Goal: Information Seeking & Learning: Learn about a topic

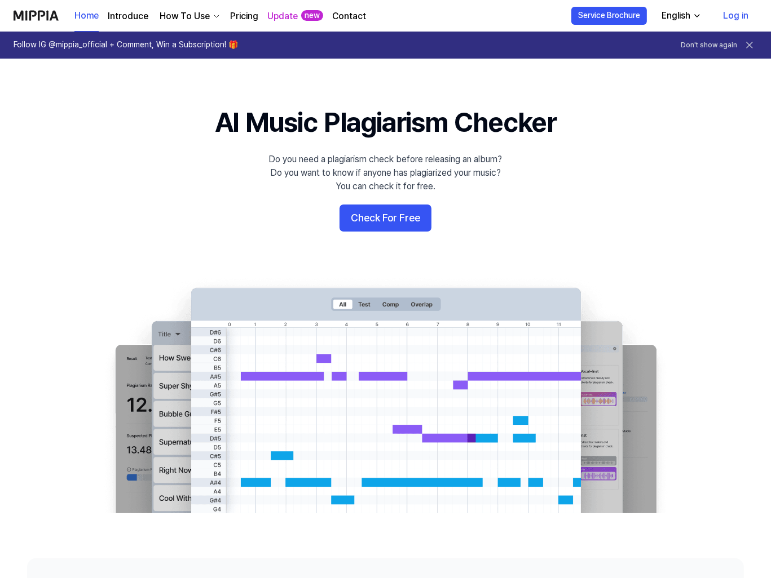
click at [741, 17] on link "Log in" at bounding box center [735, 16] width 43 height 32
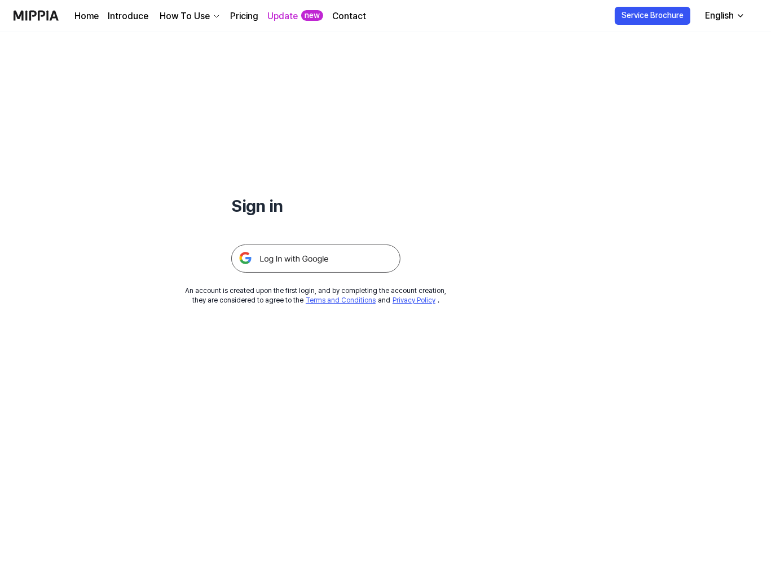
click at [308, 255] on img at bounding box center [315, 259] width 169 height 28
click at [283, 23] on div "Update new" at bounding box center [295, 15] width 56 height 31
click at [286, 16] on link "Update" at bounding box center [282, 17] width 30 height 14
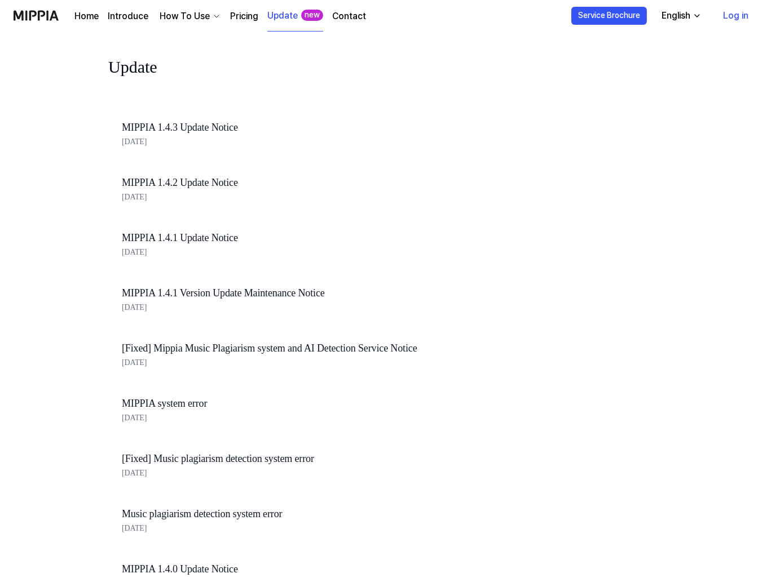
click at [684, 14] on div "English" at bounding box center [675, 16] width 33 height 14
click at [737, 21] on link "Log in" at bounding box center [735, 16] width 43 height 32
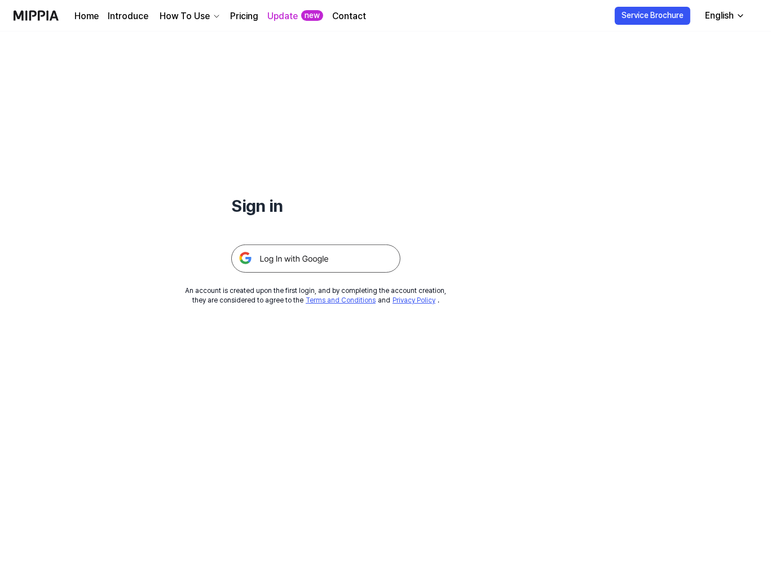
click at [299, 259] on img at bounding box center [315, 259] width 169 height 28
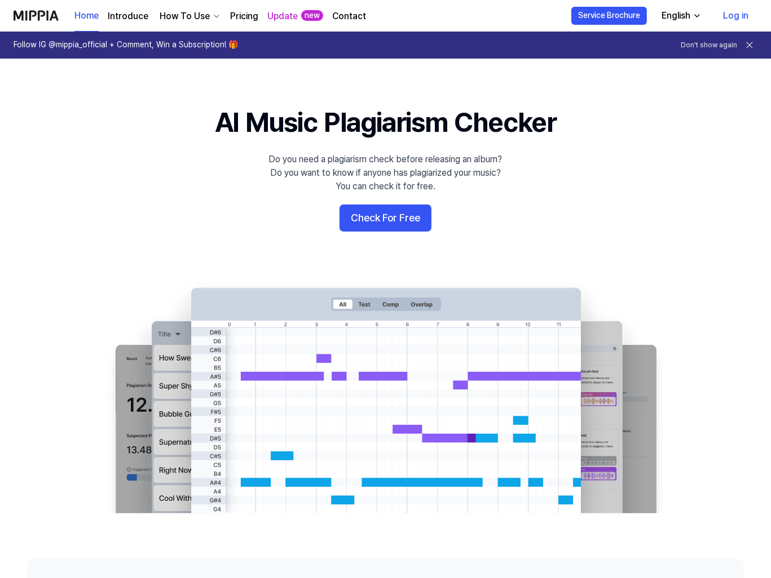
click at [728, 10] on link "Log in" at bounding box center [735, 16] width 43 height 32
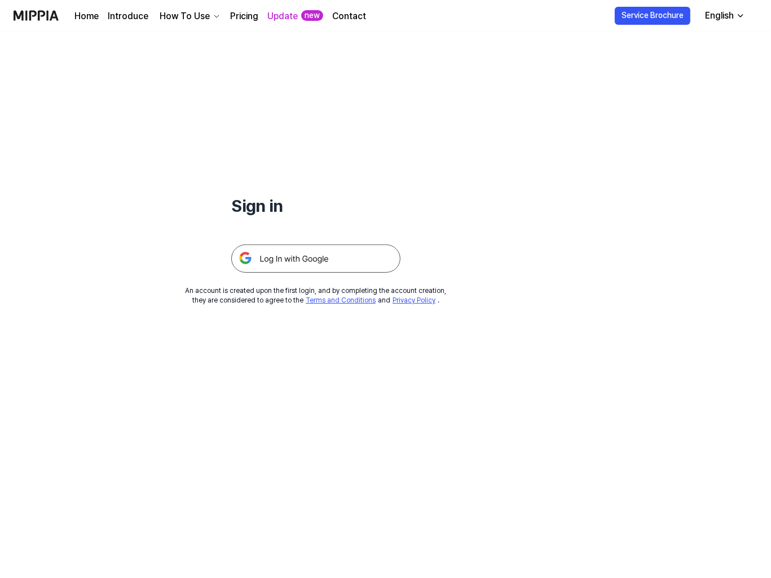
click at [306, 263] on img at bounding box center [315, 259] width 169 height 28
click at [322, 259] on img at bounding box center [315, 259] width 169 height 28
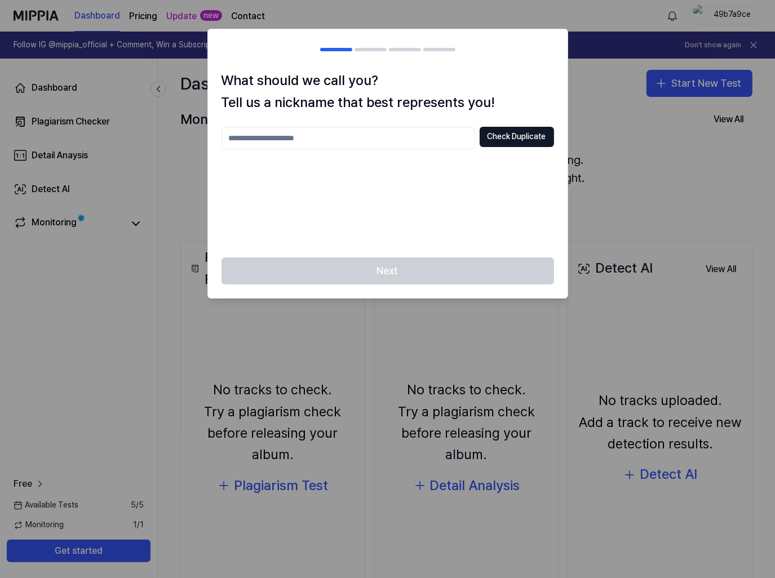
click at [357, 143] on input "text" at bounding box center [349, 138] width 254 height 23
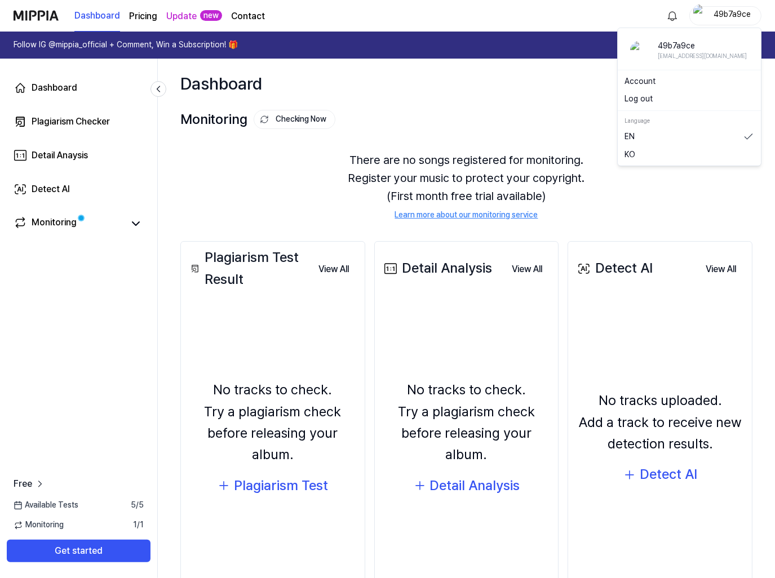
click at [749, 12] on div "49b7a9ce" at bounding box center [732, 15] width 44 height 12
click at [658, 76] on link "Account" at bounding box center [690, 81] width 130 height 11
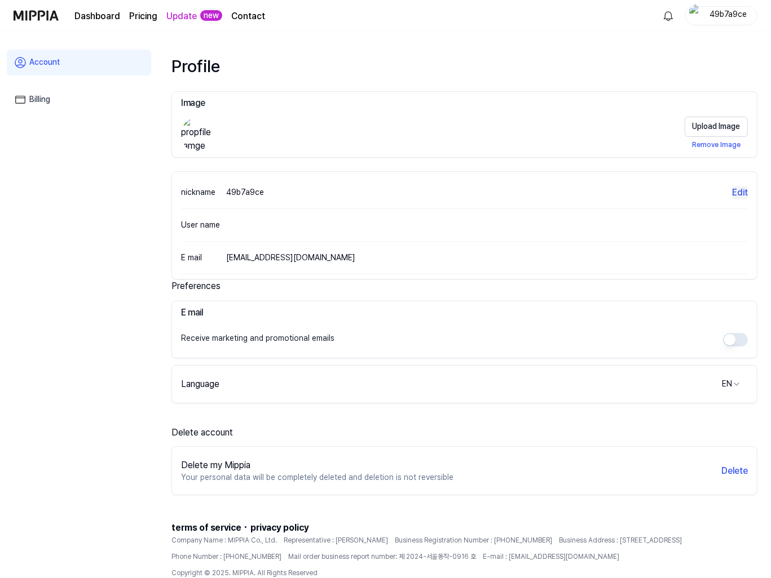
click at [742, 189] on button "Edit" at bounding box center [740, 193] width 16 height 14
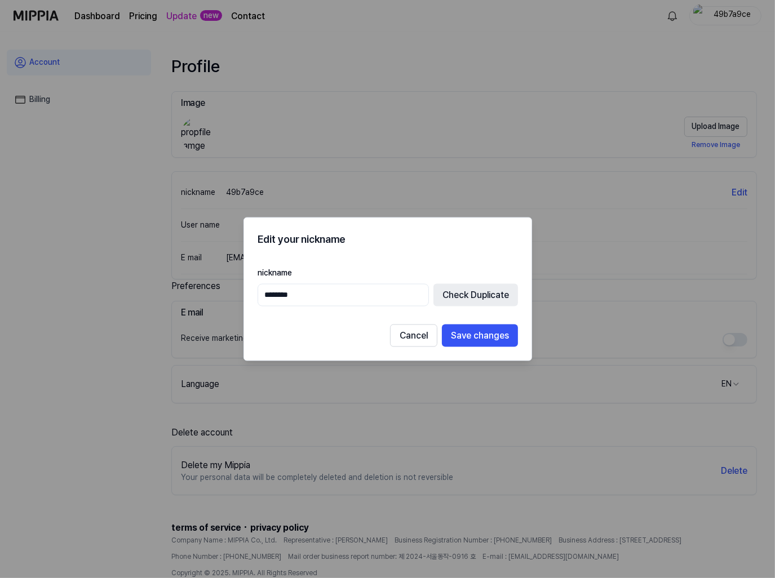
drag, startPoint x: 339, startPoint y: 296, endPoint x: 233, endPoint y: 291, distance: 106.1
click at [233, 291] on body "Dashboard Pricing Update new Contact 49b7a9ce Account Billing Profile Image Upl…" at bounding box center [385, 289] width 771 height 578
click at [467, 298] on button "Check Duplicate" at bounding box center [475, 295] width 85 height 23
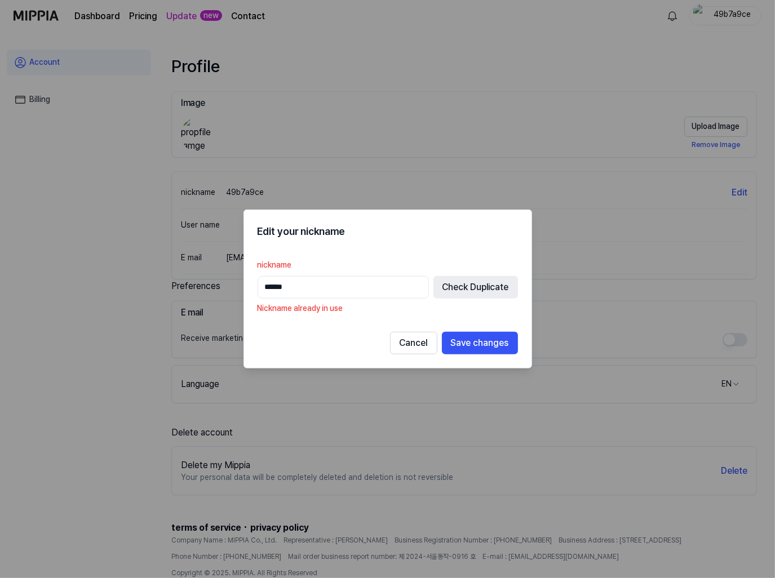
click at [402, 298] on input "******" at bounding box center [343, 287] width 171 height 23
click at [455, 334] on form "nickname ****** Check Duplicate Nickname already in use Cancel Save changes" at bounding box center [388, 306] width 260 height 97
click at [457, 335] on button "Save changes" at bounding box center [480, 343] width 76 height 23
click at [328, 302] on div "nickname ****** Check Duplicate Already taken" at bounding box center [388, 286] width 260 height 56
click at [329, 294] on input "******" at bounding box center [343, 287] width 171 height 23
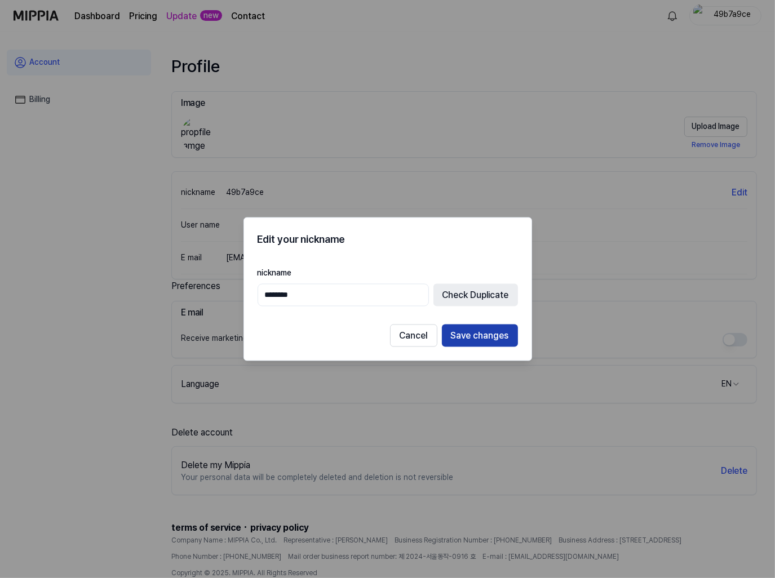
click at [458, 336] on button "Save changes" at bounding box center [480, 335] width 76 height 23
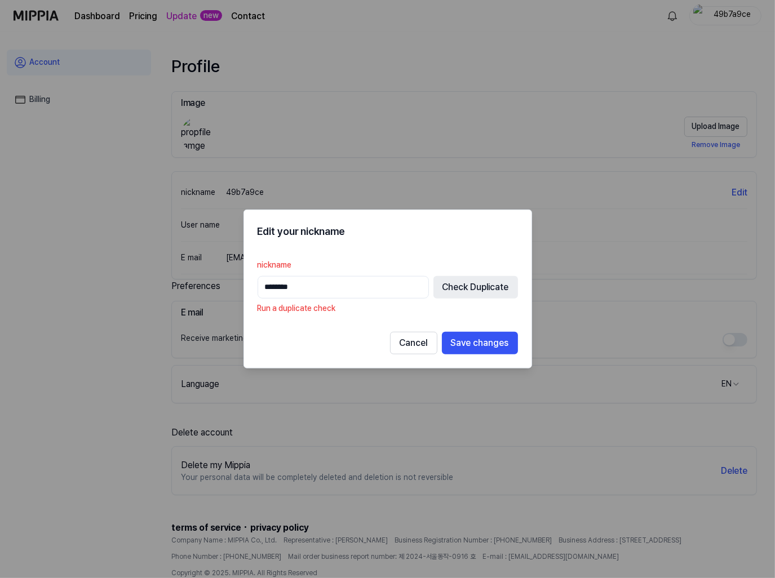
click at [363, 291] on input "********" at bounding box center [343, 287] width 171 height 23
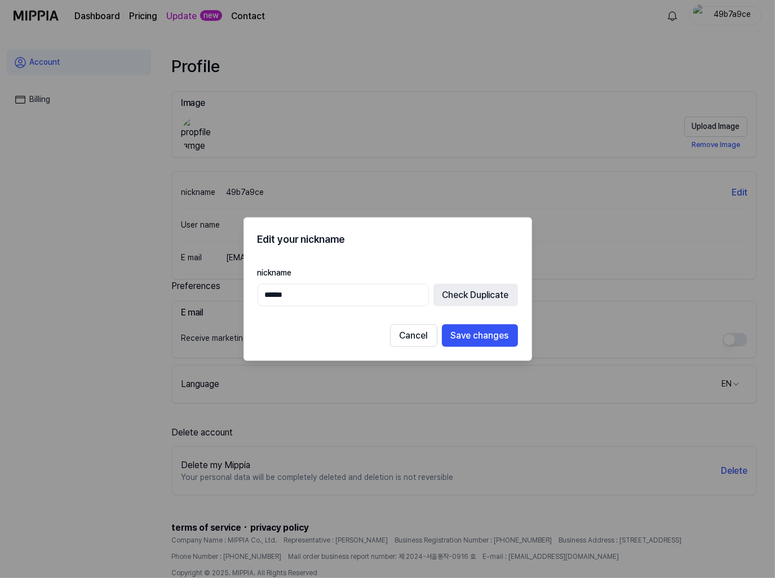
type input "******"
click at [501, 344] on button "Save changes" at bounding box center [480, 335] width 76 height 23
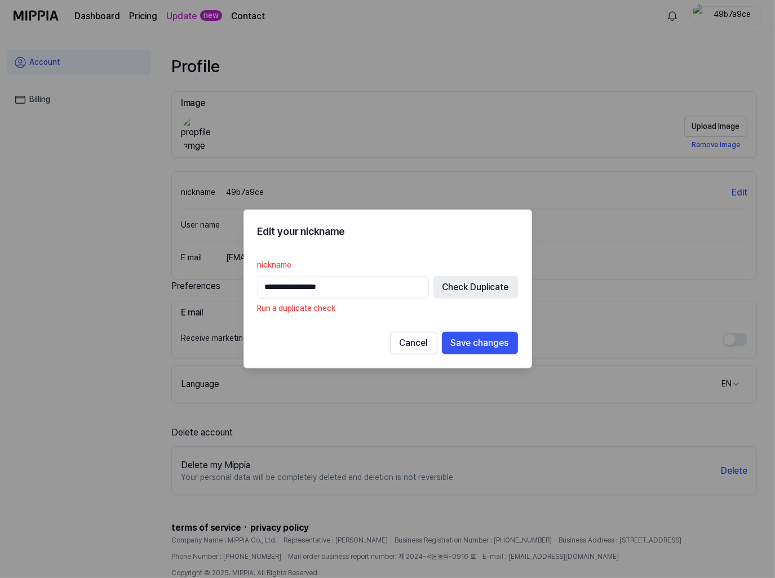
click at [386, 281] on input "**********" at bounding box center [343, 287] width 171 height 23
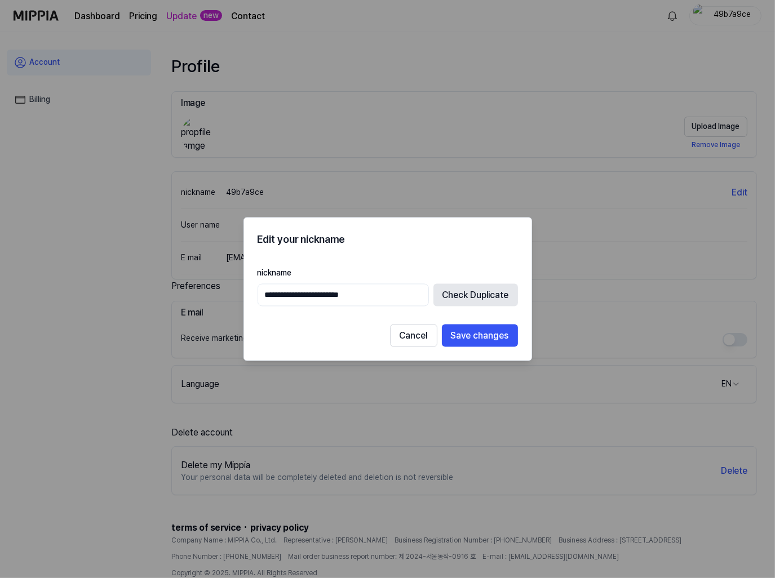
click at [475, 294] on button "Check Duplicate" at bounding box center [475, 295] width 85 height 23
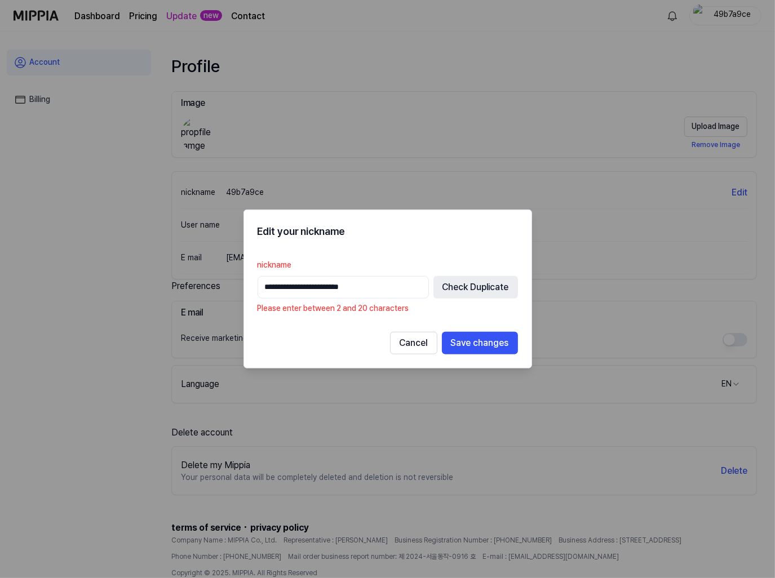
click at [399, 289] on input "**********" at bounding box center [343, 287] width 171 height 23
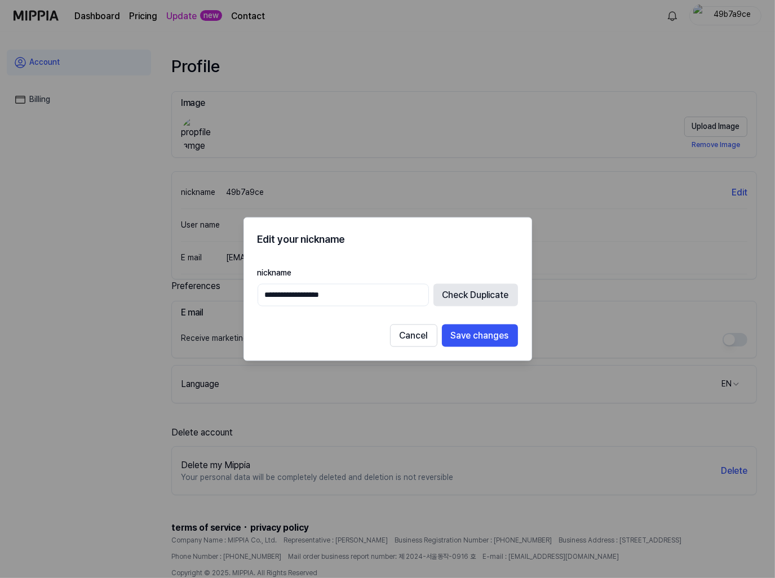
type input "**********"
click at [497, 297] on button "Check Duplicate" at bounding box center [475, 295] width 85 height 23
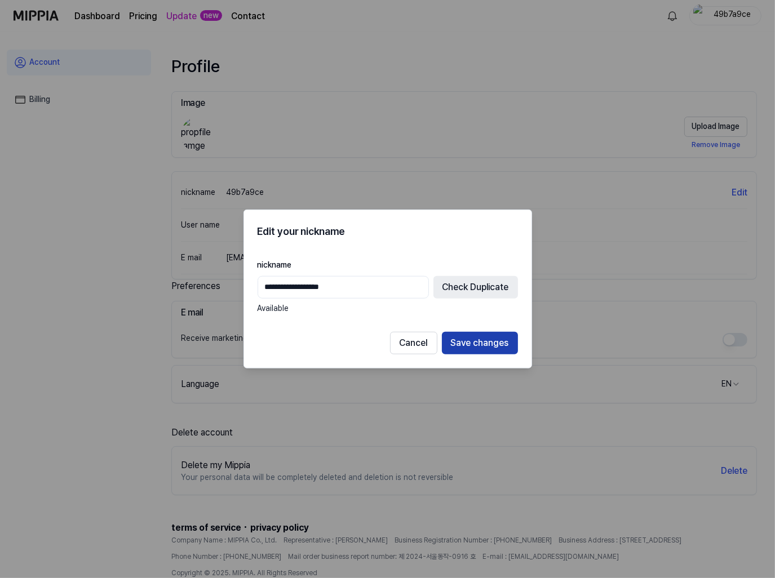
click at [474, 339] on button "Save changes" at bounding box center [480, 343] width 76 height 23
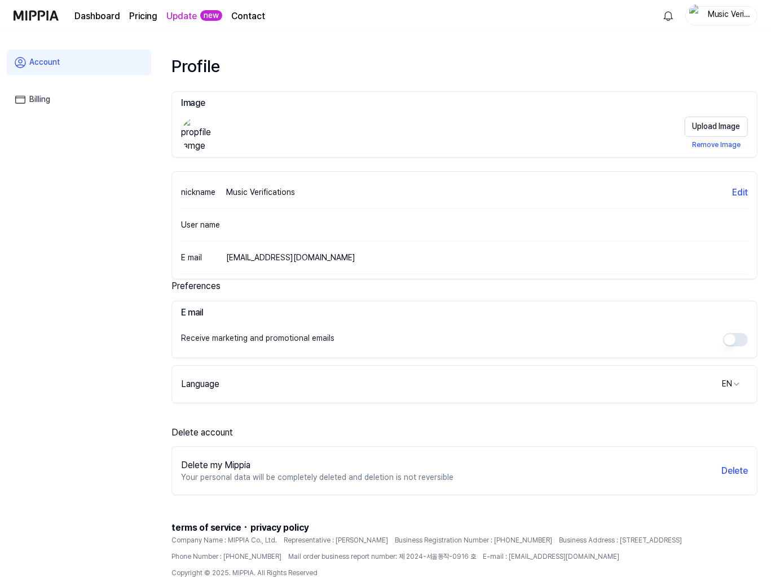
click at [111, 16] on link "Dashboard" at bounding box center [97, 17] width 46 height 14
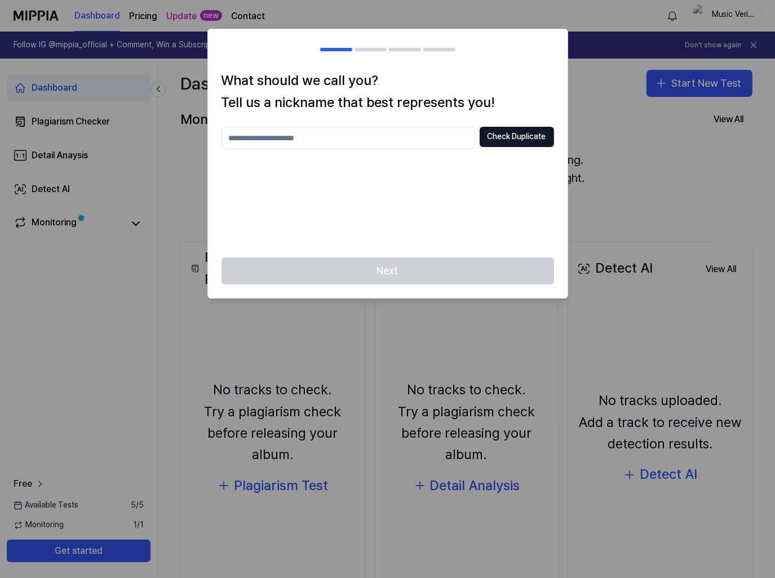
click at [406, 138] on input "text" at bounding box center [349, 138] width 254 height 23
click at [427, 134] on input "text" at bounding box center [349, 138] width 254 height 23
click at [518, 145] on button "Check Duplicate" at bounding box center [517, 137] width 74 height 20
click at [408, 240] on div "**********" at bounding box center [388, 185] width 333 height 117
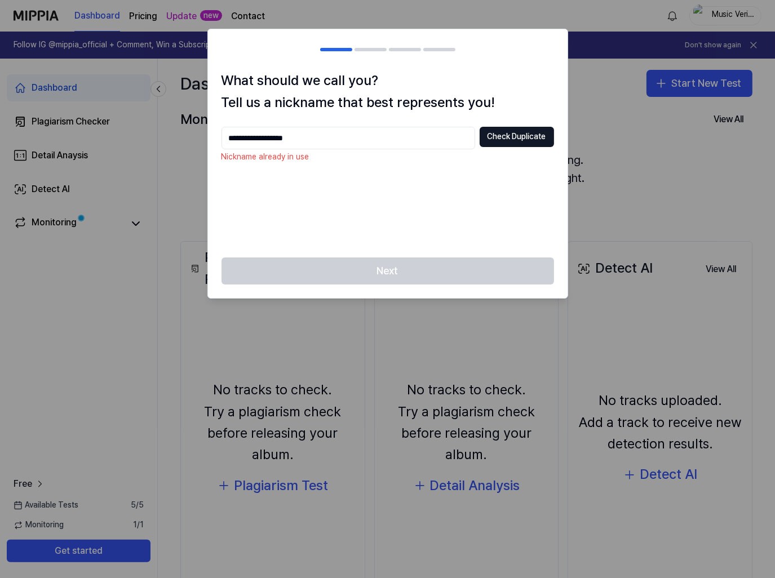
click at [330, 144] on input "**********" at bounding box center [349, 138] width 254 height 23
click at [372, 48] on div at bounding box center [371, 49] width 32 height 3
click at [347, 134] on input "**********" at bounding box center [349, 138] width 254 height 23
type input "**********"
click at [532, 137] on button "Check Duplicate" at bounding box center [517, 137] width 74 height 20
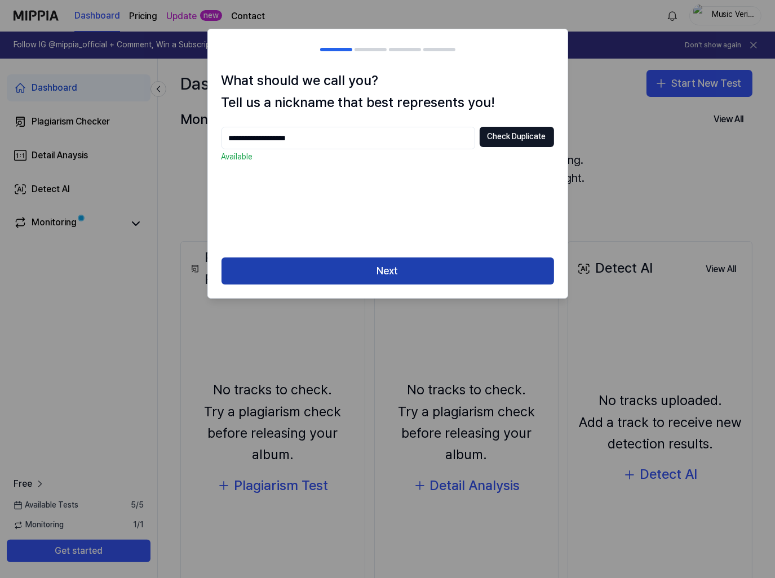
click at [396, 266] on button "Next" at bounding box center [388, 271] width 333 height 27
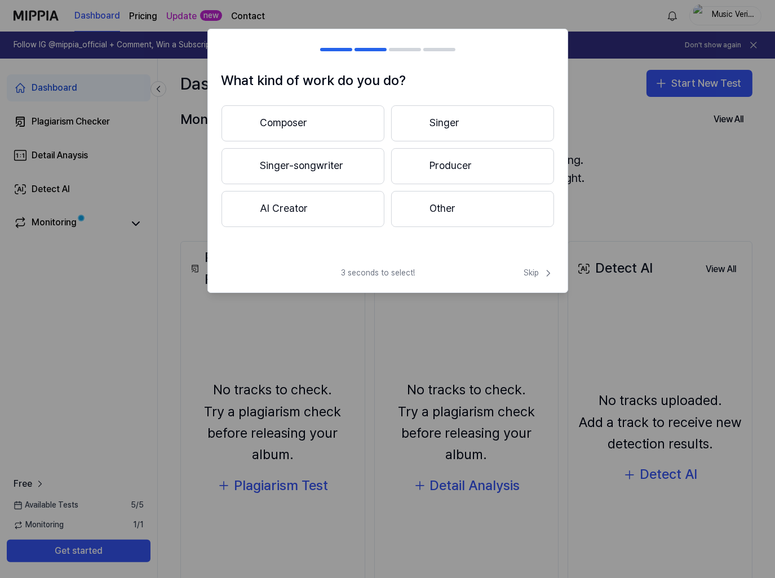
click at [356, 201] on button "AI Creator" at bounding box center [303, 209] width 163 height 36
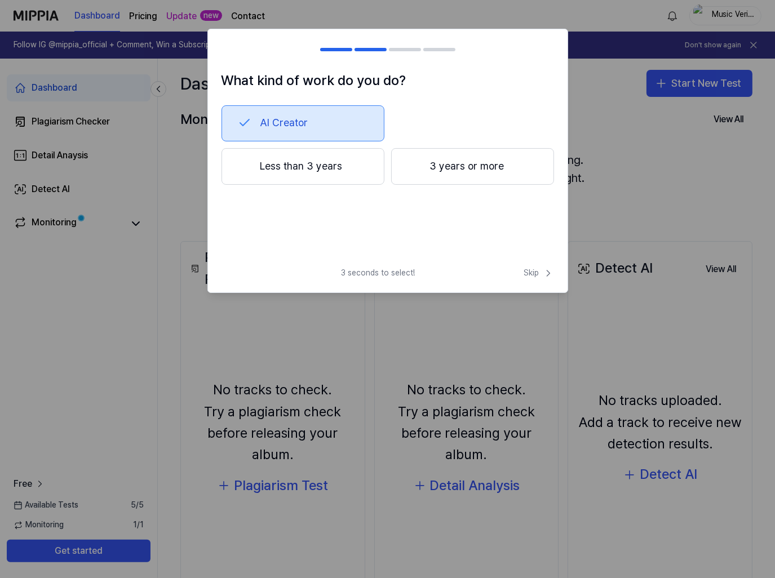
click at [356, 180] on button "Less than 3 years" at bounding box center [303, 166] width 163 height 37
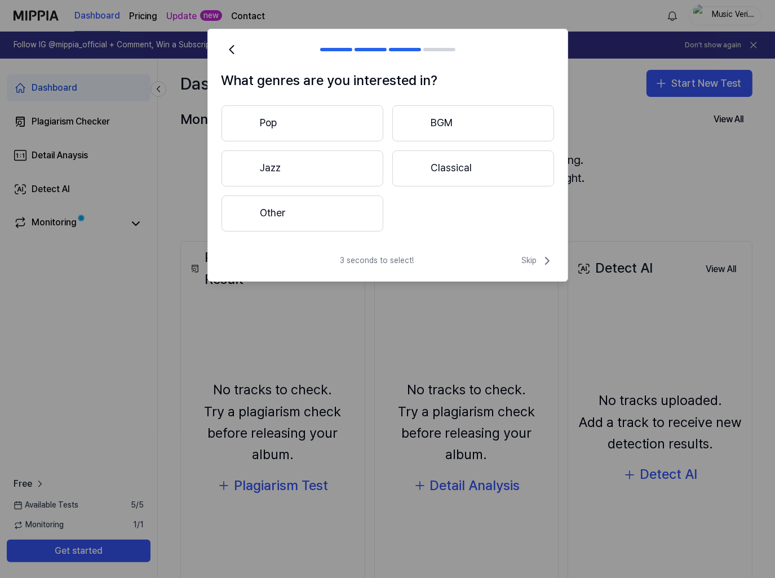
click at [361, 202] on button "Other" at bounding box center [303, 214] width 162 height 36
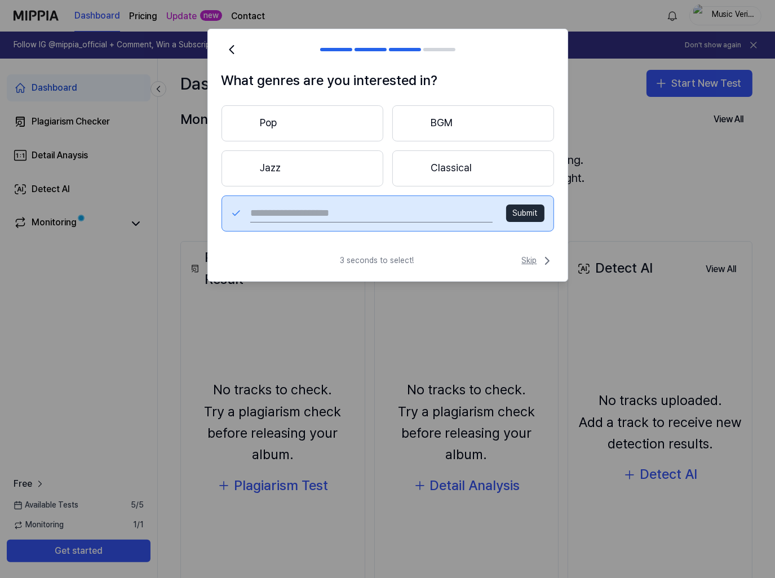
click at [527, 258] on span "Skip" at bounding box center [538, 261] width 32 height 14
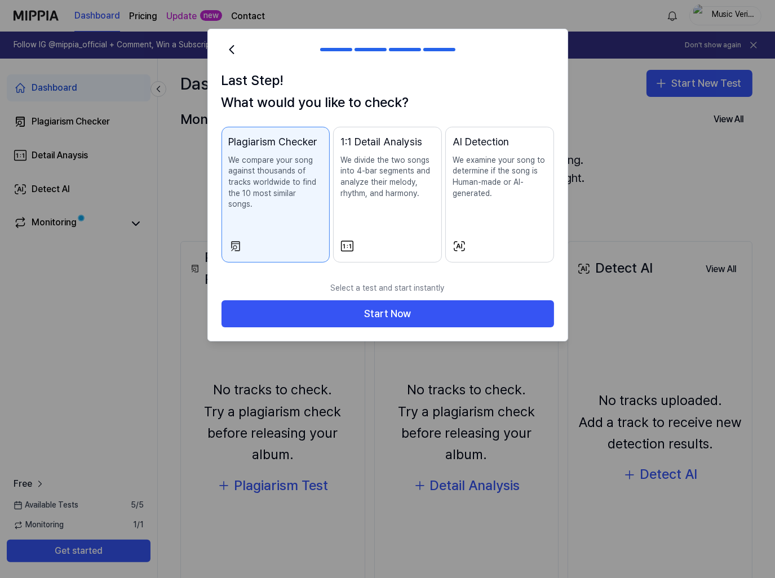
click at [431, 190] on p "We divide the two songs into 4-bar segments and analyze their melody, rhythm, a…" at bounding box center [387, 177] width 94 height 44
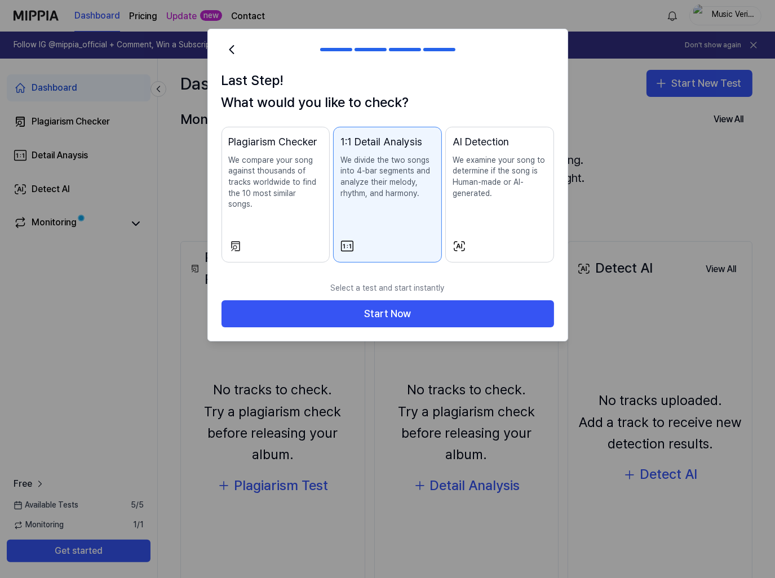
click at [275, 189] on p "We compare your song against thousands of tracks worldwide to find the 10 most …" at bounding box center [276, 182] width 94 height 55
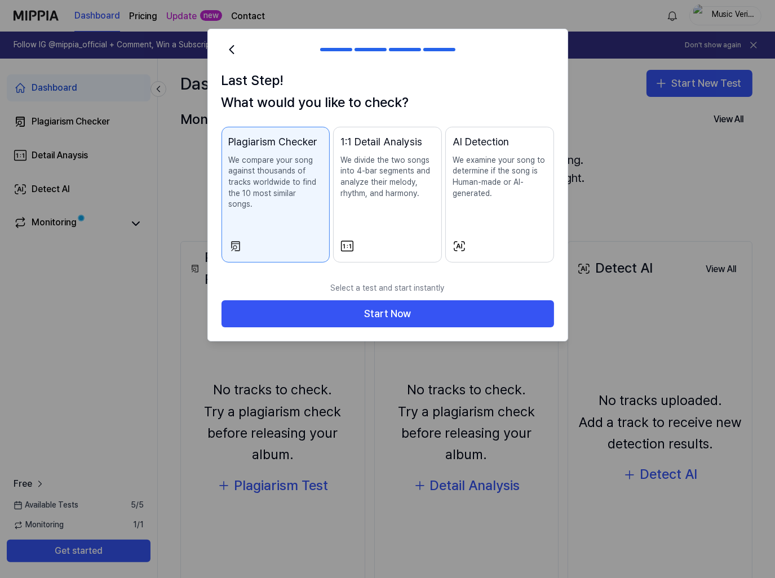
click at [369, 216] on div "1:1 Detail Analysis We divide the two songs into 4-bar segments and analyze the…" at bounding box center [387, 177] width 94 height 87
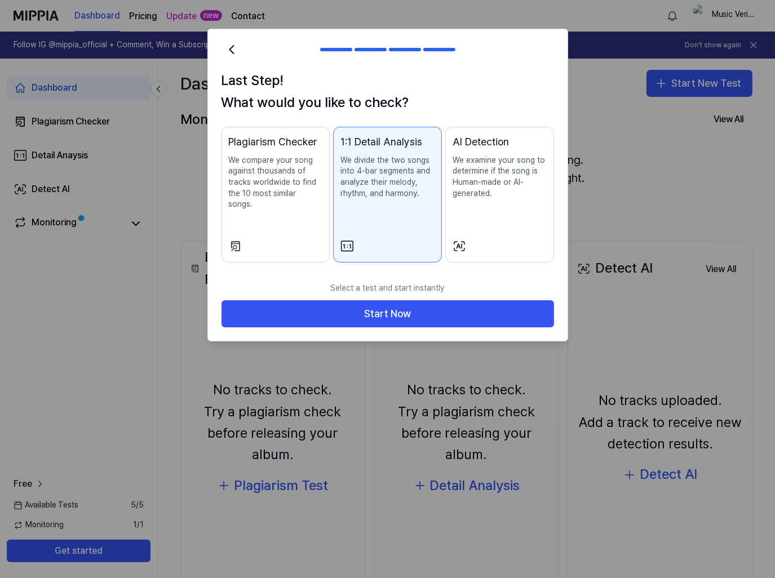
click at [308, 210] on div "Plagiarism Checker We compare your song against thousands of tracks worldwide t…" at bounding box center [276, 183] width 94 height 99
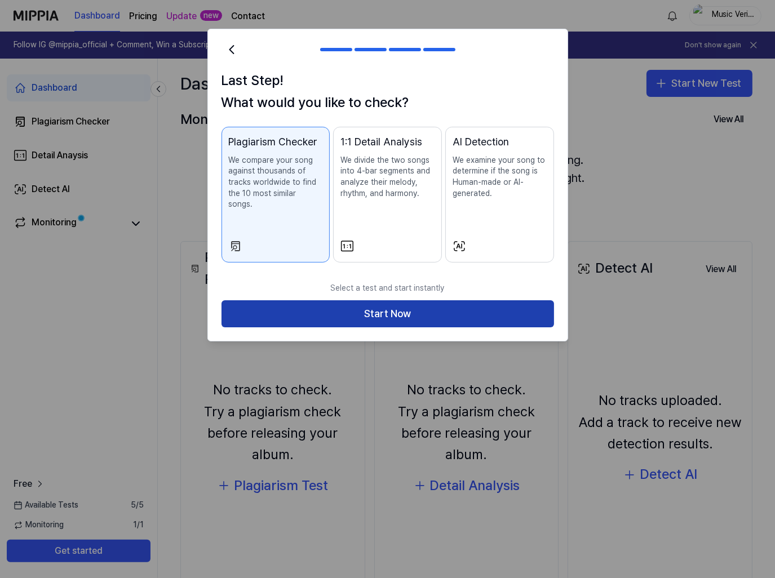
click at [344, 303] on button "Start Now" at bounding box center [388, 313] width 333 height 27
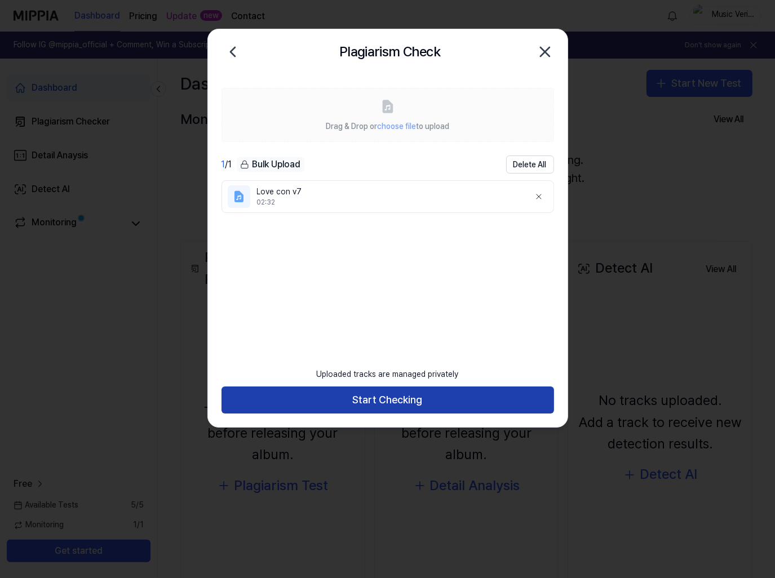
click at [383, 402] on button "Start Checking" at bounding box center [388, 400] width 333 height 27
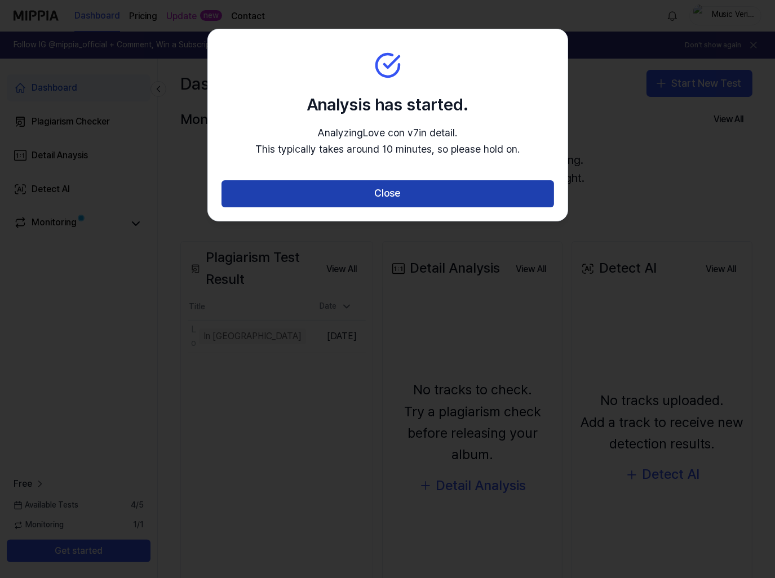
click at [352, 201] on button "Close" at bounding box center [388, 193] width 333 height 27
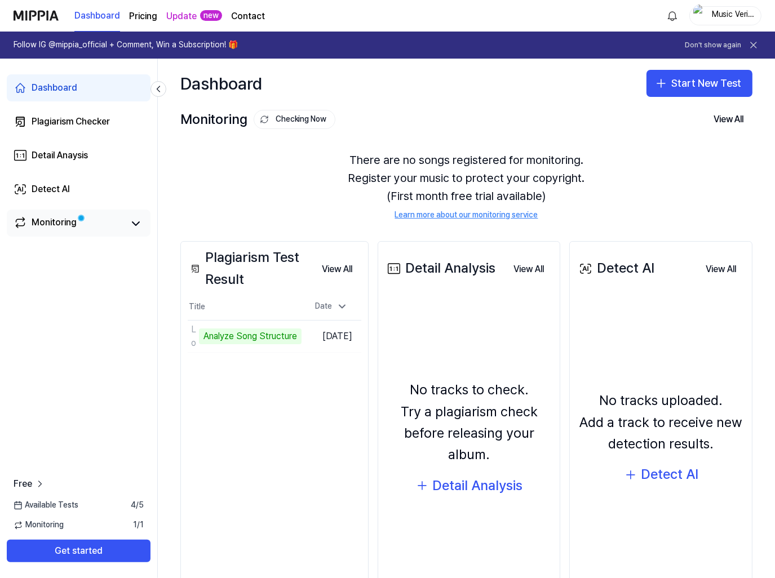
click at [55, 226] on div "Monitoring" at bounding box center [54, 224] width 45 height 16
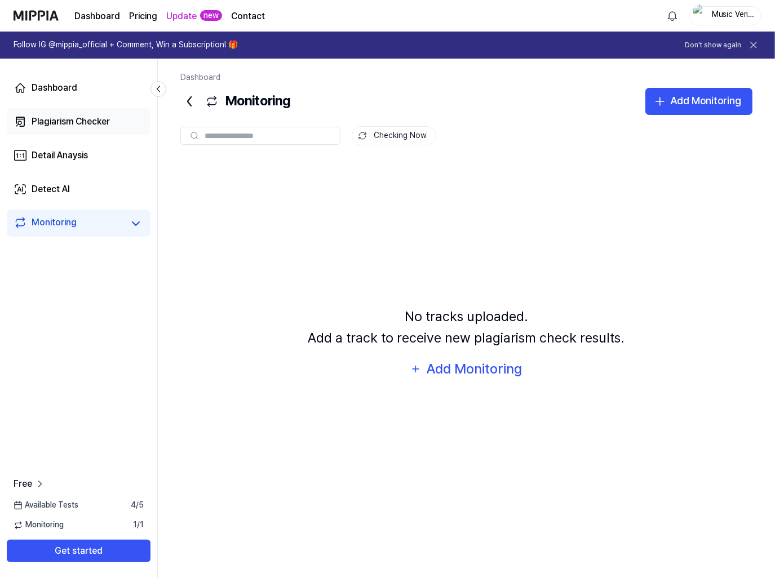
click at [61, 130] on link "Plagiarism Checker" at bounding box center [79, 121] width 144 height 27
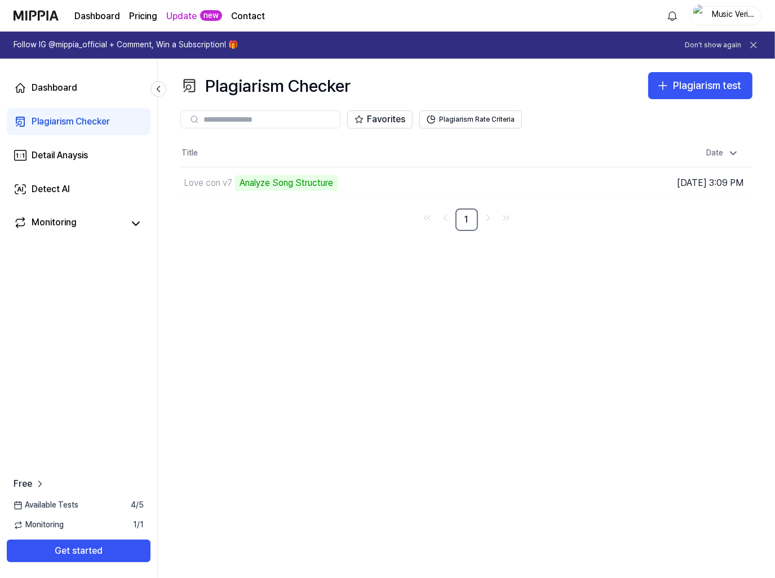
click at [629, 325] on div "Plagiarism Checker Plagiarism test Plagiarism Checker Detail Analysis Detect AI…" at bounding box center [466, 319] width 617 height 520
click at [464, 127] on button "Plagiarism Rate Criteria" at bounding box center [470, 119] width 103 height 18
click at [515, 183] on td "Love con v7 Analyze Music Notes Go to Results" at bounding box center [394, 183] width 429 height 32
click at [46, 161] on div "Detail Anaysis" at bounding box center [60, 156] width 56 height 14
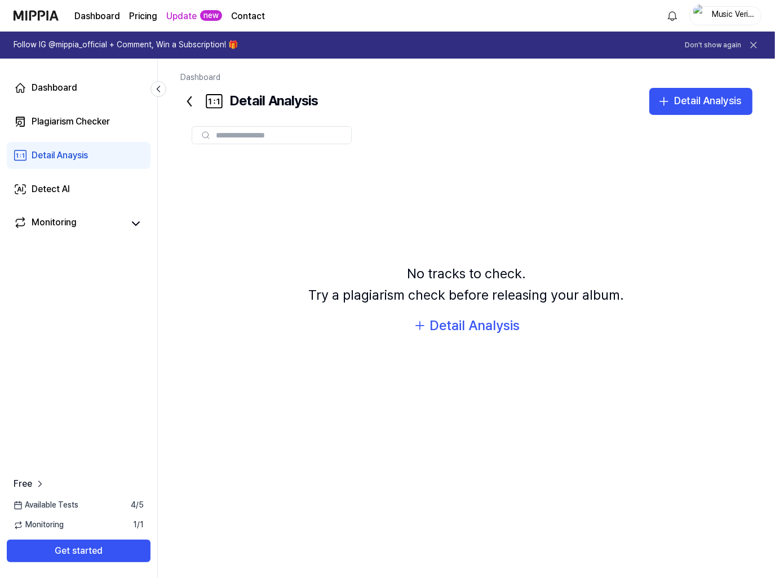
click at [253, 268] on div "No tracks to check. Try a plagiarism check before releasing your album. Detail …" at bounding box center [466, 300] width 572 height 289
click at [280, 259] on div "No tracks to check. Try a plagiarism check before releasing your album. Detail …" at bounding box center [466, 300] width 572 height 289
click at [45, 129] on link "Plagiarism Checker" at bounding box center [79, 121] width 144 height 27
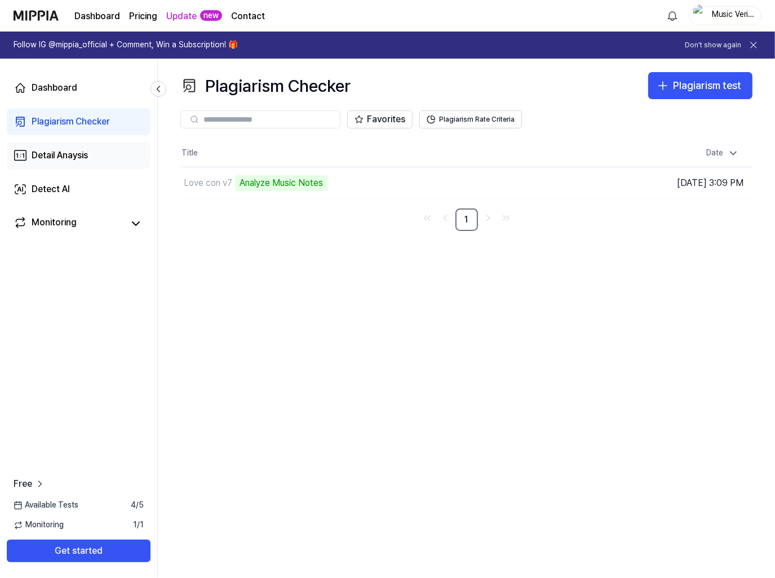
click at [49, 163] on link "Detail Anaysis" at bounding box center [79, 155] width 144 height 27
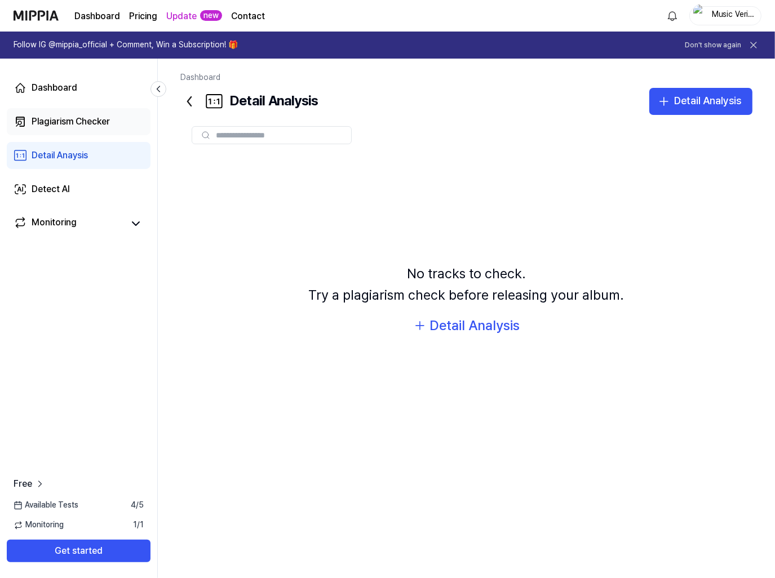
click at [59, 131] on link "Plagiarism Checker" at bounding box center [79, 121] width 144 height 27
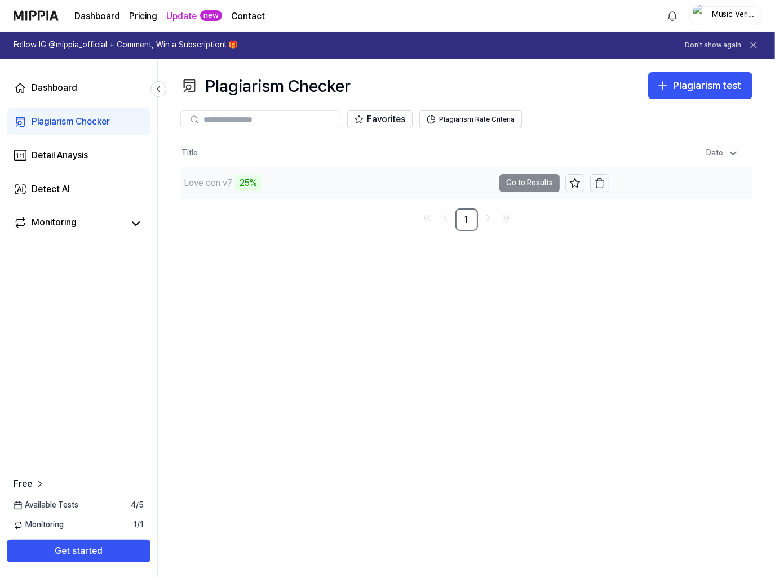
click at [243, 184] on div "25%" at bounding box center [248, 183] width 26 height 16
click at [528, 185] on td "Love con v7 25% Go to Results" at bounding box center [394, 183] width 429 height 32
click at [773, 386] on div "Plagiarism Checker Plagiarism test Plagiarism Checker Detail Analysis Detect AI…" at bounding box center [466, 319] width 617 height 520
click at [321, 328] on div "Plagiarism Checker Plagiarism test Plagiarism Checker Detail Analysis Detect AI…" at bounding box center [466, 319] width 617 height 520
click at [36, 486] on icon at bounding box center [39, 484] width 11 height 11
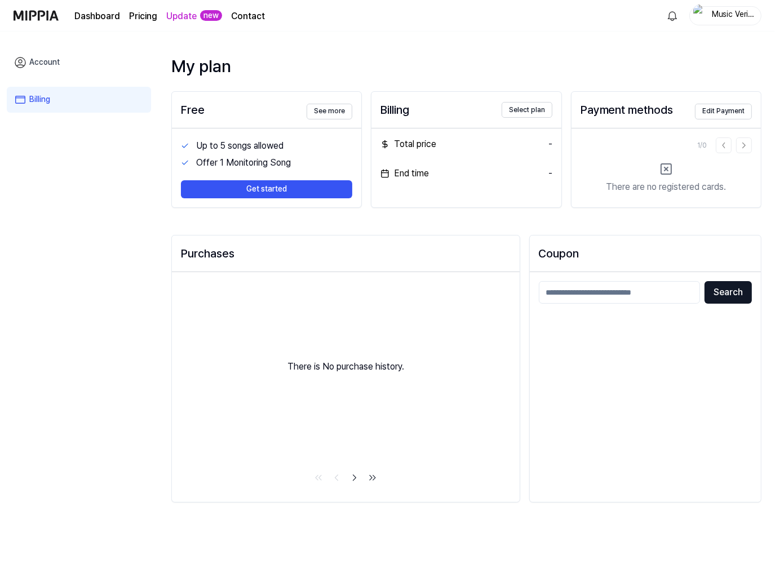
click at [501, 106] on div "Billing Select plan" at bounding box center [465, 110] width 189 height 36
click at [516, 106] on button "Select plan" at bounding box center [527, 110] width 51 height 16
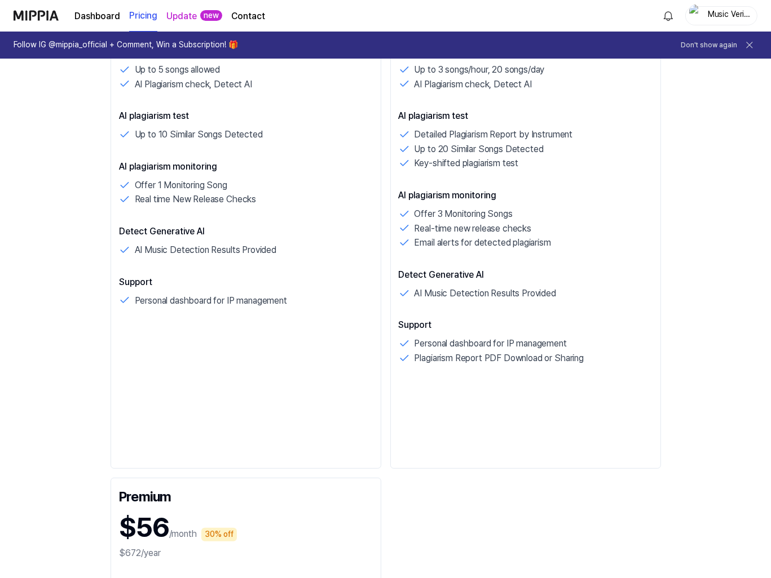
scroll to position [225, 0]
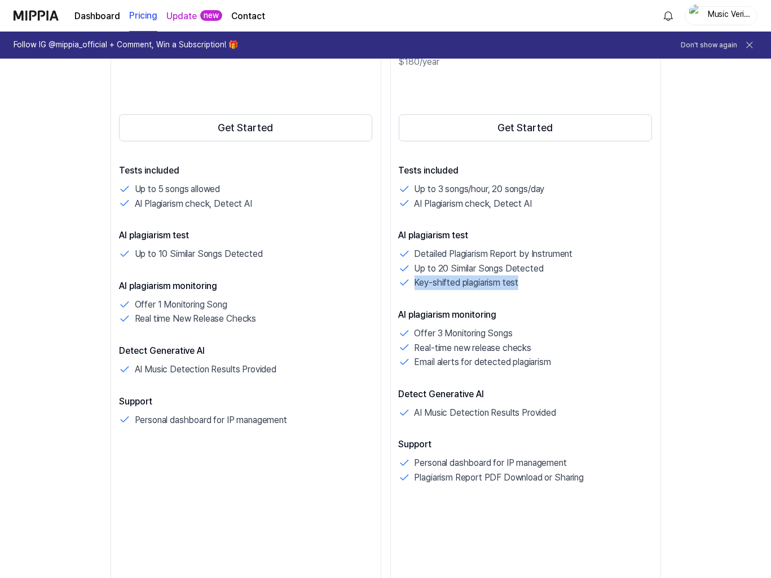
drag, startPoint x: 529, startPoint y: 282, endPoint x: 413, endPoint y: 288, distance: 116.8
click at [413, 288] on div "Key-shifted plagiarism test" at bounding box center [526, 283] width 254 height 15
copy p "Key-shifted plagiarism test"
click at [344, 545] on div "Free $0 /month Get Started Tests included Up to 5 songs allowed AI Plagiarism c…" at bounding box center [245, 287] width 271 height 602
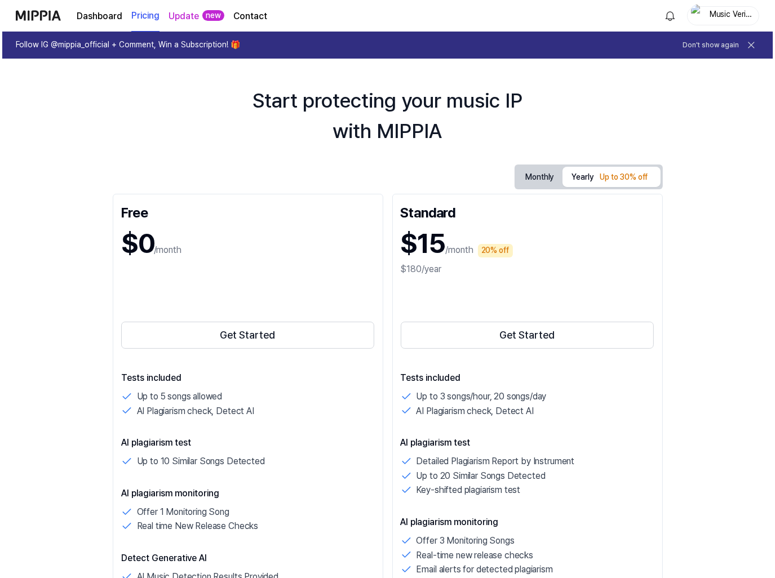
scroll to position [0, 0]
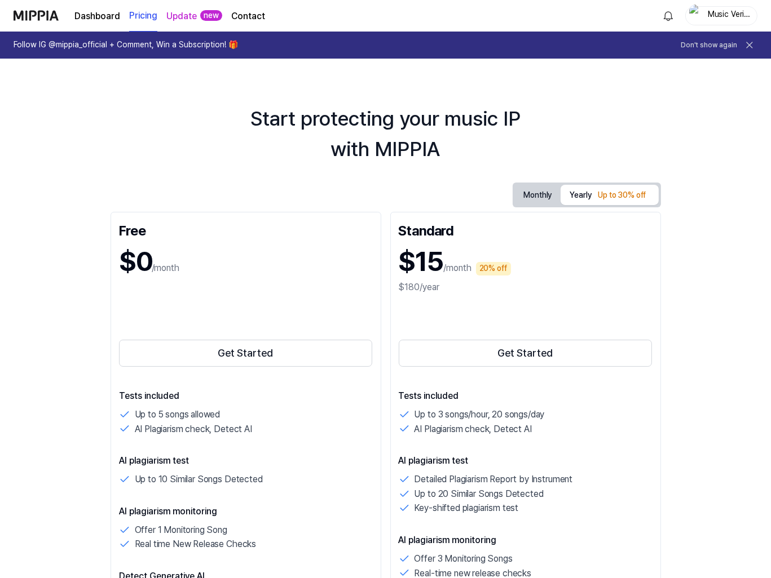
click at [137, 16] on page\) "Pricing" at bounding box center [143, 16] width 28 height 31
click at [110, 16] on link "Dashboard" at bounding box center [97, 17] width 46 height 14
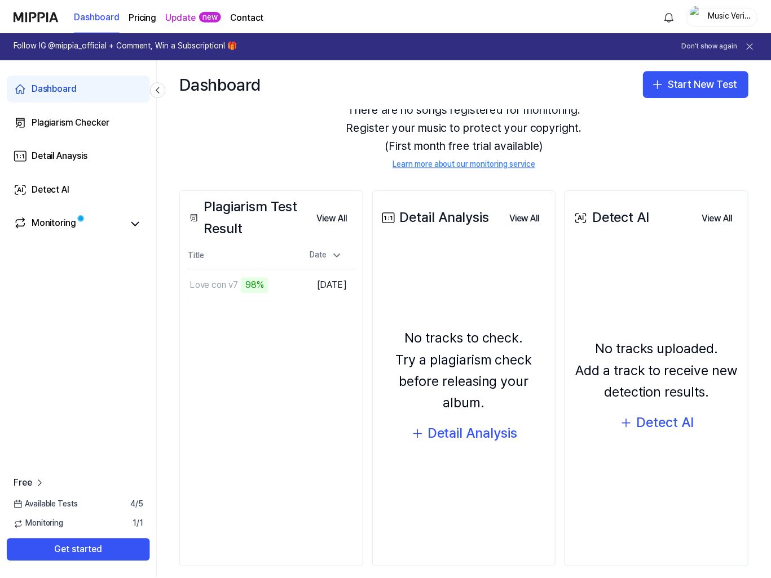
scroll to position [63, 0]
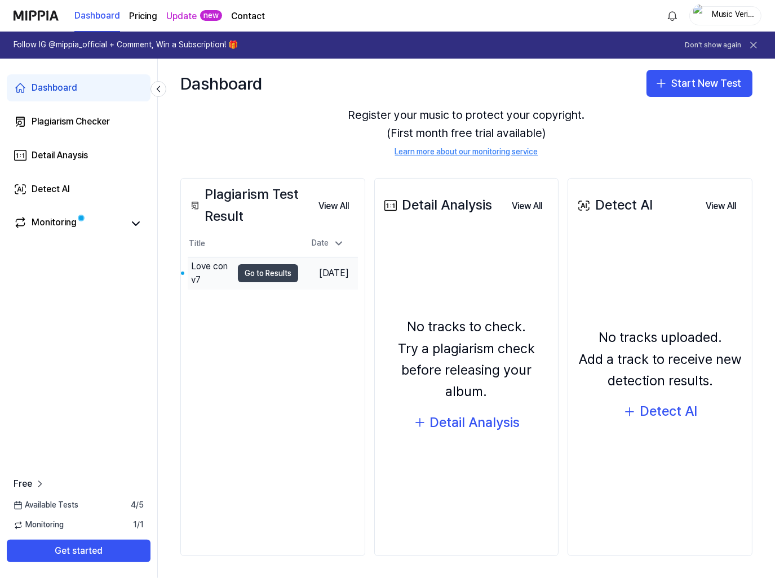
click at [239, 273] on button "Go to Results" at bounding box center [268, 273] width 60 height 18
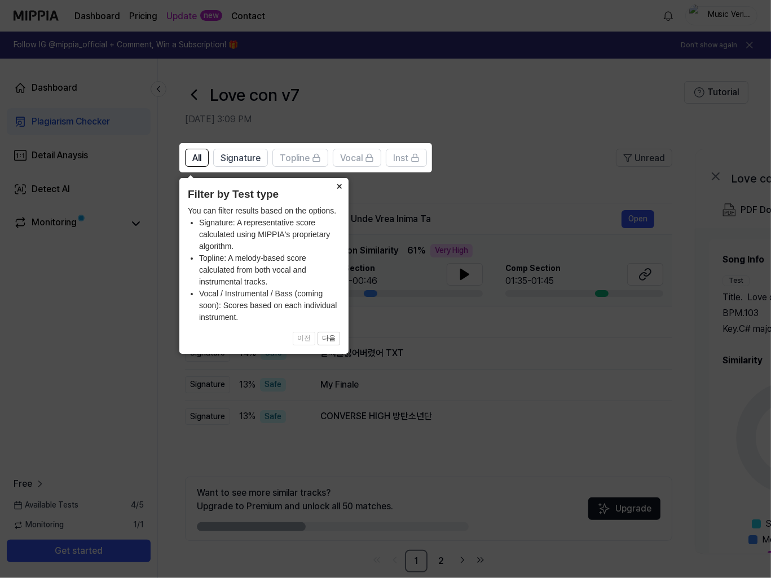
click at [335, 190] on button "×" at bounding box center [339, 186] width 18 height 16
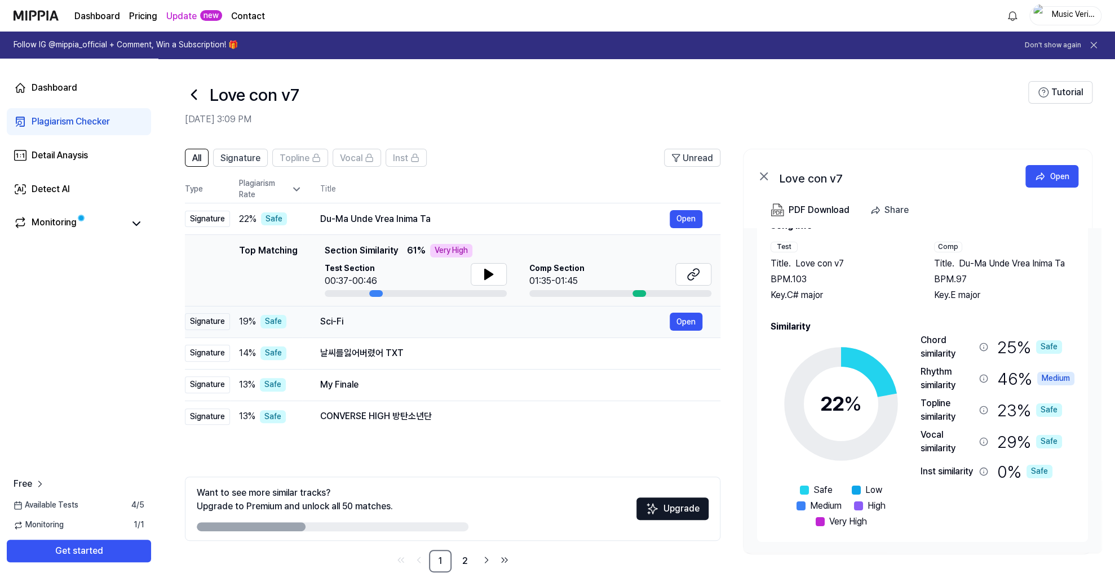
click at [404, 323] on div "Sci-Fi" at bounding box center [495, 322] width 350 height 14
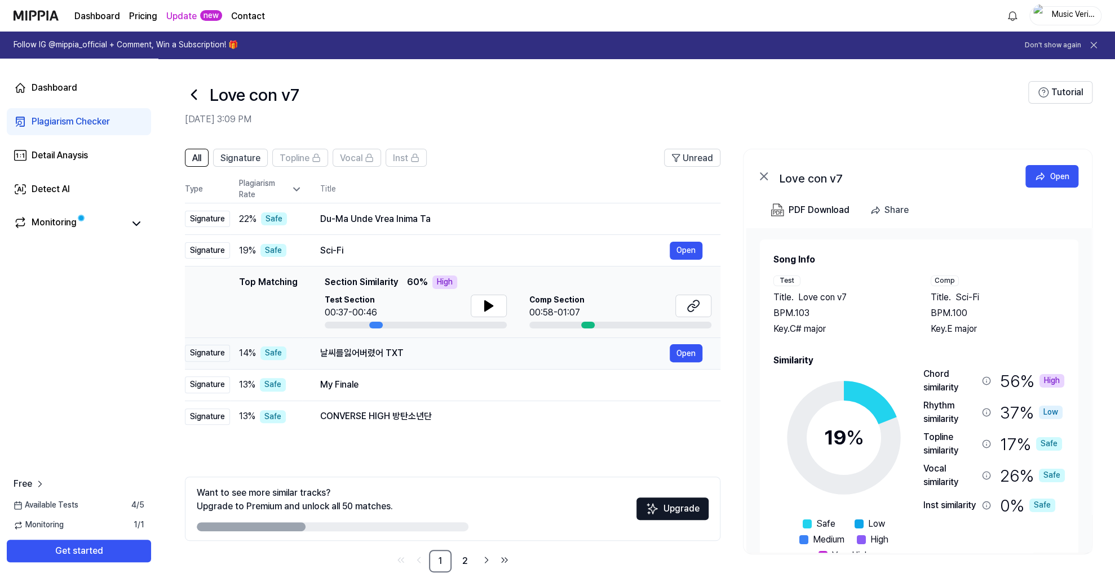
click at [437, 360] on div "날씨를잃어버렸어 TXT Open" at bounding box center [511, 353] width 382 height 18
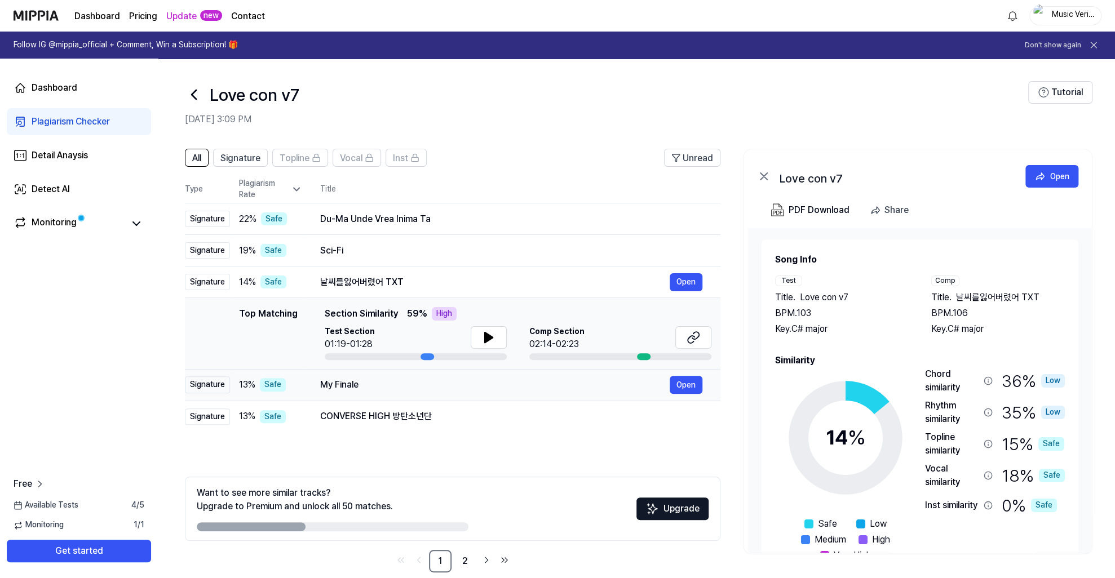
click at [446, 391] on div "My Finale" at bounding box center [495, 385] width 350 height 14
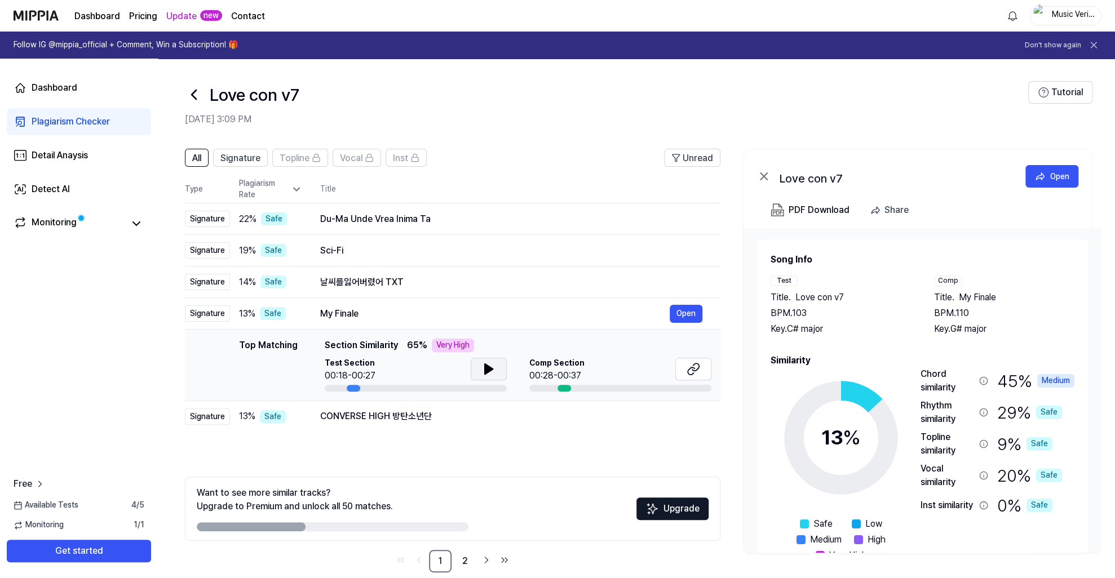
click at [498, 371] on button at bounding box center [489, 369] width 36 height 23
click at [468, 373] on div "Test Section 00:18-00:27" at bounding box center [416, 370] width 182 height 25
click at [474, 373] on button at bounding box center [489, 369] width 36 height 23
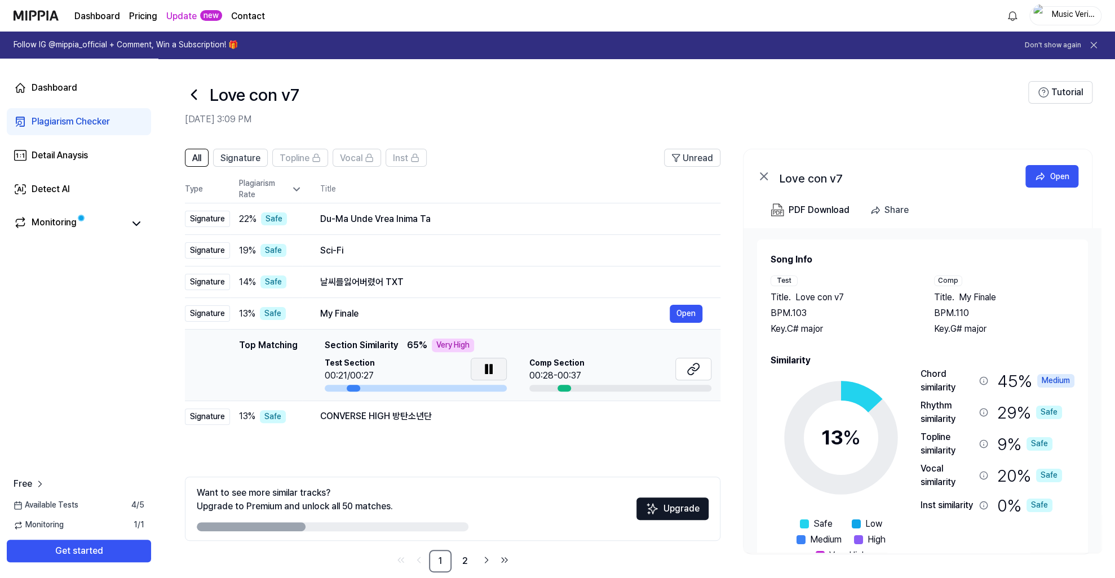
click at [474, 373] on button at bounding box center [489, 369] width 36 height 23
click at [329, 415] on div "CONVERSE HIGH 방탄소년단" at bounding box center [495, 417] width 350 height 14
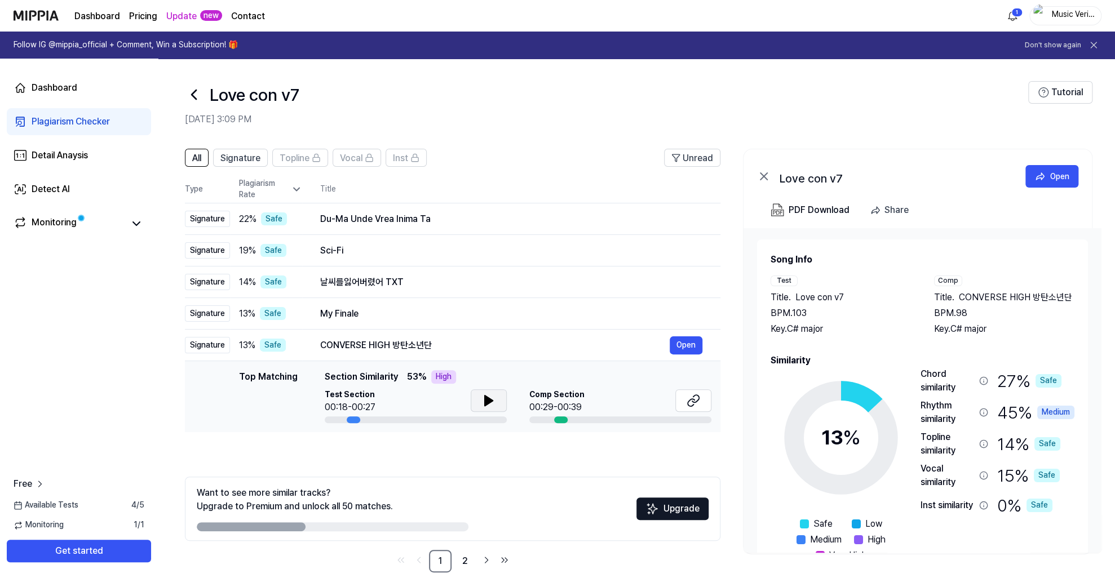
click at [491, 404] on icon at bounding box center [489, 401] width 14 height 14
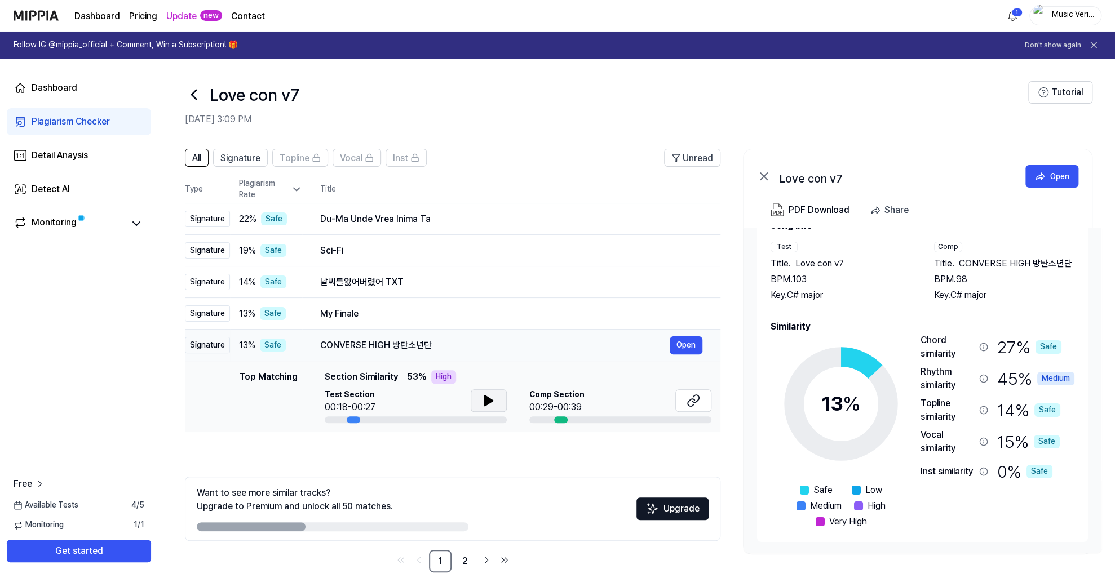
click at [488, 340] on div "CONVERSE HIGH 방탄소년단" at bounding box center [495, 346] width 350 height 14
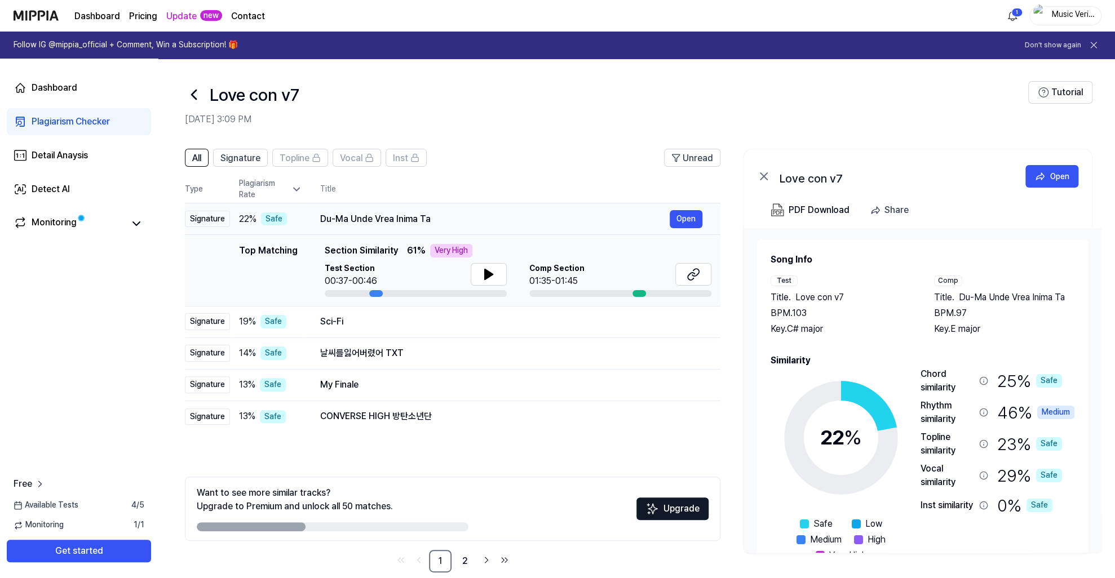
click at [492, 210] on div "Du-Ma Unde Vrea Inima Ta Open" at bounding box center [511, 219] width 382 height 18
click at [491, 216] on div "Du-Ma Unde Vrea Inima Ta" at bounding box center [495, 220] width 350 height 14
click at [431, 316] on div "Sci-Fi" at bounding box center [495, 322] width 350 height 14
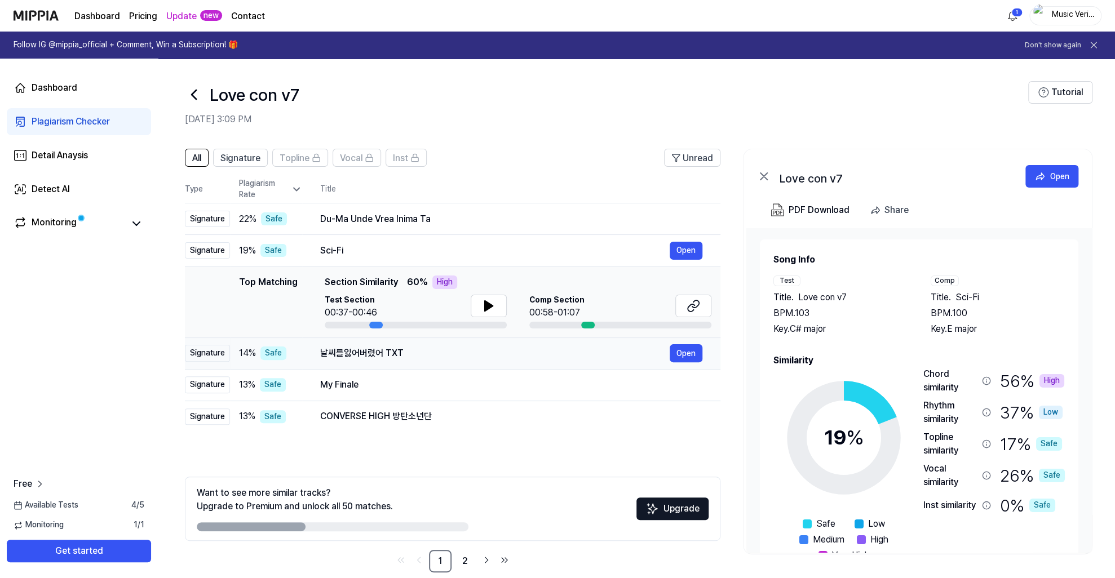
click at [447, 350] on div "날씨를잃어버렸어 TXT" at bounding box center [495, 354] width 350 height 14
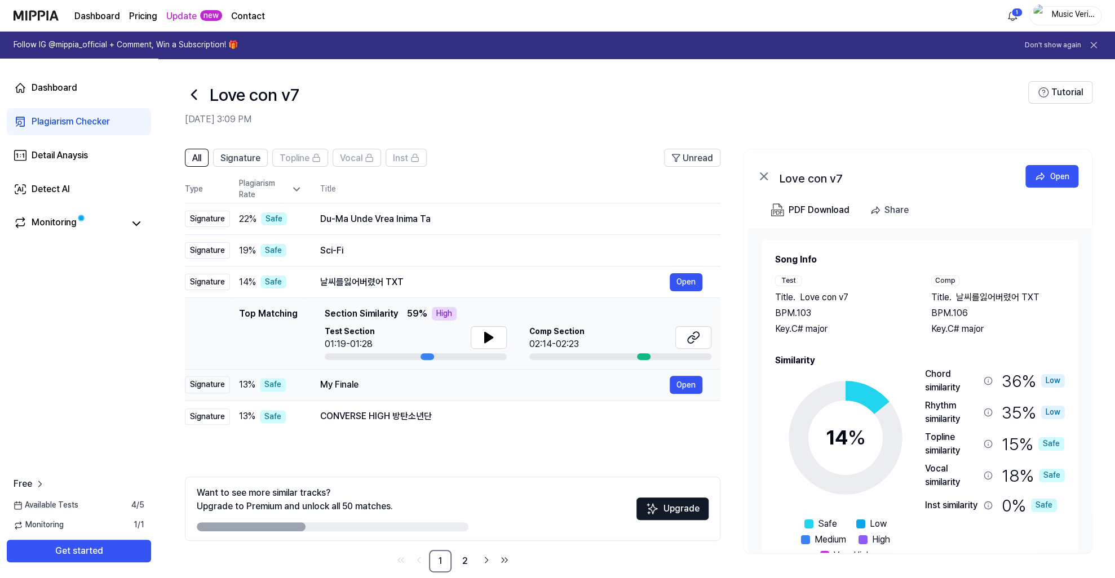
click at [444, 383] on div "My Finale" at bounding box center [495, 385] width 350 height 14
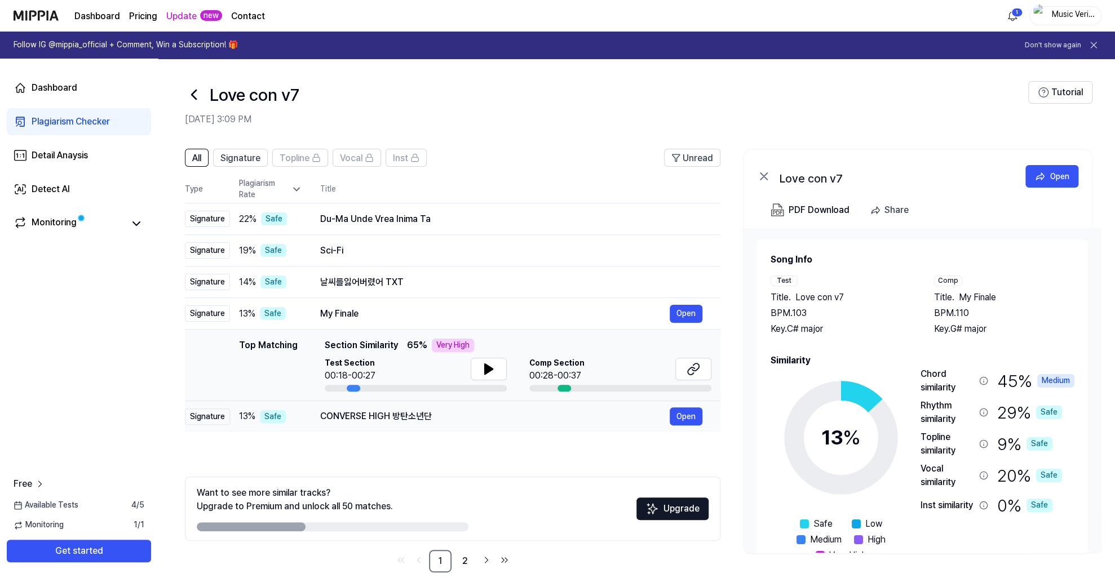
click at [450, 414] on div "CONVERSE HIGH 방탄소년단" at bounding box center [495, 417] width 350 height 14
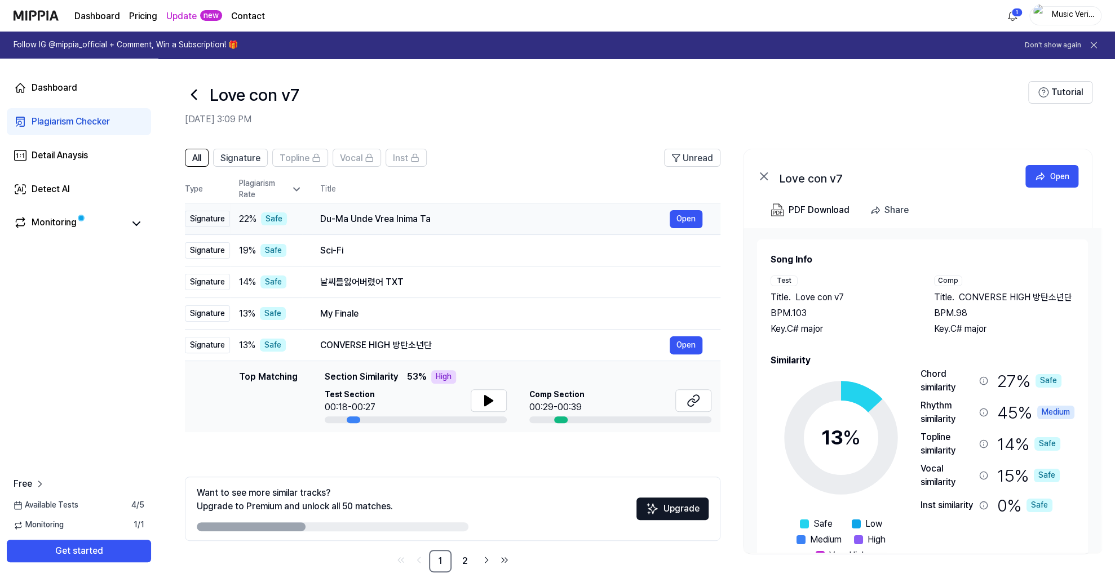
click at [469, 220] on div "Du-Ma Unde Vrea Inima Ta" at bounding box center [495, 220] width 350 height 14
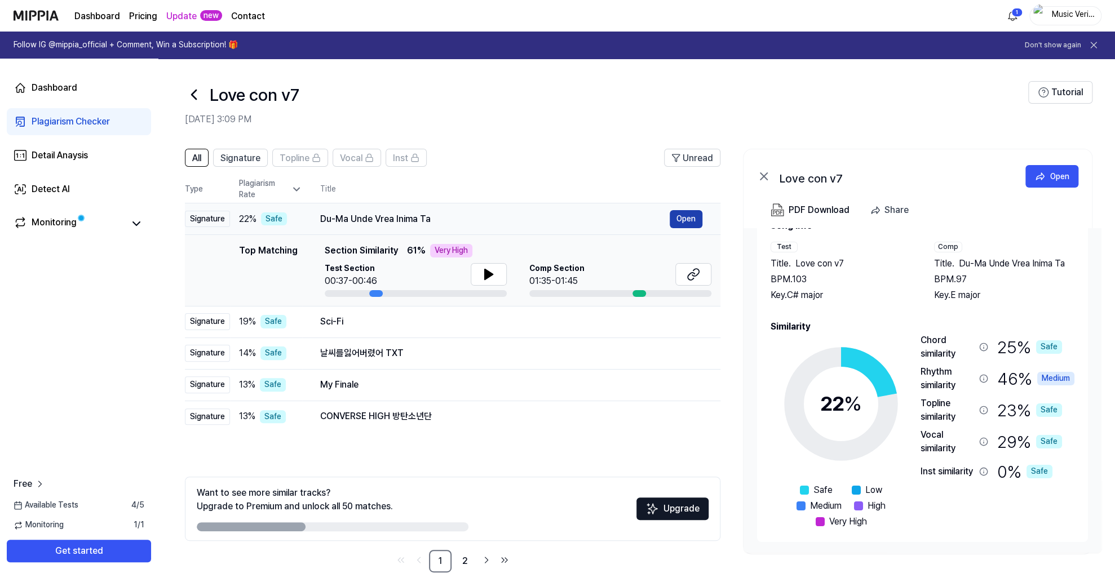
click at [697, 219] on button "Open" at bounding box center [686, 219] width 33 height 18
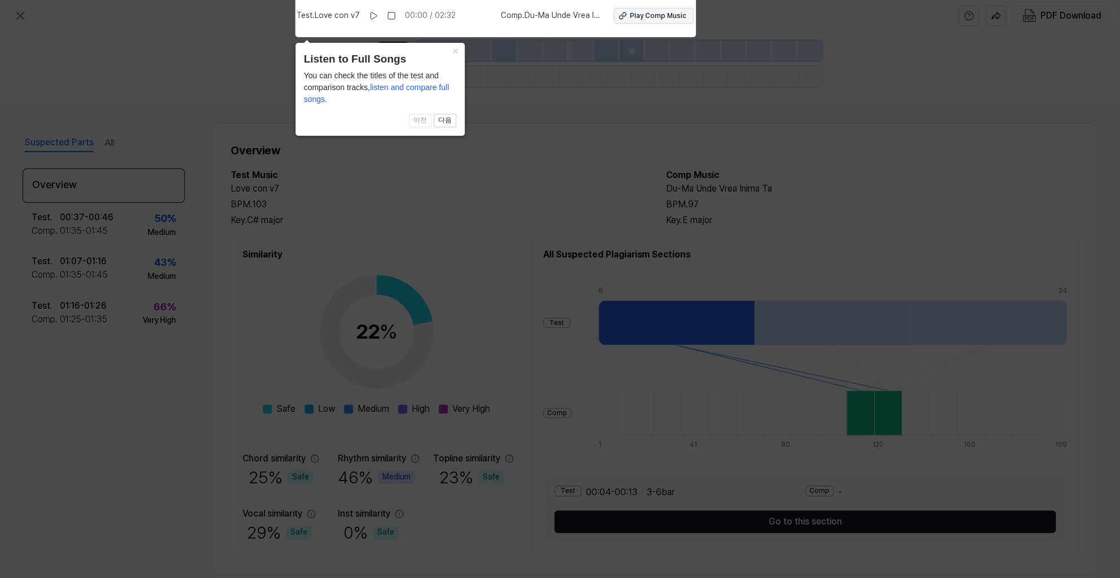
click at [649, 15] on div "Play Comp Music" at bounding box center [658, 16] width 56 height 10
click at [454, 52] on button "×" at bounding box center [455, 51] width 18 height 16
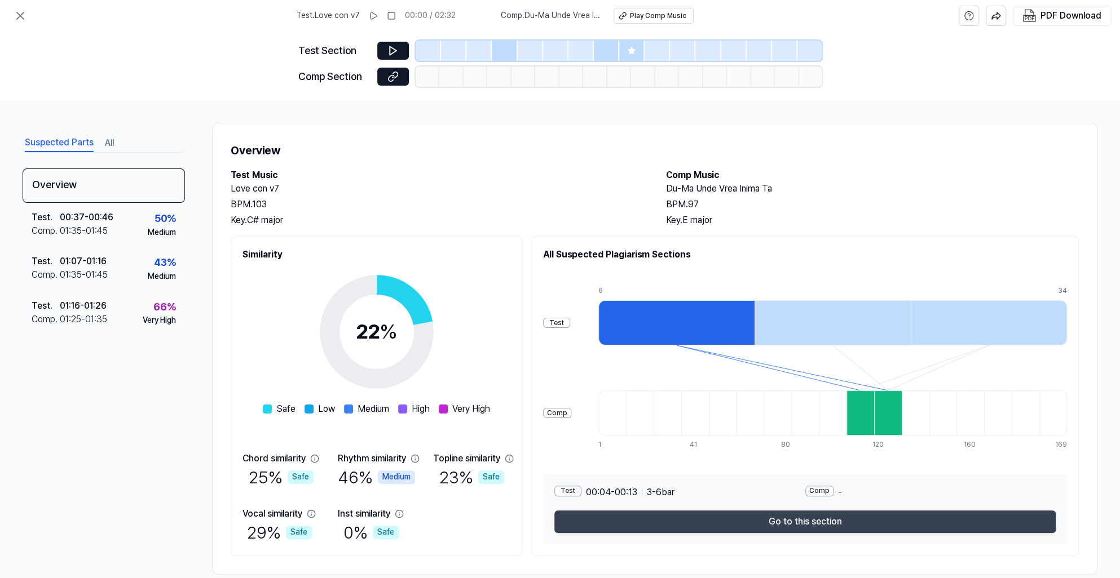
click at [775, 524] on button "Go to this section" at bounding box center [804, 522] width 501 height 23
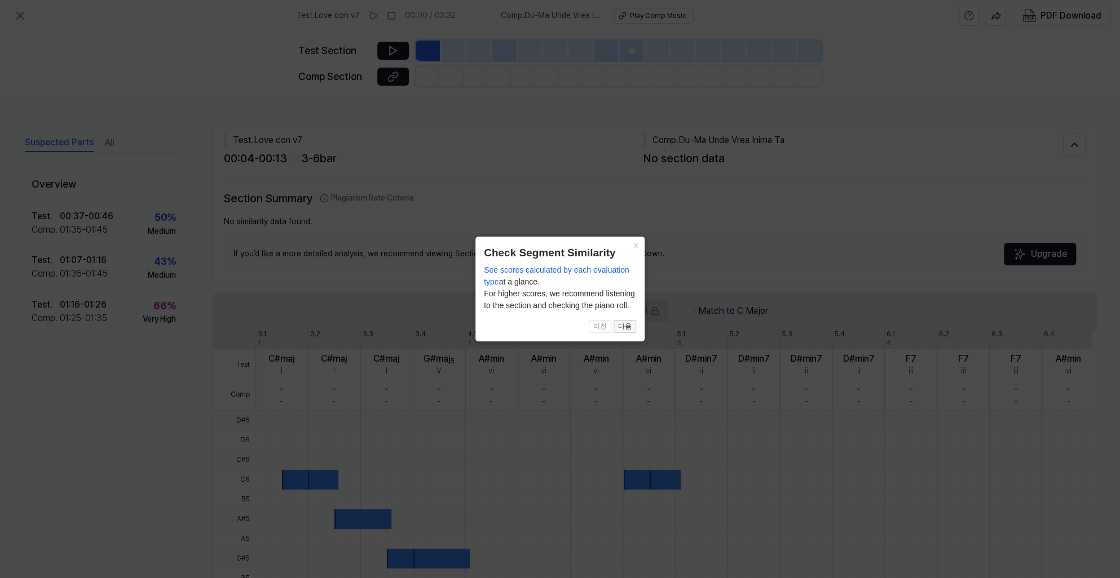
click at [620, 325] on button "다음" at bounding box center [624, 327] width 23 height 14
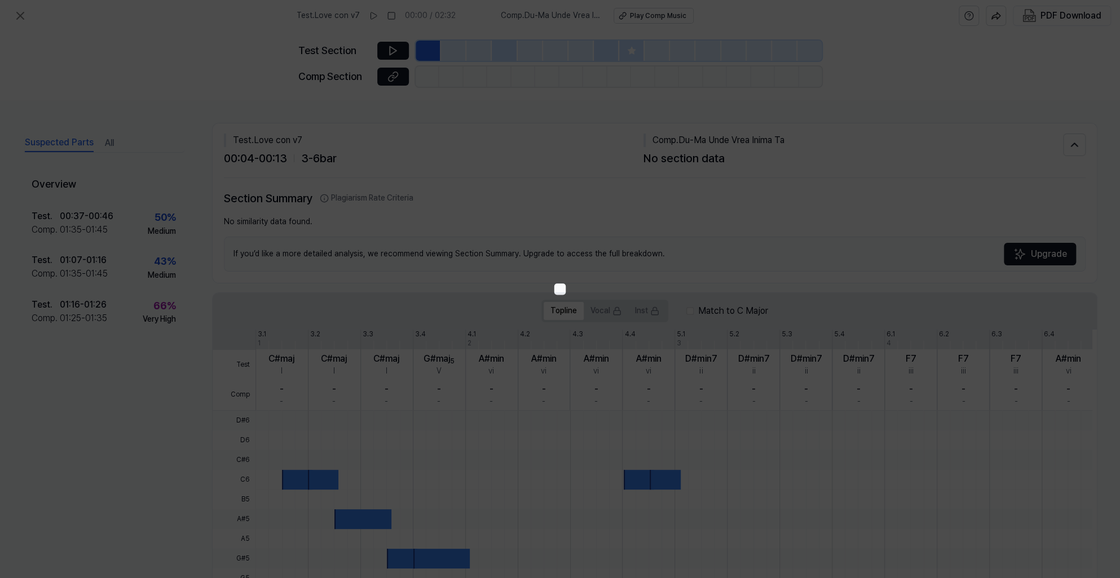
scroll to position [169, 0]
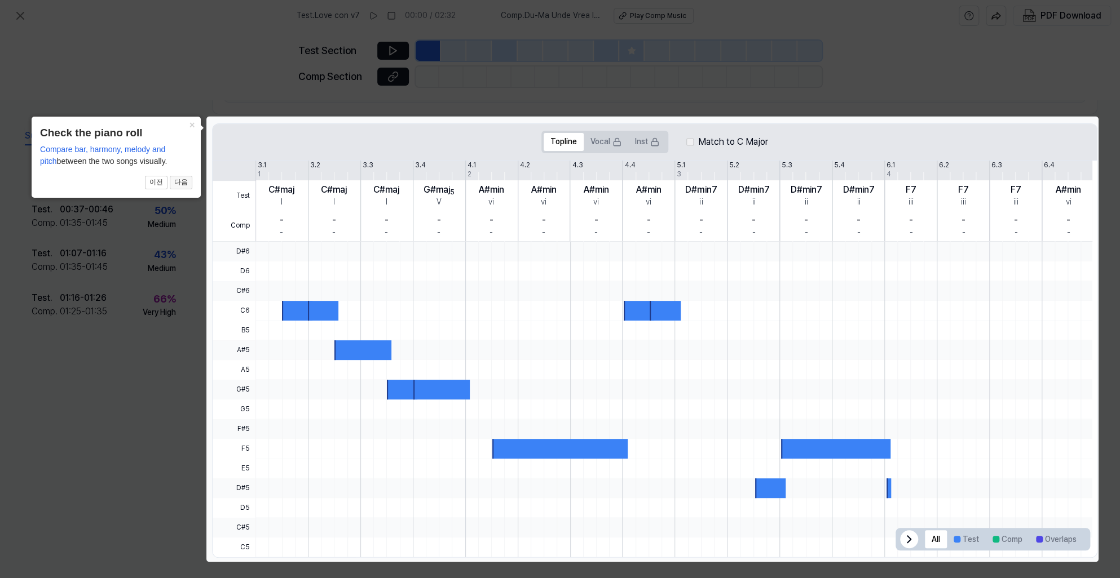
click at [175, 178] on button "다음" at bounding box center [181, 183] width 23 height 14
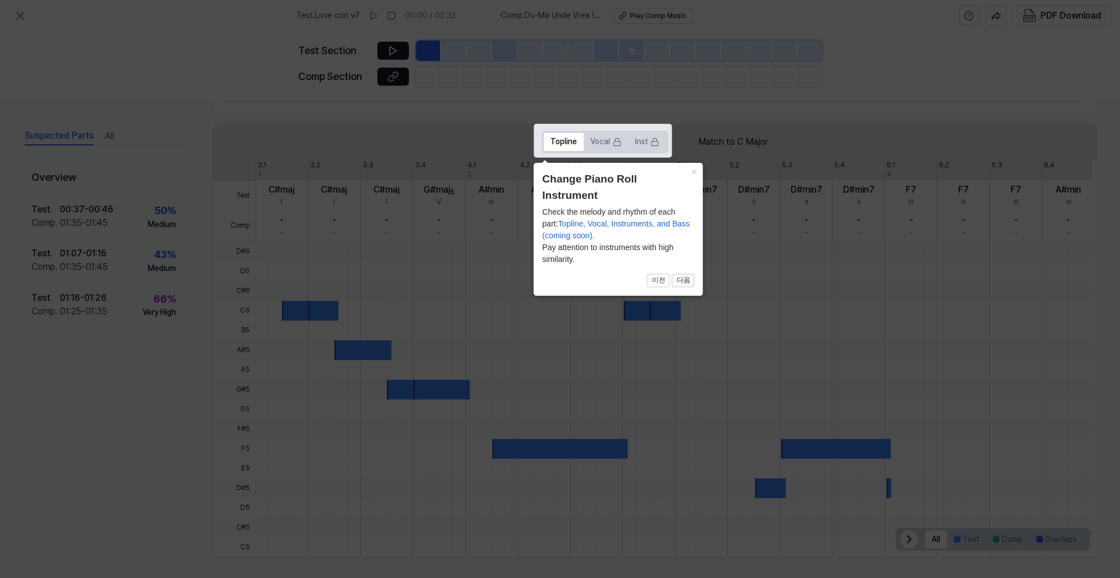
click at [683, 281] on button "다음" at bounding box center [682, 281] width 23 height 14
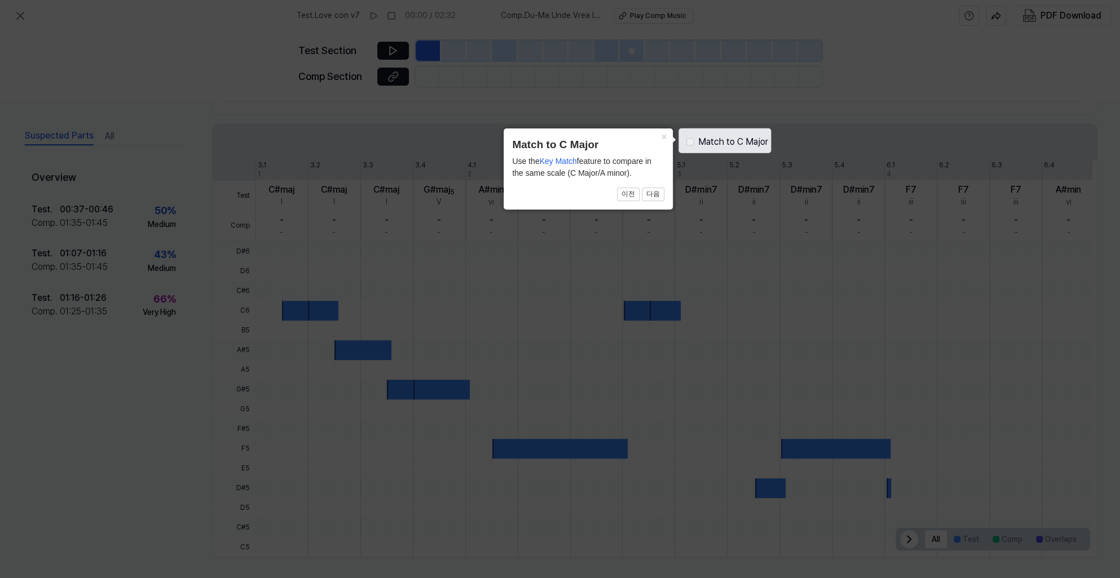
click at [715, 136] on label "Match to C Major" at bounding box center [733, 142] width 70 height 14
click at [662, 189] on button "다음" at bounding box center [653, 195] width 23 height 14
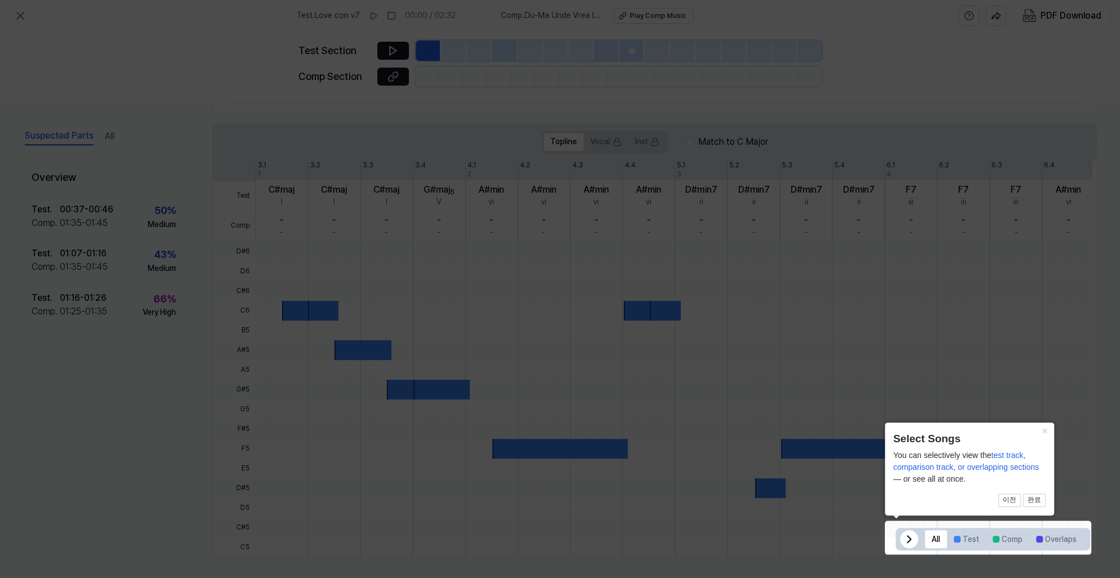
click at [775, 539] on icon at bounding box center [909, 540] width 14 height 14
click at [775, 542] on span "All Test Comp Overlaps" at bounding box center [1076, 539] width 27 height 23
click at [775, 497] on button "완료" at bounding box center [1034, 501] width 23 height 14
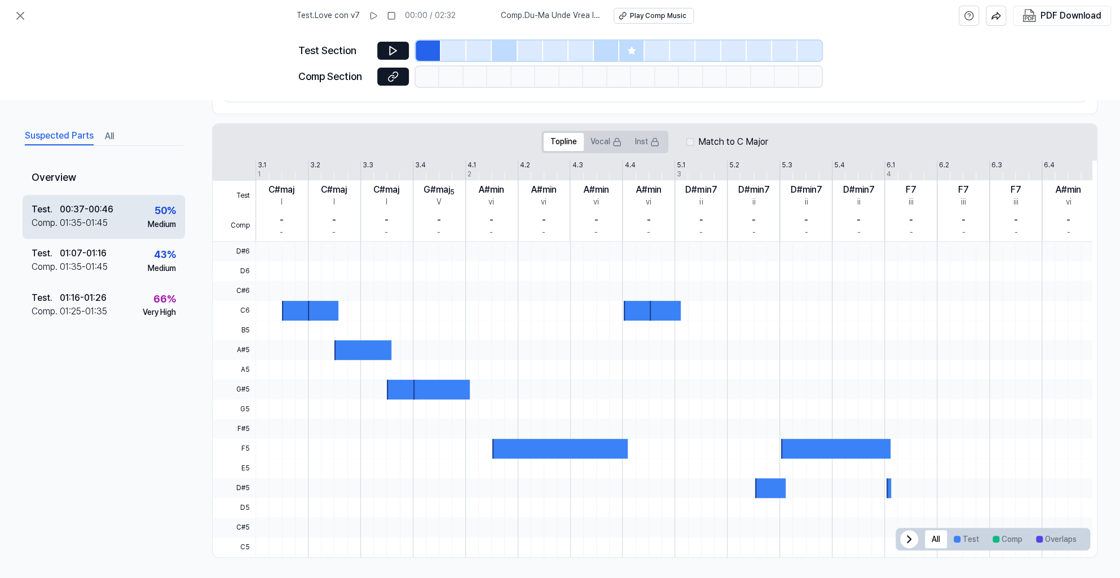
click at [87, 220] on div "01:35 - 01:45" at bounding box center [84, 223] width 48 height 14
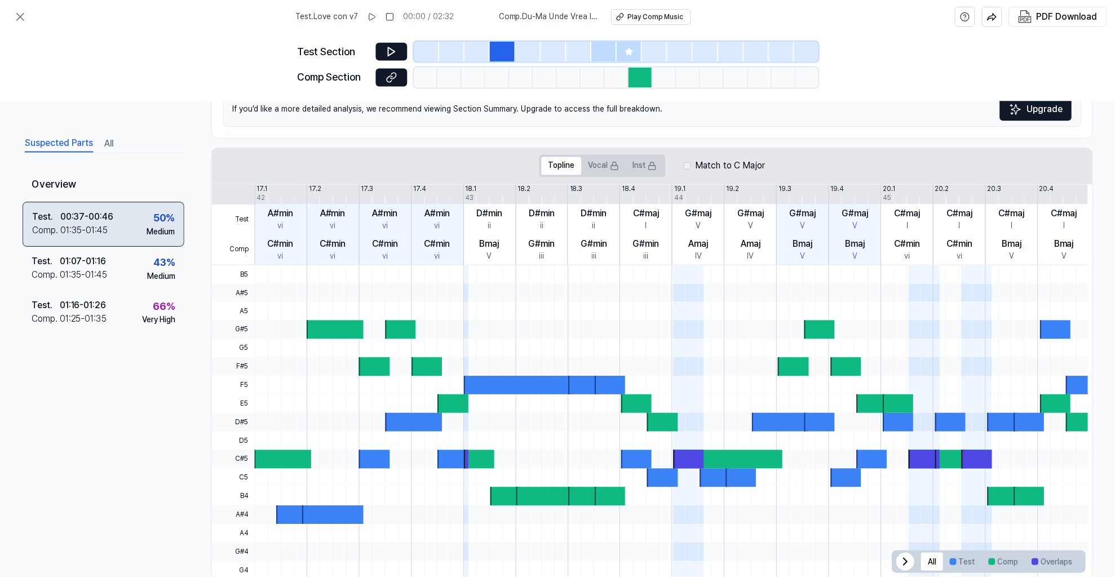
scroll to position [193, 0]
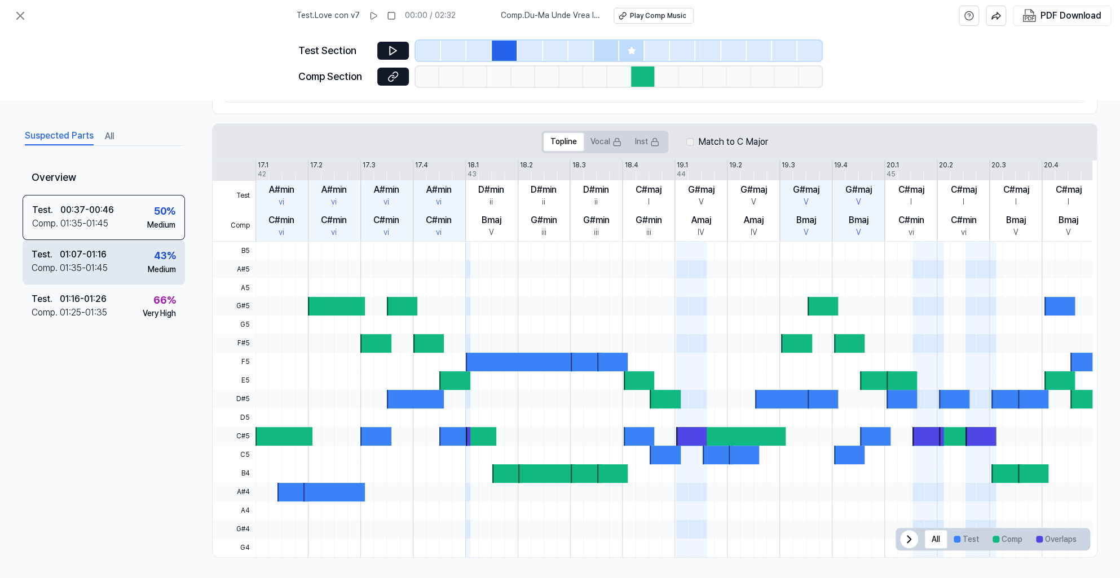
click at [92, 256] on div "01:07 - 01:16" at bounding box center [83, 255] width 47 height 14
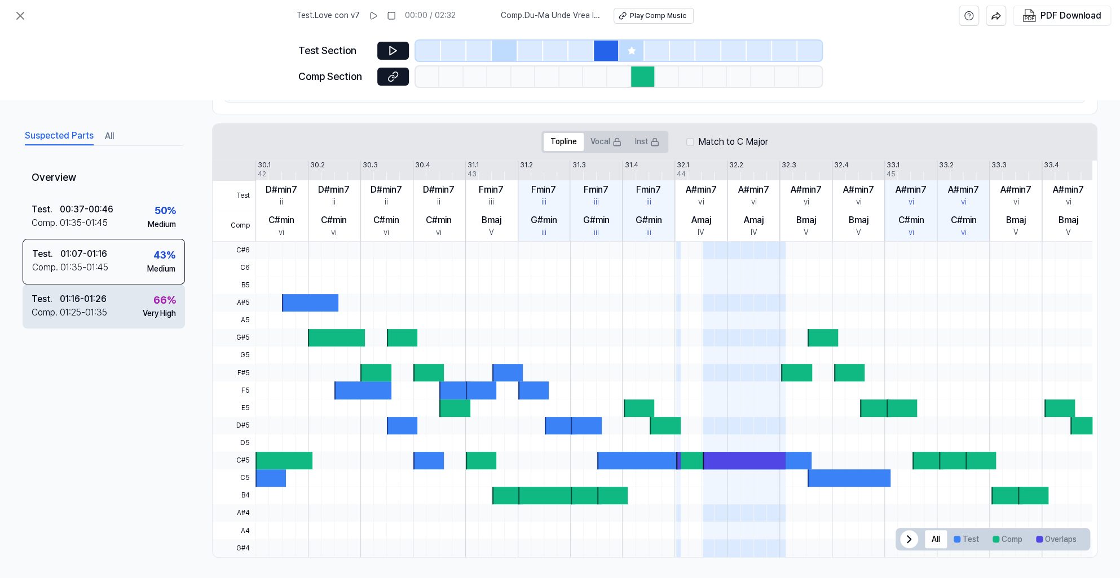
click at [90, 285] on div "Test . 01:16 - 01:26 Comp . 01:25 - 01:35 66 % Very High" at bounding box center [104, 306] width 162 height 44
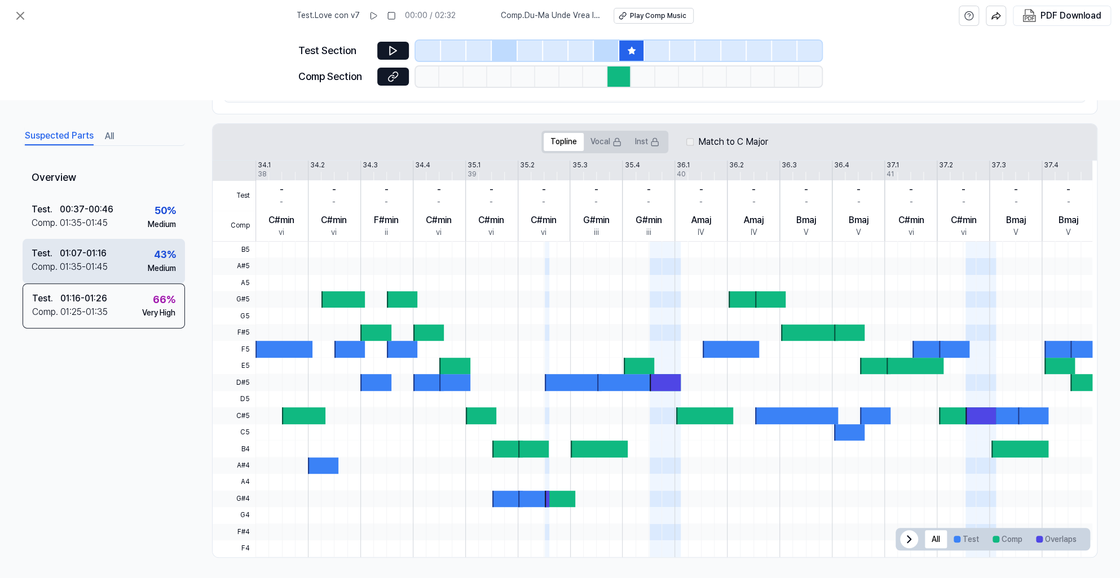
click at [85, 261] on div "01:35 - 01:45" at bounding box center [84, 267] width 48 height 14
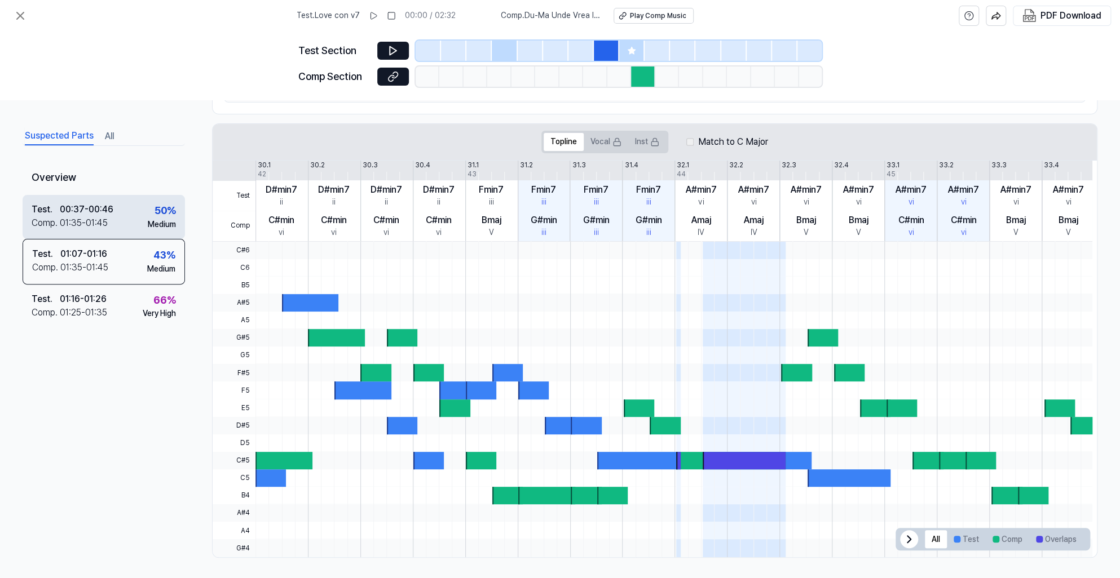
click at [86, 210] on div "00:37 - 00:46" at bounding box center [87, 210] width 54 height 14
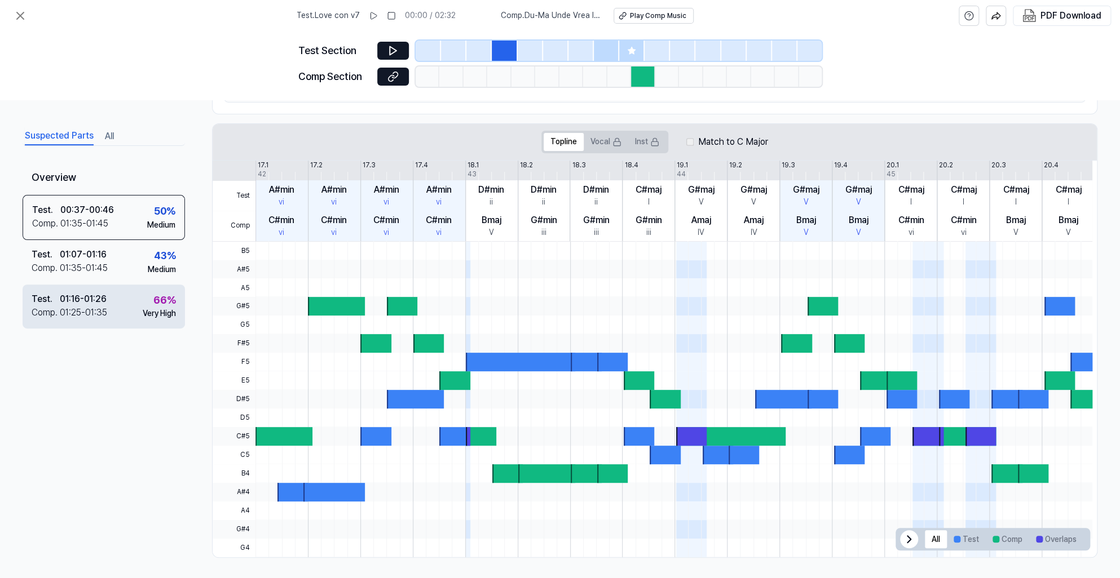
click at [91, 285] on div "Test . 01:16 - 01:26 Comp . 01:25 - 01:35 66 % Very High" at bounding box center [104, 306] width 162 height 44
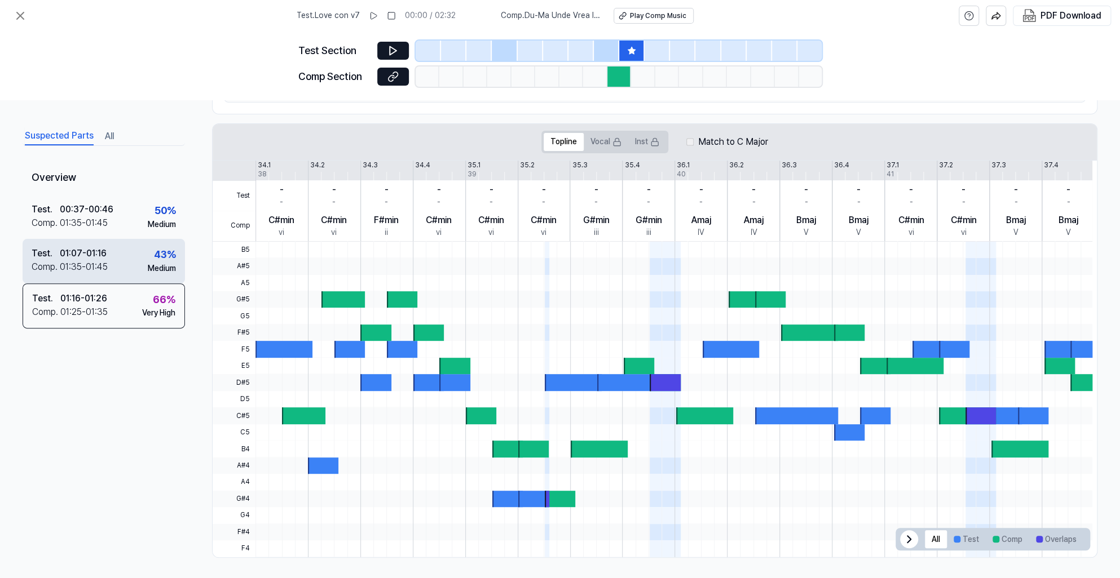
drag, startPoint x: 84, startPoint y: 293, endPoint x: 83, endPoint y: 278, distance: 14.7
click at [83, 293] on div "01:16 - 01:26" at bounding box center [83, 298] width 47 height 14
click at [98, 129] on div "Suspected Parts All" at bounding box center [104, 135] width 162 height 21
click at [25, 20] on icon at bounding box center [21, 16] width 14 height 14
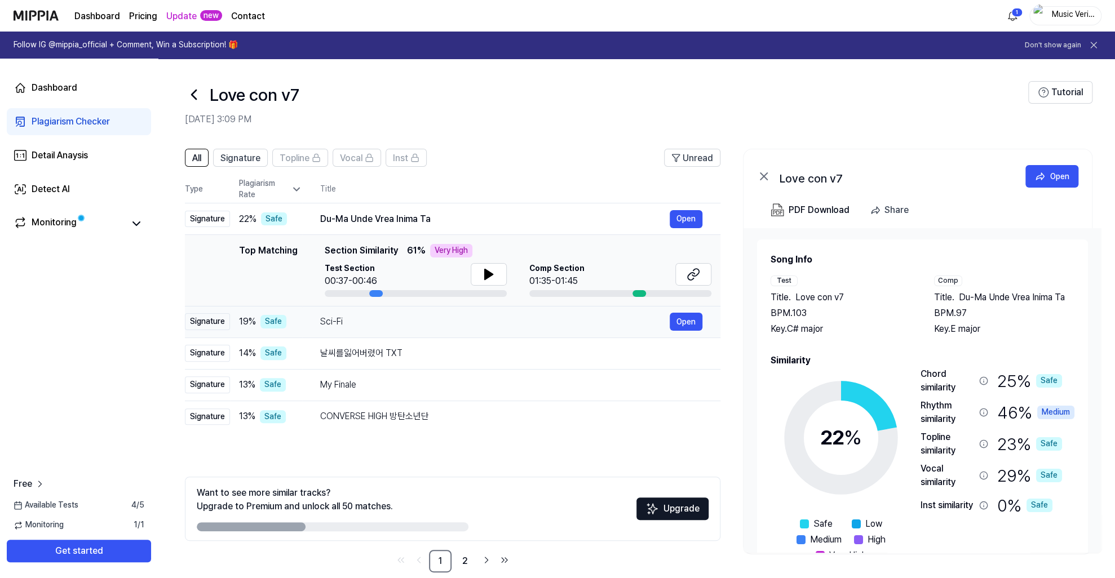
click at [457, 331] on td "Sci-Fi Open" at bounding box center [511, 322] width 418 height 32
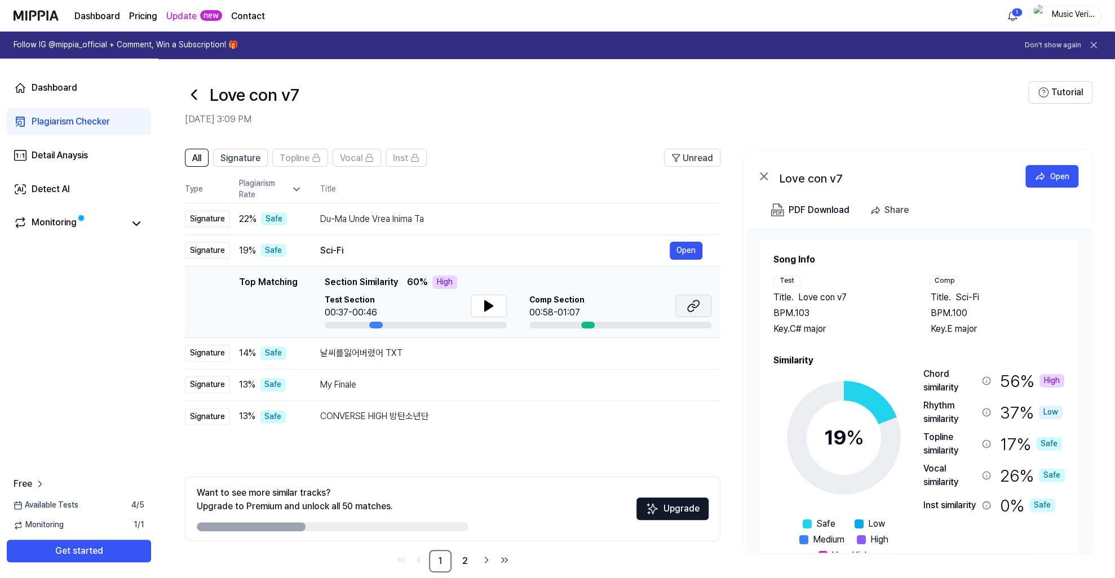
click at [696, 304] on icon at bounding box center [694, 306] width 14 height 14
click at [72, 154] on div "Detail Anaysis" at bounding box center [60, 156] width 56 height 14
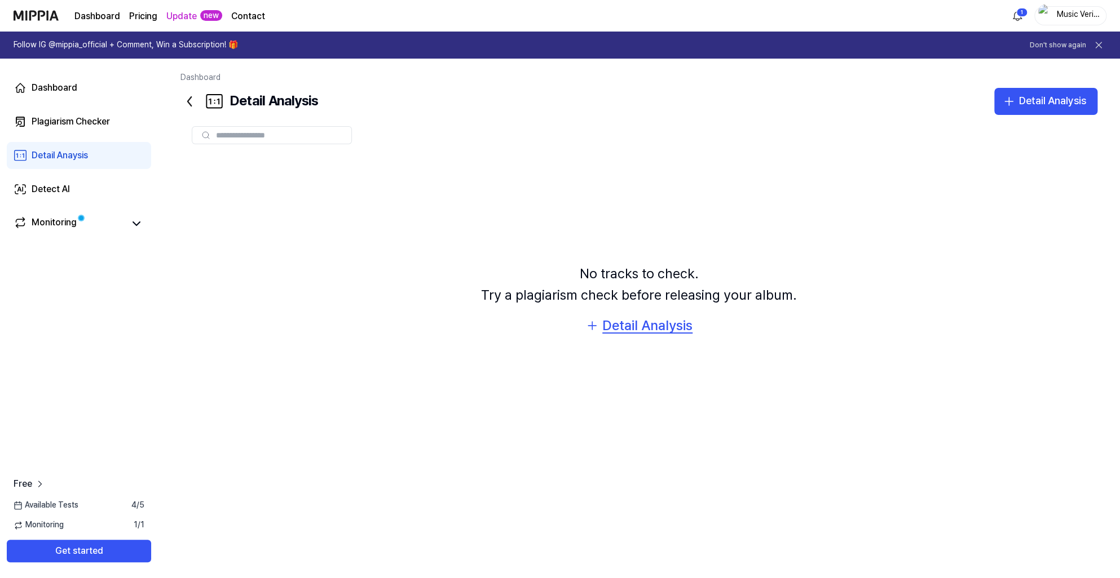
click at [669, 330] on div "Detail Analysis" at bounding box center [647, 325] width 90 height 21
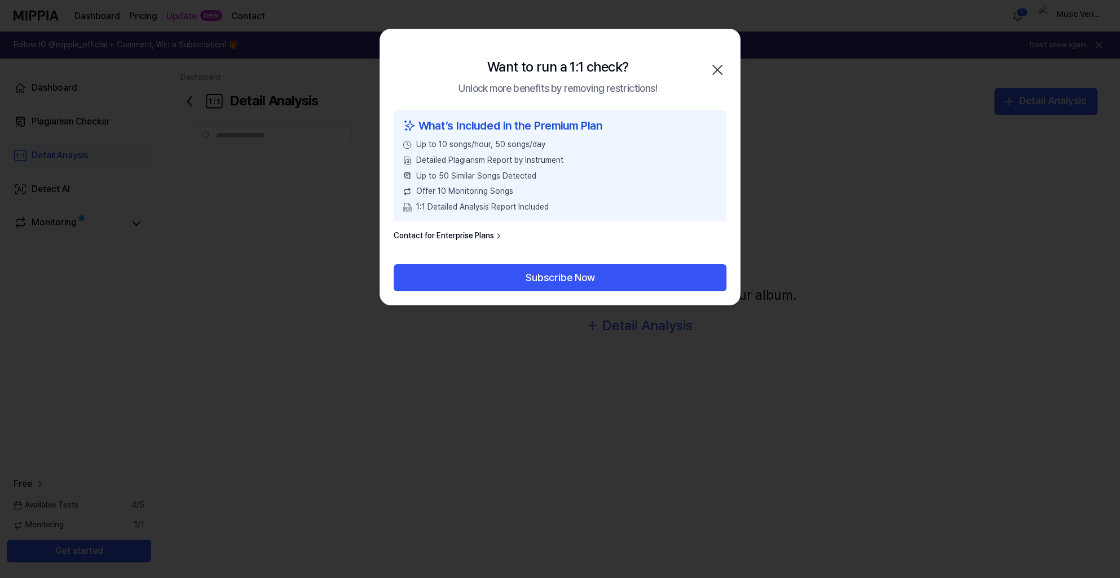
click at [713, 59] on div "Want to run a 1:1 check? Unlock more benefits by removing restrictions! Close" at bounding box center [560, 69] width 360 height 81
click at [713, 64] on icon "button" at bounding box center [717, 70] width 18 height 18
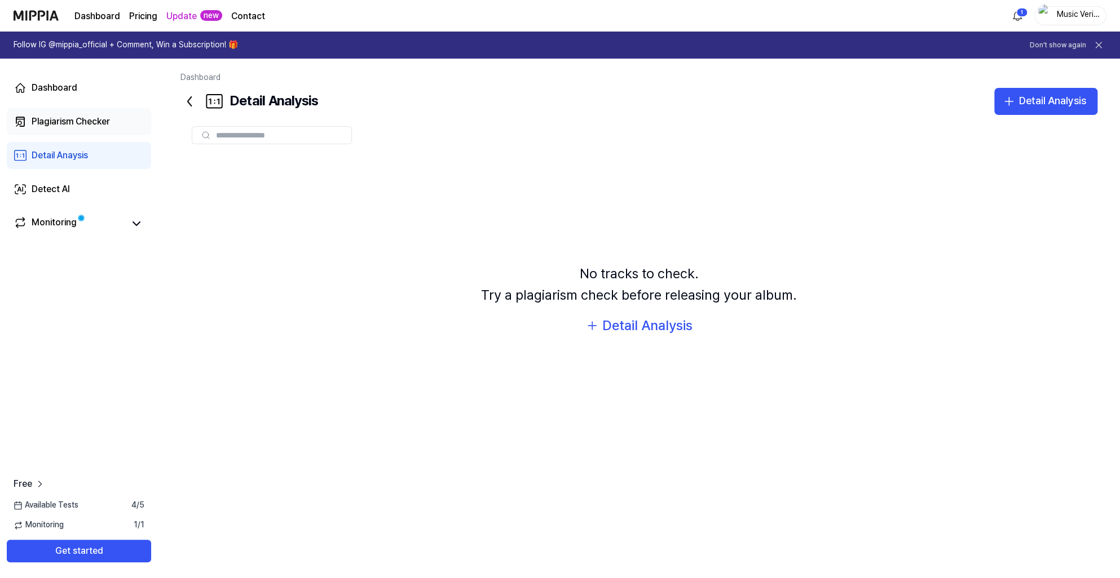
click at [86, 117] on div "Plagiarism Checker" at bounding box center [71, 122] width 78 height 14
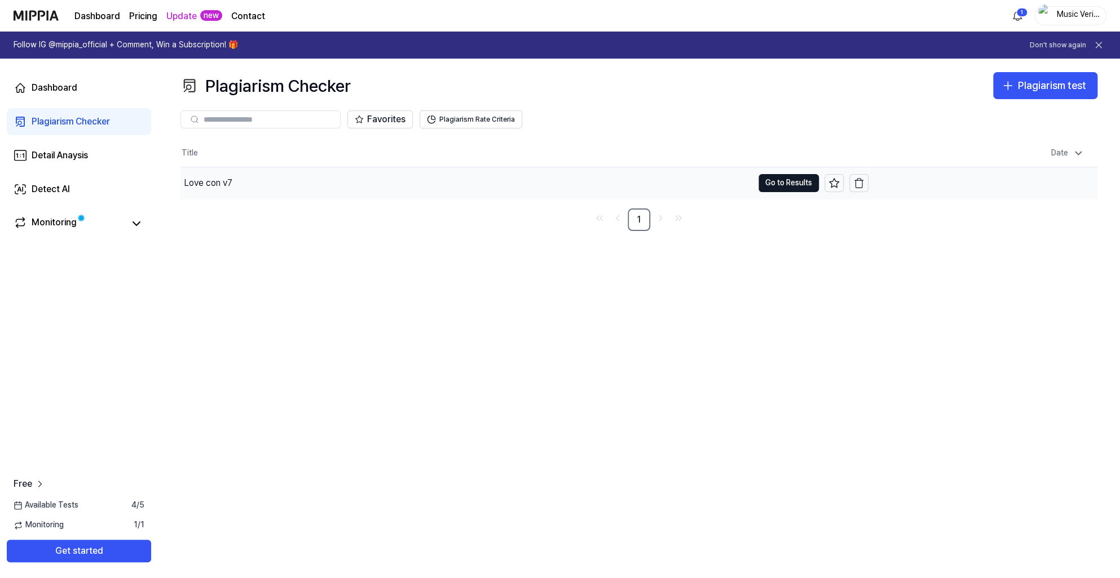
click at [262, 188] on div "Love con v7" at bounding box center [466, 183] width 572 height 32
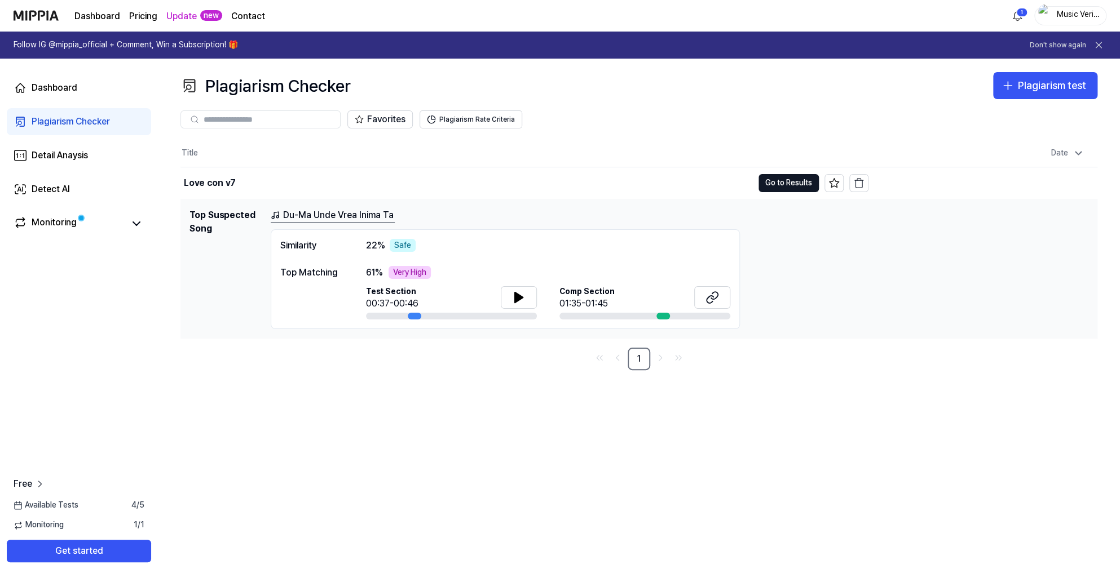
click at [90, 12] on link "Dashboard" at bounding box center [97, 17] width 46 height 14
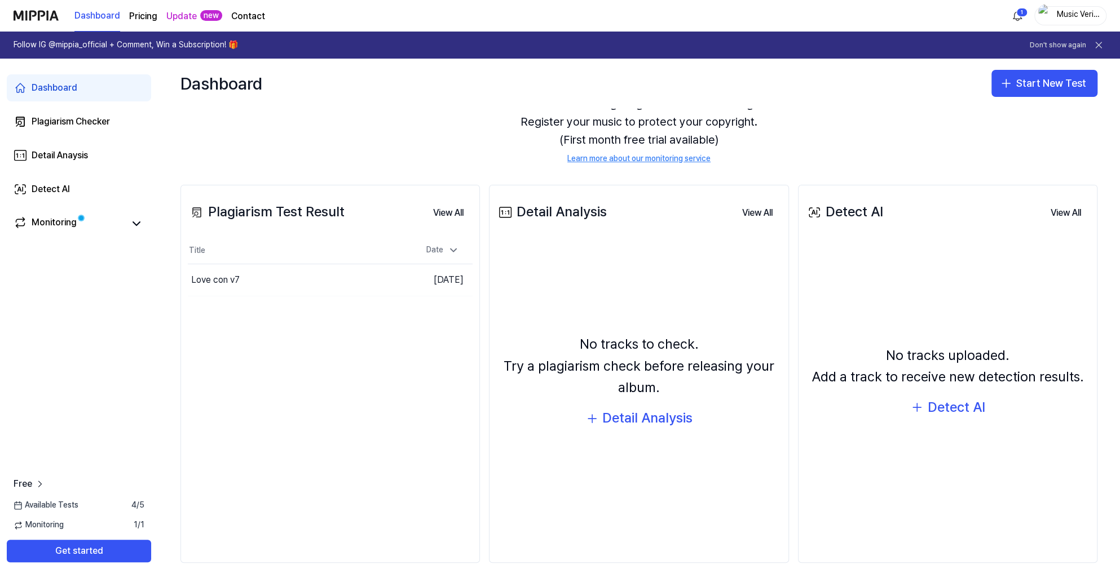
scroll to position [63, 0]
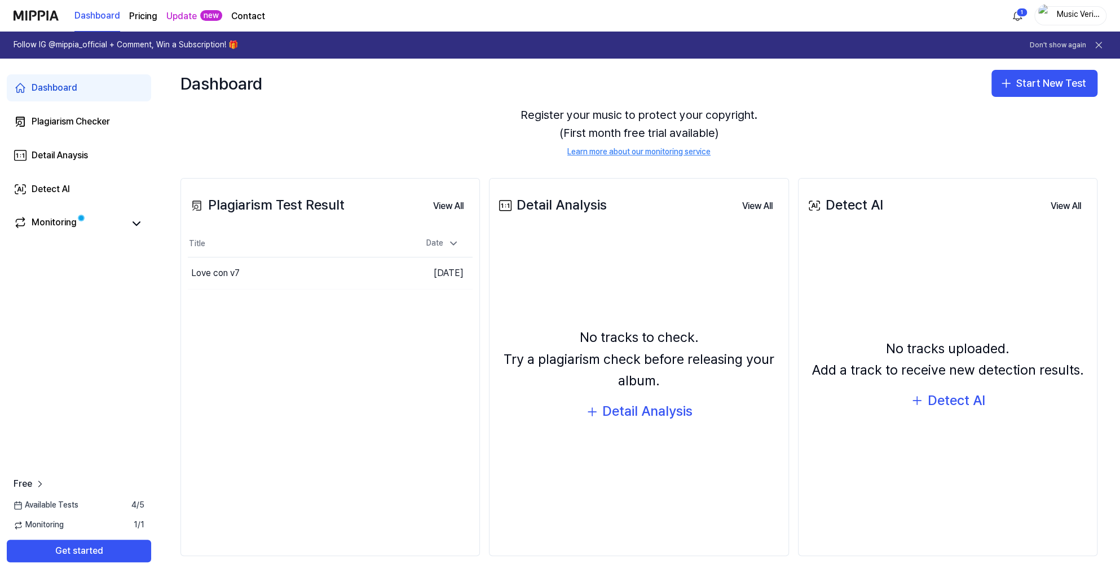
click at [543, 210] on div "Detail Analysis" at bounding box center [551, 204] width 110 height 21
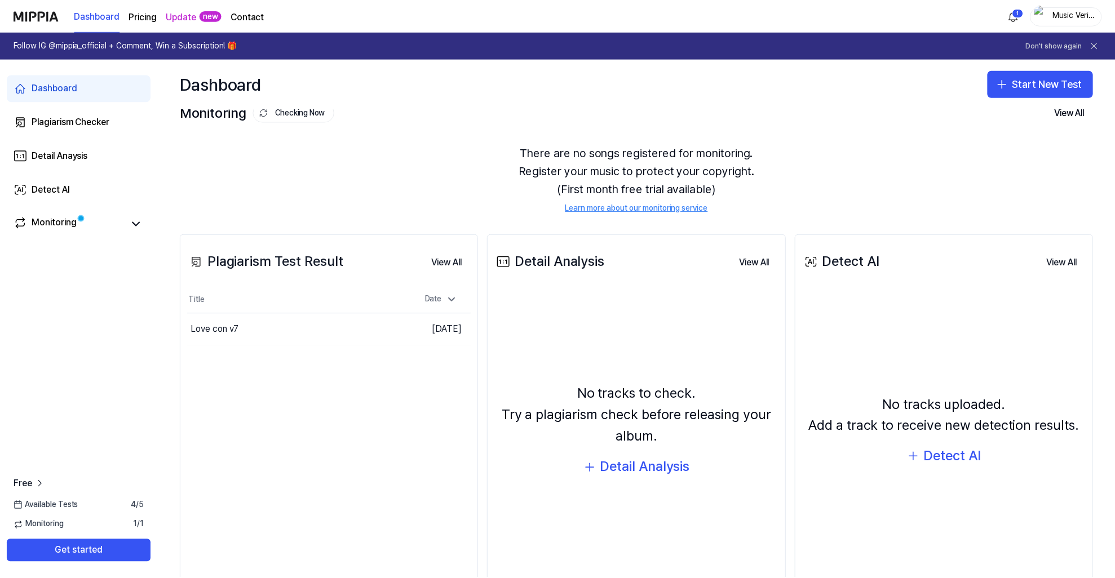
scroll to position [0, 0]
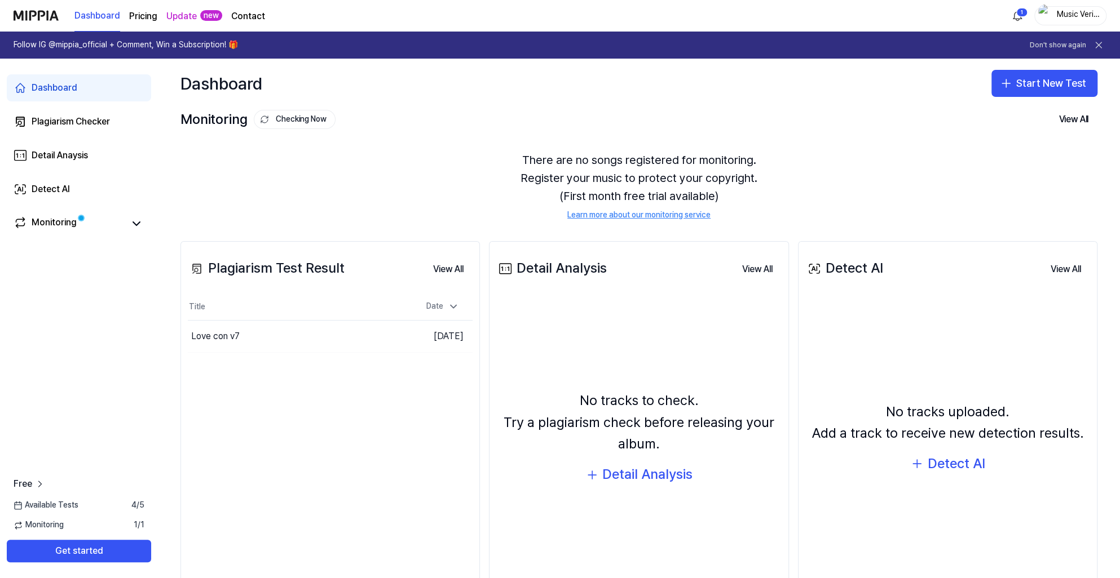
click at [135, 23] on div "Dashboard Pricing Update new Contact" at bounding box center [169, 15] width 191 height 31
click at [139, 20] on page\) "Pricing" at bounding box center [143, 17] width 28 height 14
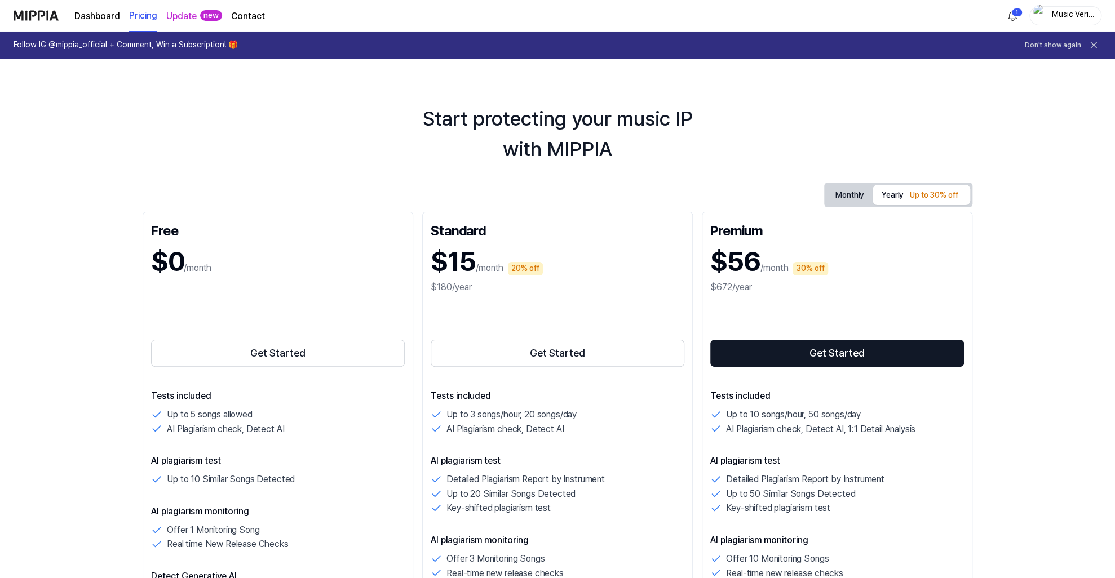
click at [173, 16] on link "Update" at bounding box center [181, 17] width 30 height 14
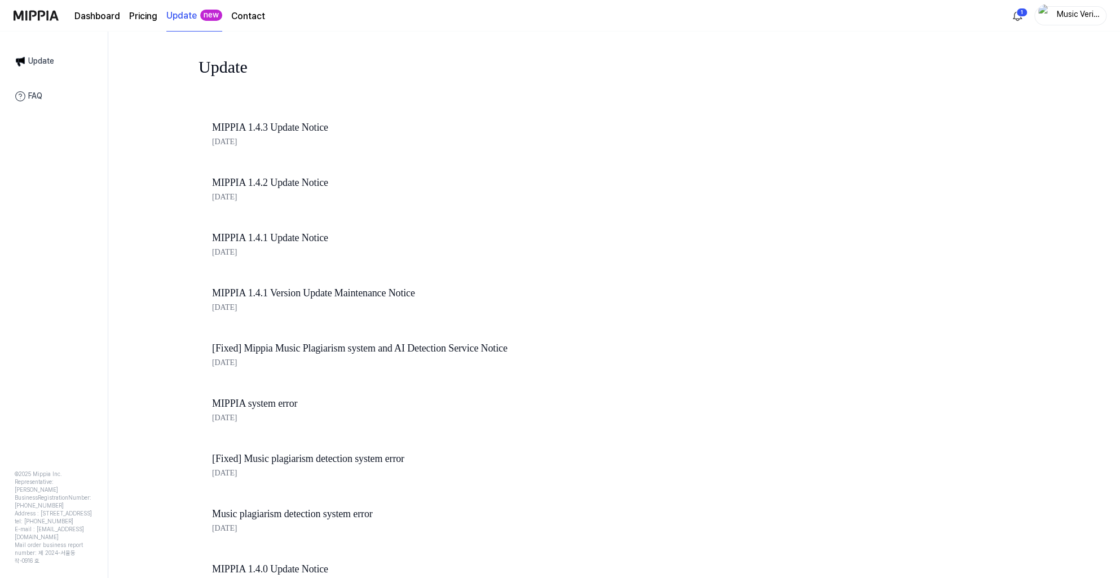
click at [120, 21] on div "Dashboard Pricing Update new Contact" at bounding box center [169, 15] width 191 height 31
click at [86, 19] on link "Dashboard" at bounding box center [97, 17] width 46 height 14
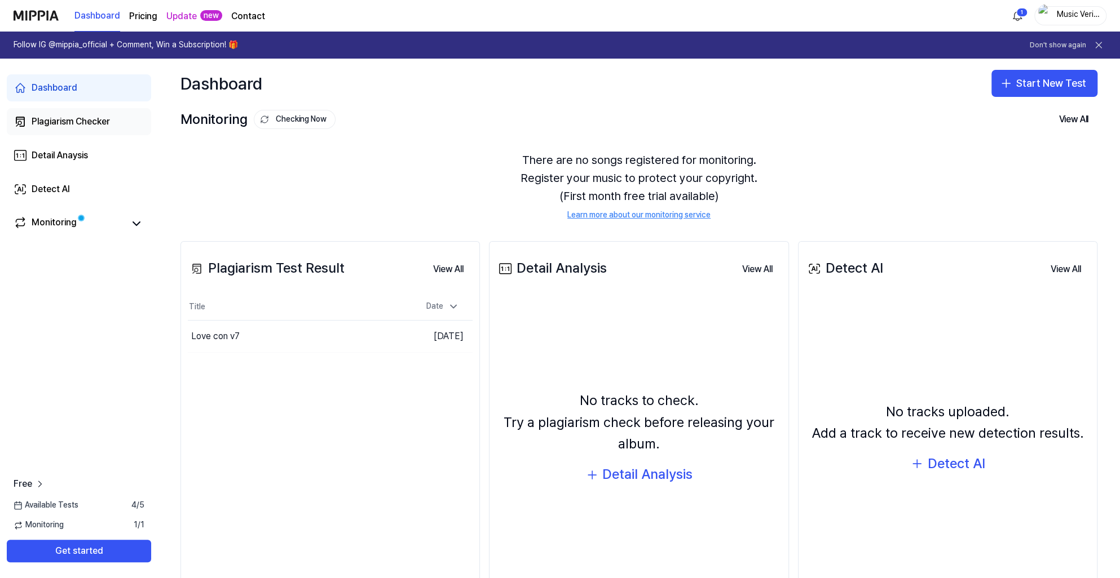
click at [61, 128] on div "Plagiarism Checker" at bounding box center [71, 122] width 78 height 14
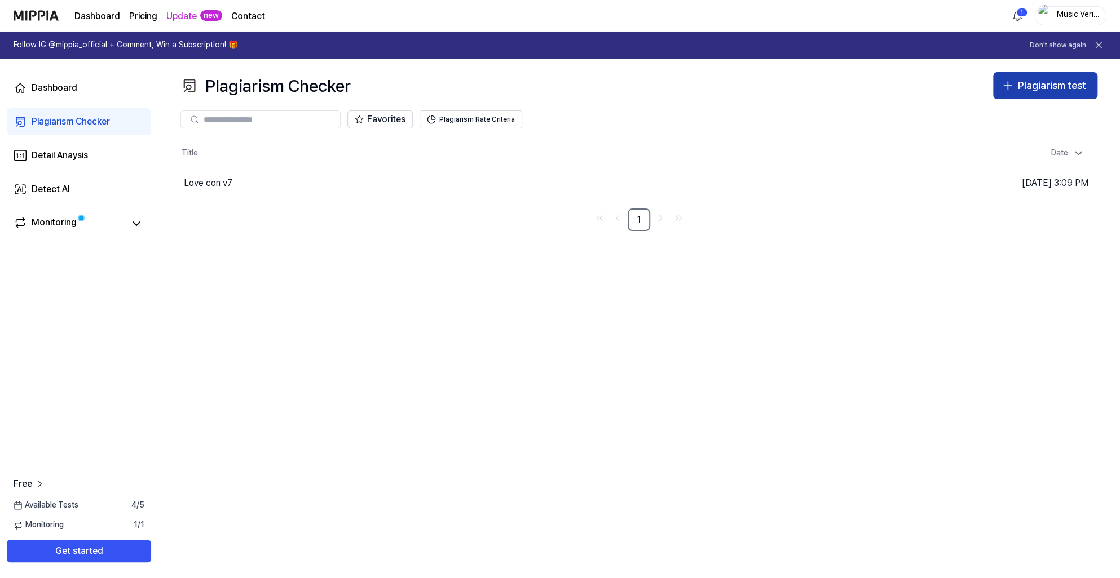
click at [775, 87] on div "Plagiarism test" at bounding box center [1052, 86] width 68 height 16
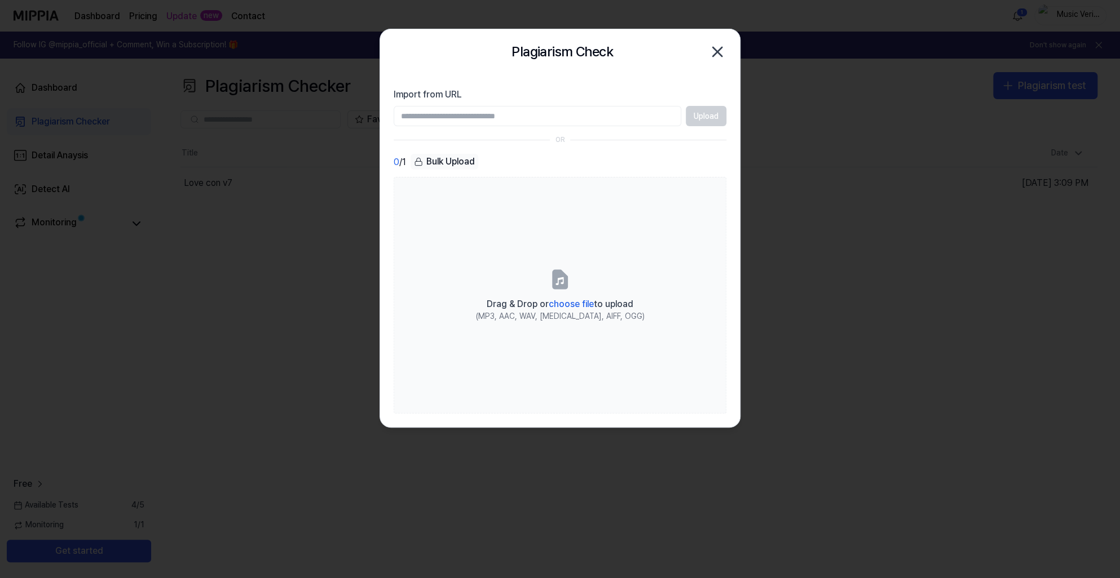
click at [717, 50] on icon "button" at bounding box center [717, 52] width 18 height 18
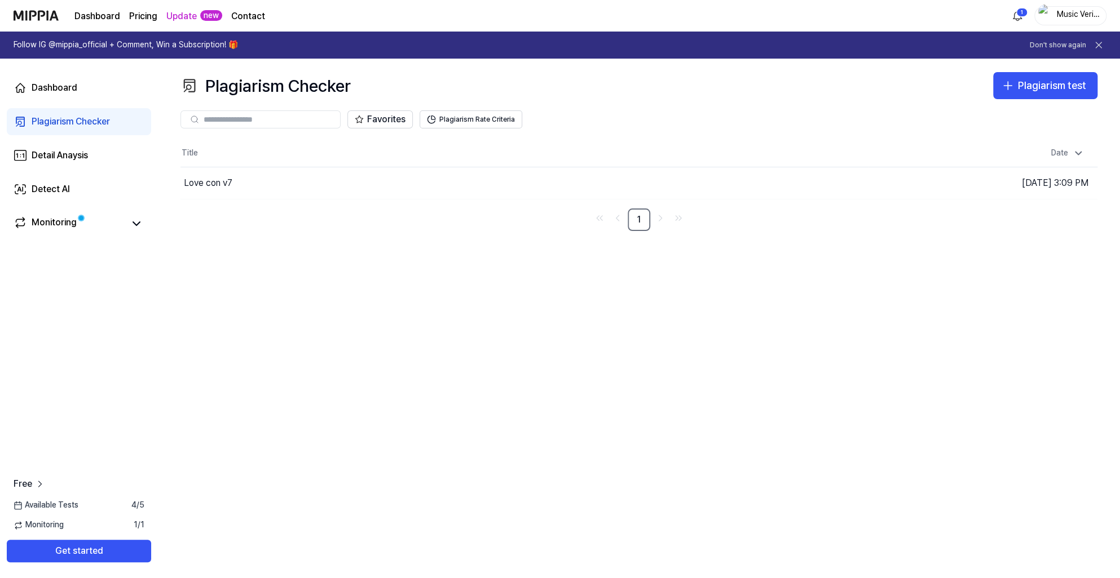
click at [364, 222] on nav "1" at bounding box center [638, 220] width 917 height 23
click at [74, 127] on div "Plagiarism Checker" at bounding box center [71, 122] width 78 height 14
click at [61, 92] on div "Dashboard" at bounding box center [55, 88] width 46 height 14
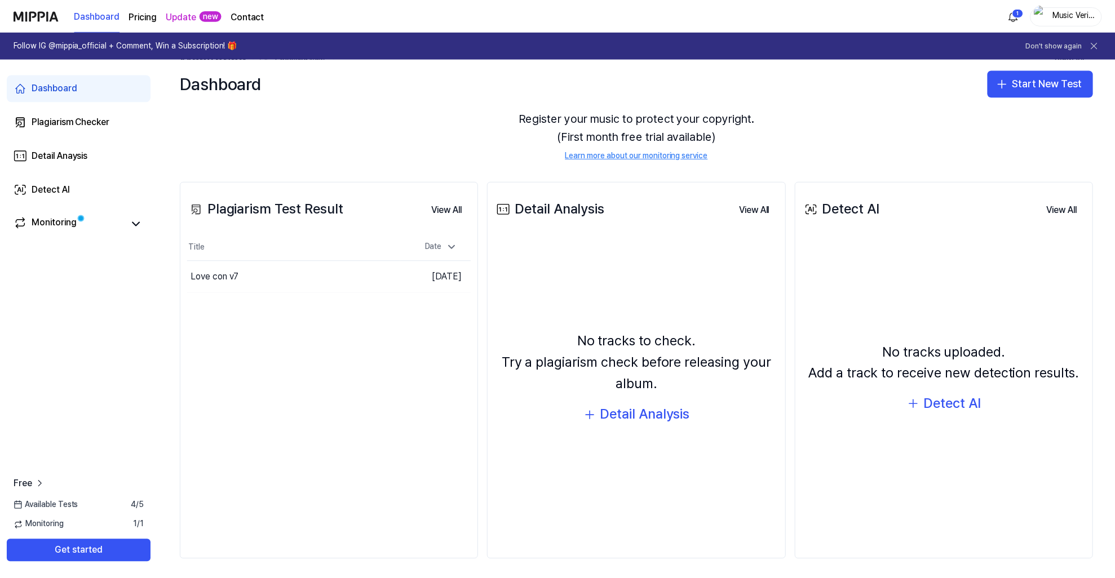
scroll to position [63, 0]
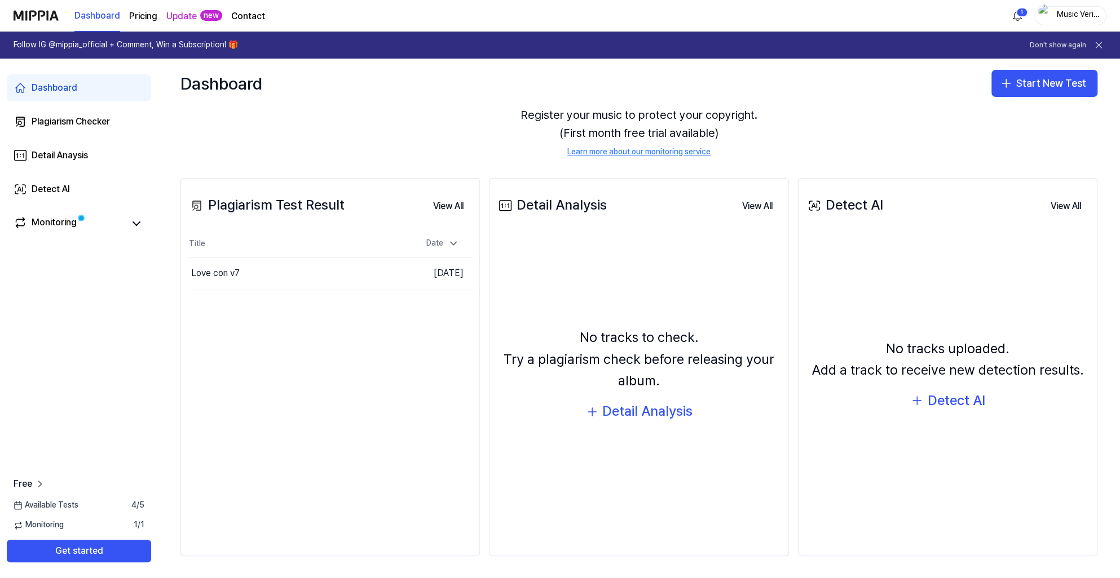
click at [59, 505] on span "Available Tests" at bounding box center [46, 505] width 65 height 11
click at [381, 341] on div "Plagiarism Test Result View All Plagiarism Test Result Title Date Love con v7 G…" at bounding box center [329, 367] width 299 height 378
click at [453, 210] on button "View All" at bounding box center [448, 206] width 48 height 23
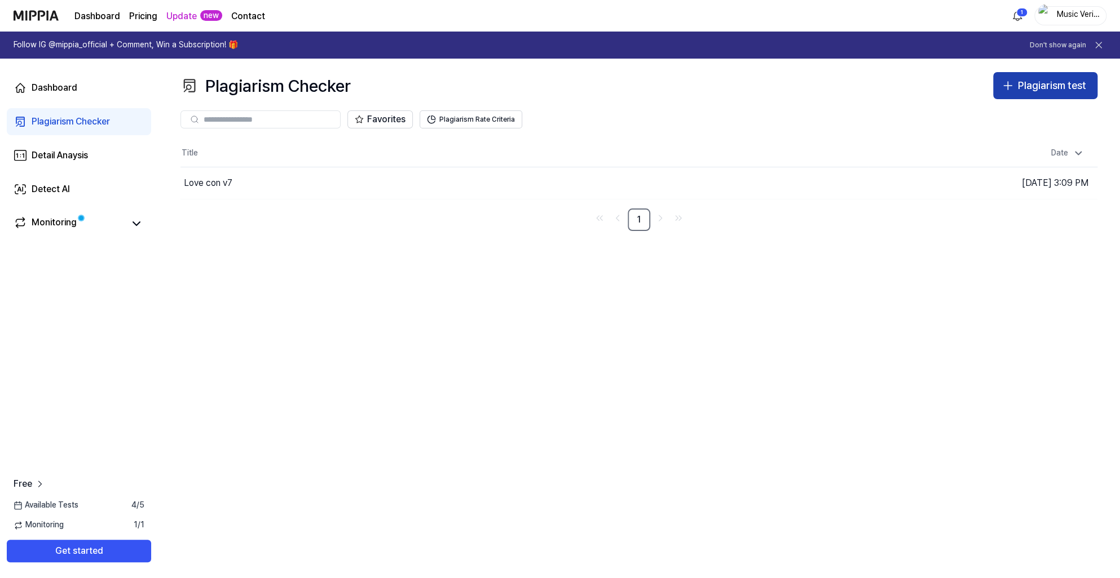
click at [775, 95] on button "Plagiarism test" at bounding box center [1045, 85] width 104 height 27
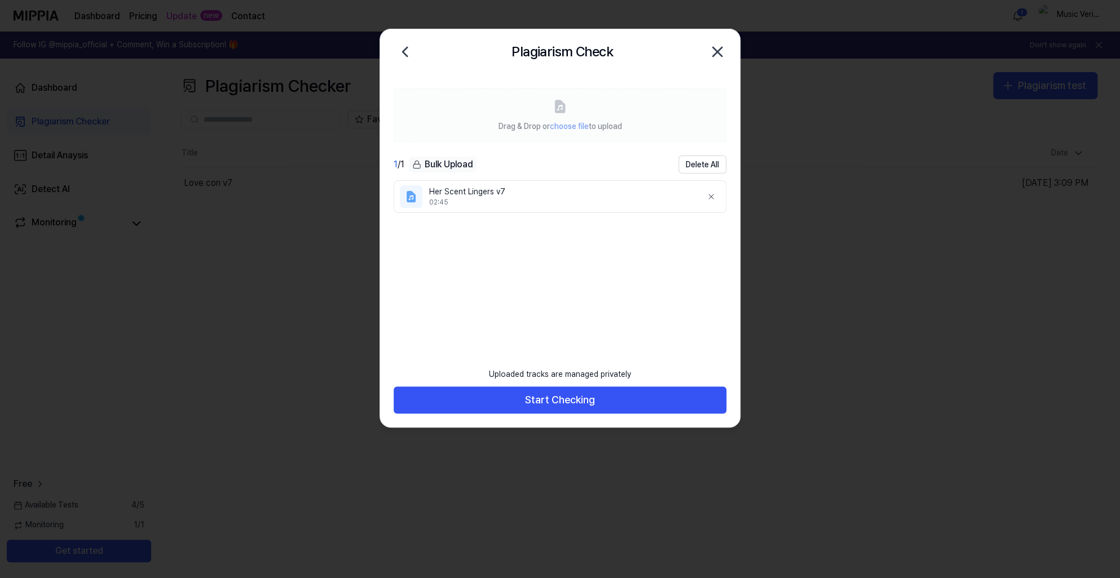
drag, startPoint x: 537, startPoint y: 402, endPoint x: 632, endPoint y: 304, distance: 136.3
click at [631, 305] on div "Drag & Drop or choose file to upload 1 / 1 Bulk Upload Delete All Her Scent Lin…" at bounding box center [560, 250] width 360 height 353
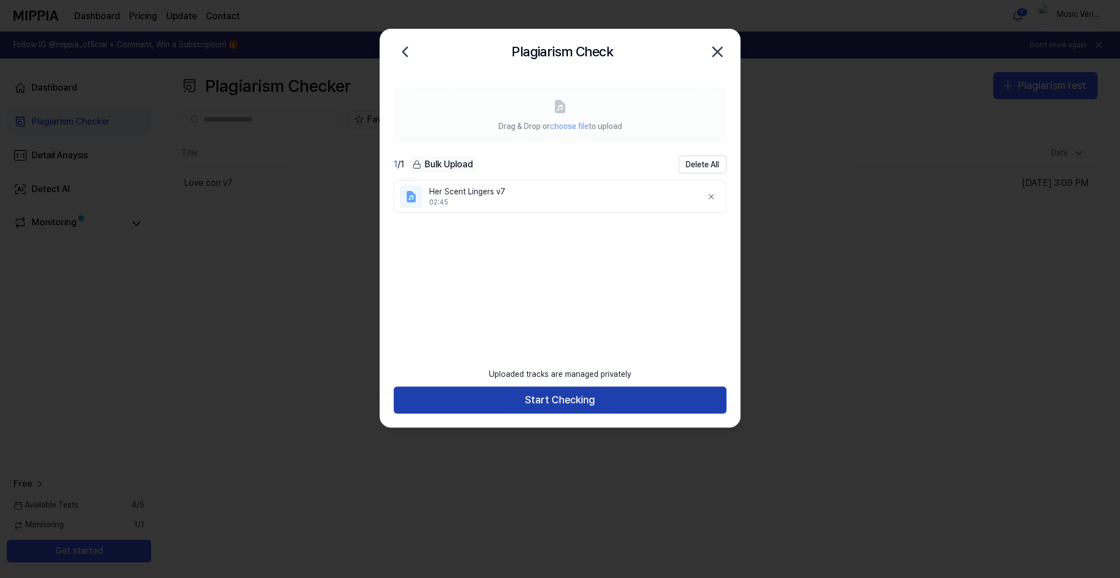
click at [547, 400] on button "Start Checking" at bounding box center [559, 400] width 333 height 27
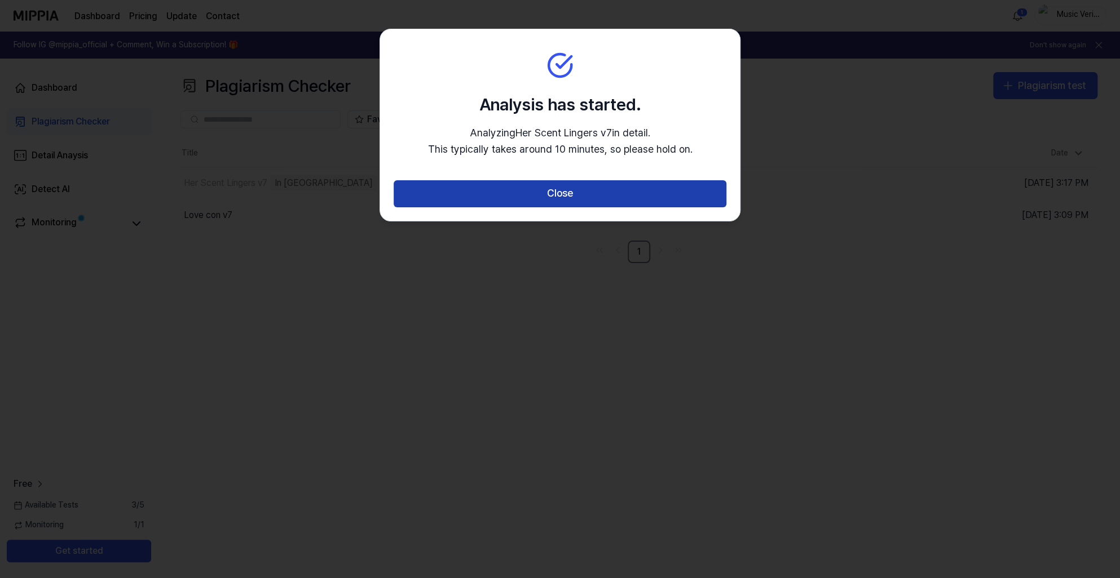
click at [568, 198] on button "Close" at bounding box center [559, 193] width 333 height 27
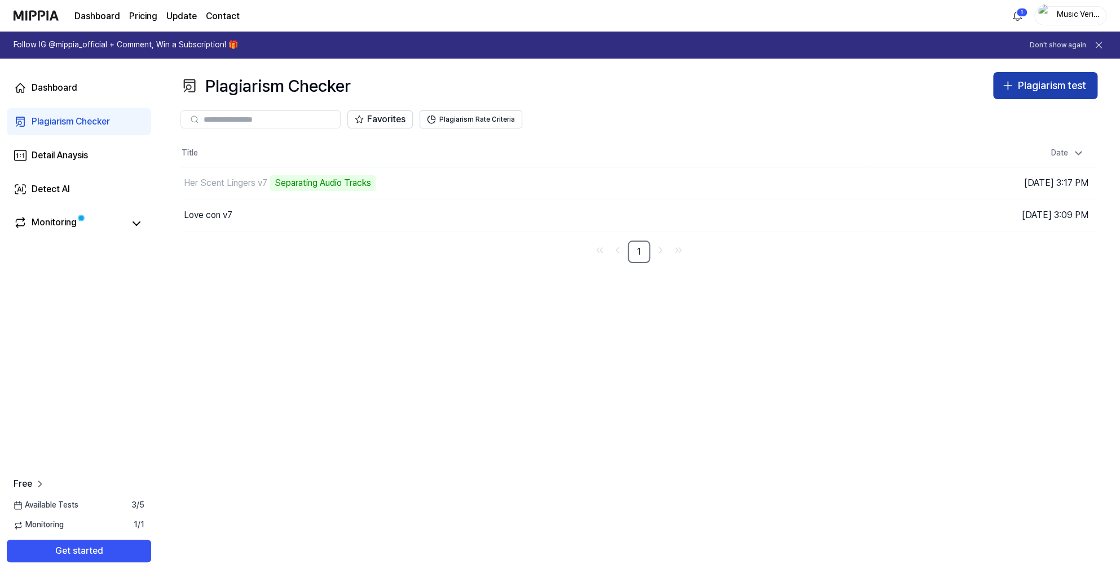
click at [775, 85] on icon "button" at bounding box center [1008, 86] width 14 height 14
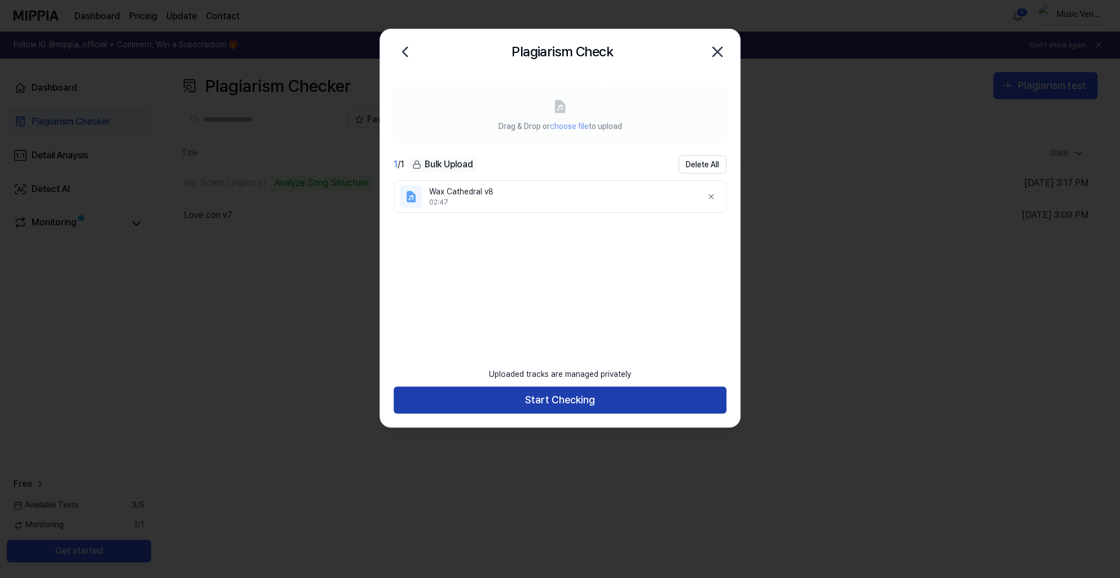
click at [563, 398] on button "Start Checking" at bounding box center [559, 400] width 333 height 27
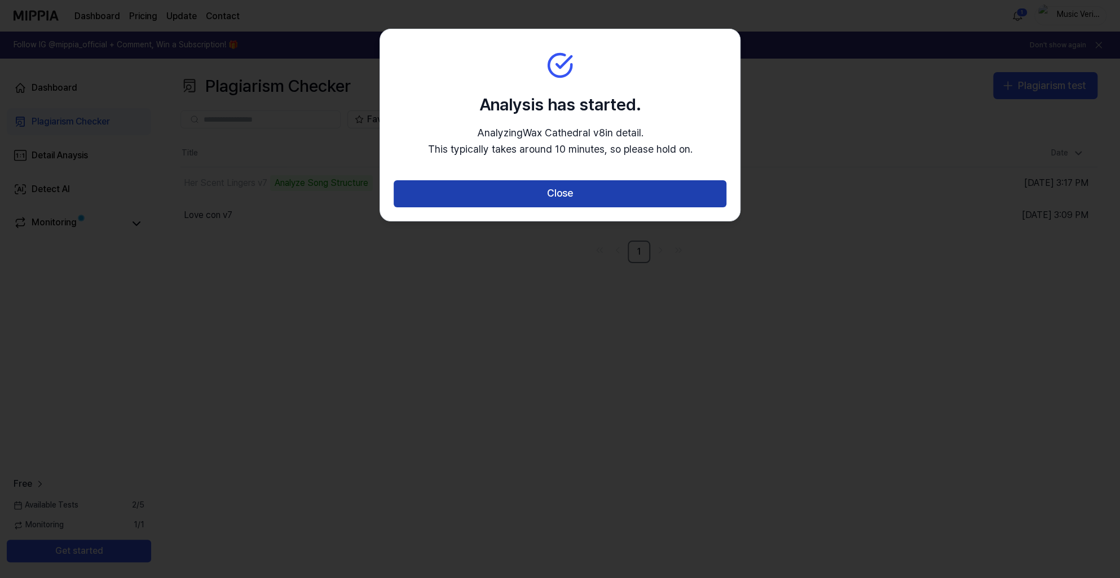
click at [640, 197] on button "Close" at bounding box center [559, 193] width 333 height 27
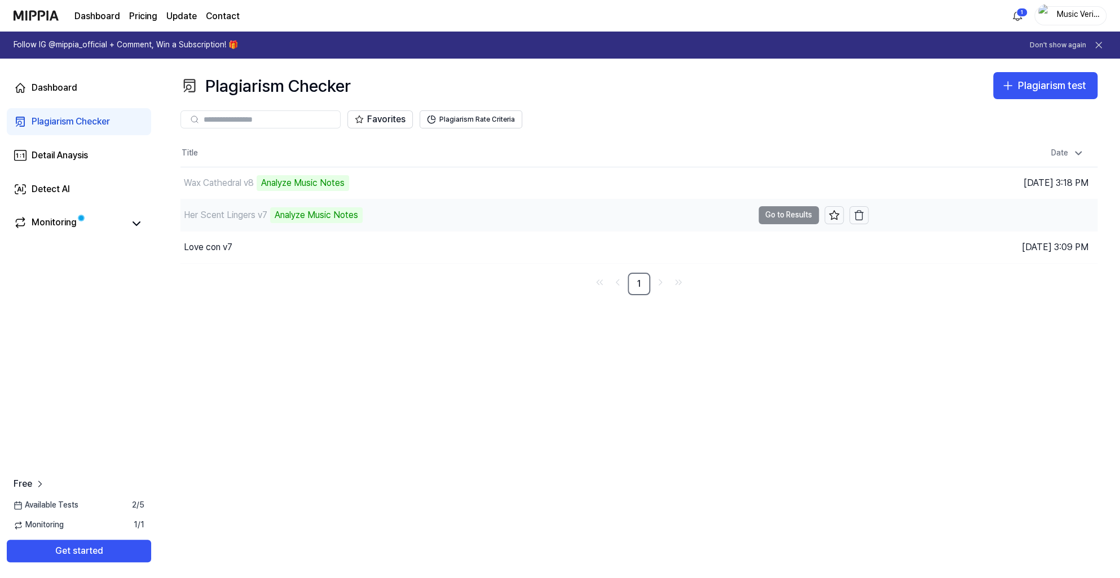
click at [413, 223] on div "Her Scent Lingers v7 Analyze Music Notes" at bounding box center [466, 216] width 572 height 32
click at [216, 220] on div "Her Scent Lingers v7" at bounding box center [225, 216] width 83 height 14
click at [356, 214] on div "Analyze Music Notes" at bounding box center [316, 215] width 92 height 16
click at [487, 125] on button "Plagiarism Rate Criteria" at bounding box center [470, 119] width 103 height 18
click at [488, 124] on button "Plagiarism Rate Criteria" at bounding box center [470, 119] width 103 height 18
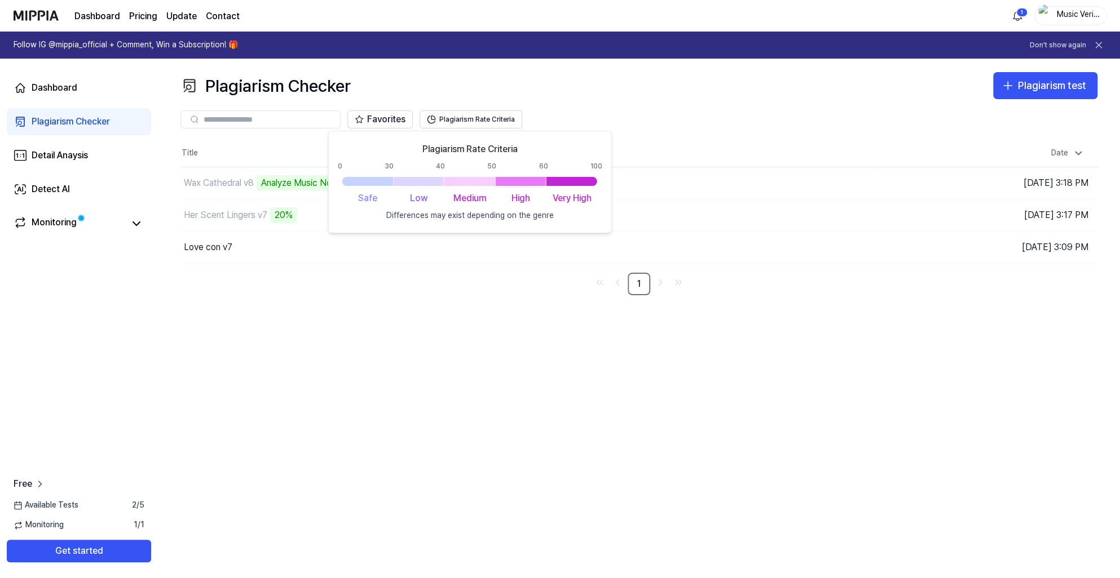
click at [379, 347] on div "Plagiarism Checker Plagiarism test Plagiarism Checker Detail Analysis Detect AI…" at bounding box center [639, 319] width 962 height 520
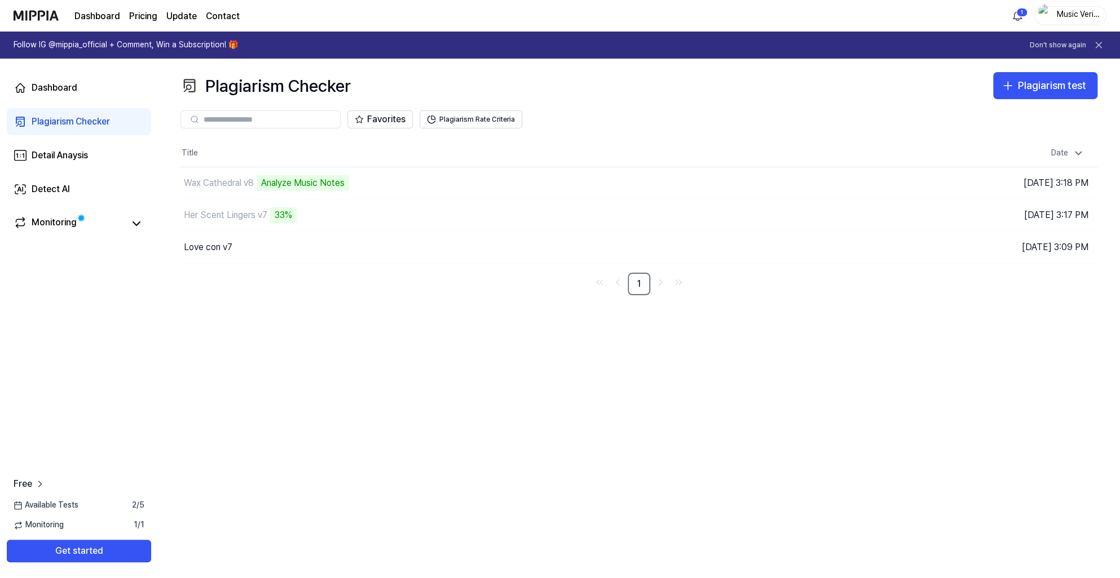
click at [775, 382] on div "Plagiarism Checker Plagiarism test Plagiarism Checker Detail Analysis Detect AI…" at bounding box center [639, 319] width 962 height 520
click at [613, 388] on div "Plagiarism Checker Plagiarism test Plagiarism Checker Detail Analysis Detect AI…" at bounding box center [639, 319] width 962 height 520
click at [216, 185] on div "Wax Cathedral v8" at bounding box center [219, 183] width 70 height 14
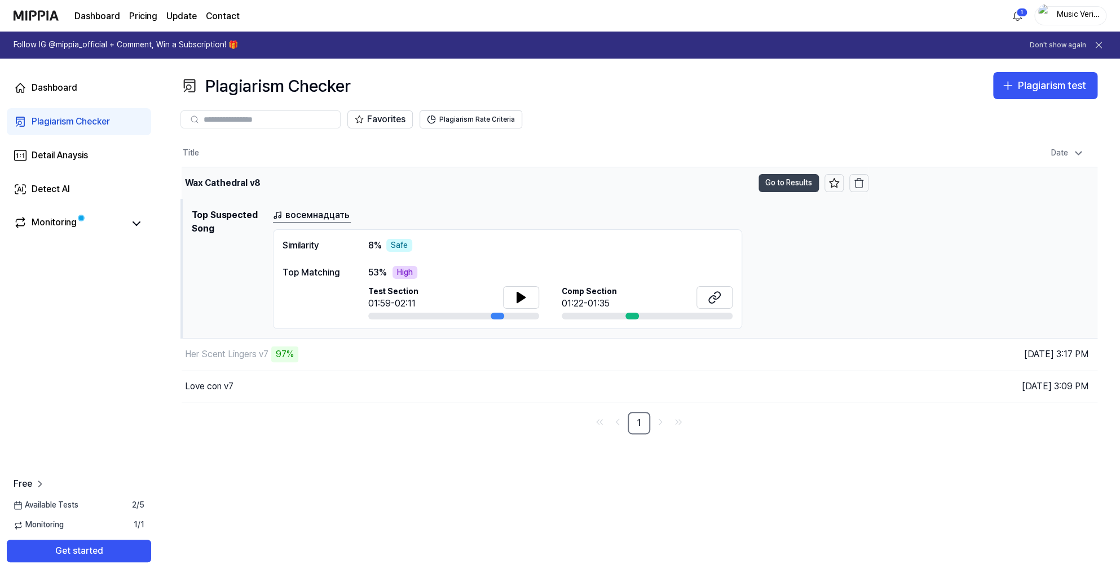
click at [775, 175] on button "Go to Results" at bounding box center [788, 183] width 60 height 18
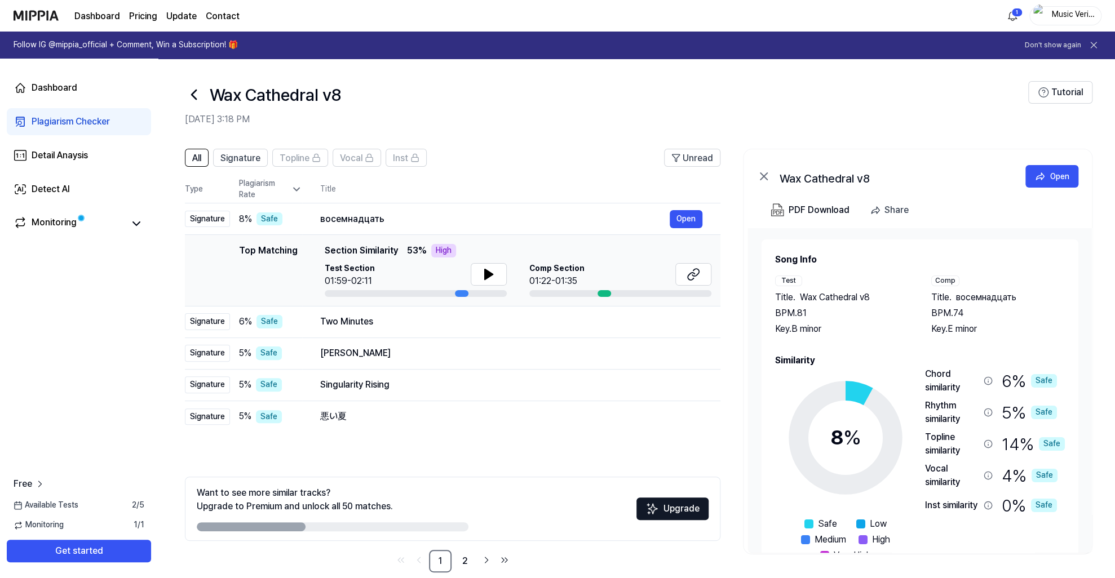
click at [189, 96] on icon at bounding box center [194, 95] width 18 height 18
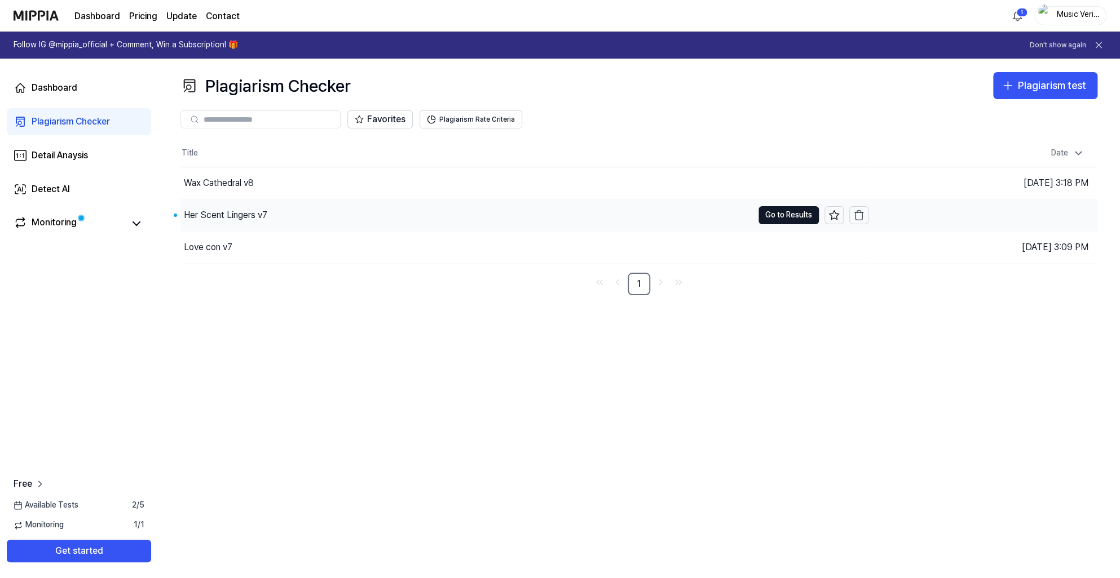
click at [225, 209] on div "Her Scent Lingers v7" at bounding box center [225, 216] width 83 height 14
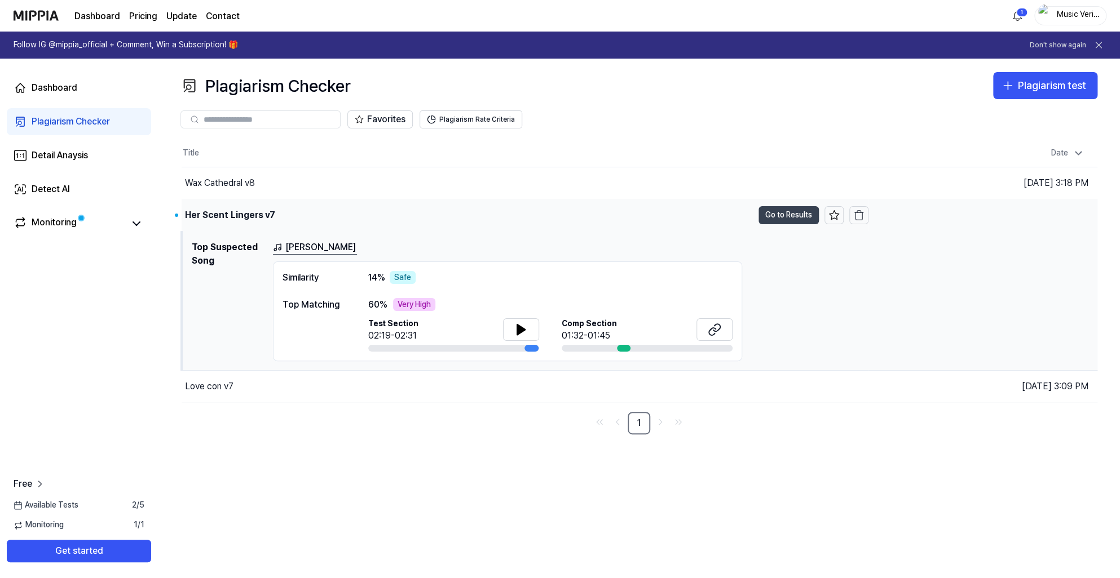
click at [775, 215] on button "Go to Results" at bounding box center [788, 215] width 60 height 18
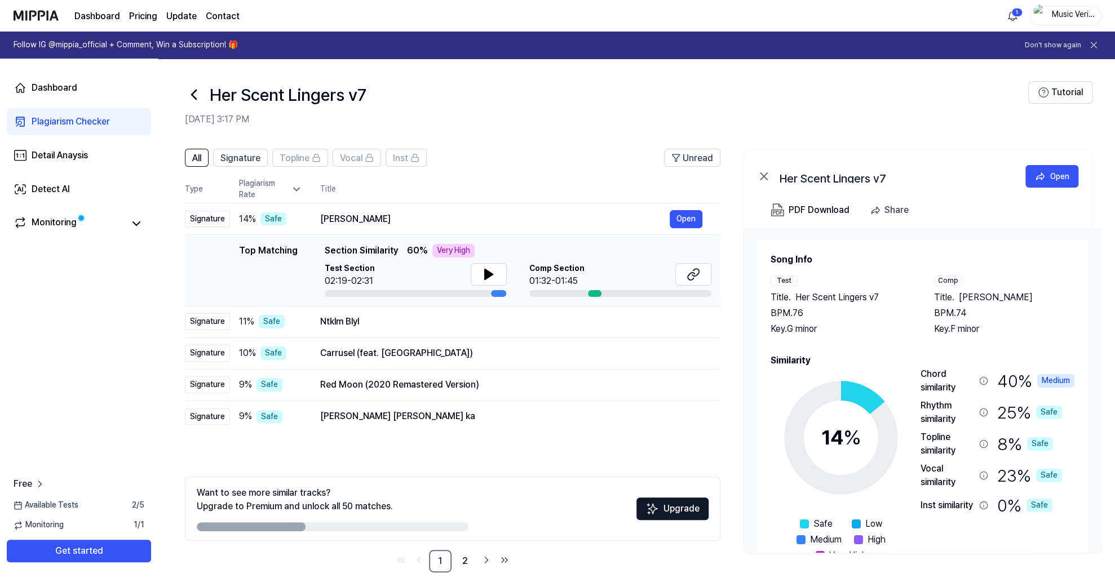
click at [195, 98] on icon at bounding box center [194, 94] width 5 height 9
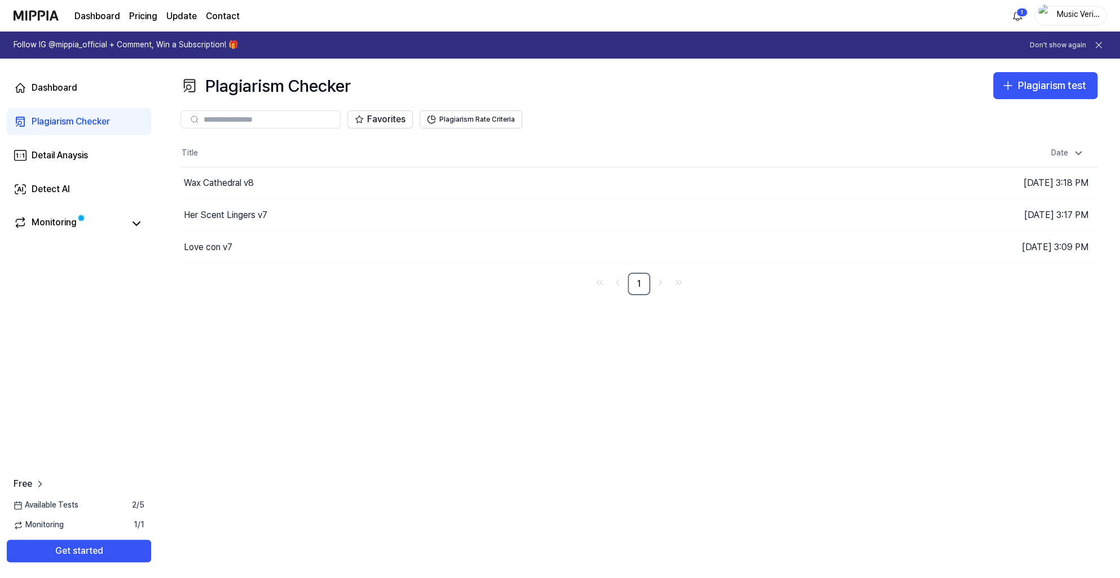
click at [282, 322] on div "Plagiarism Checker Plagiarism test Plagiarism Checker Detail Analysis Detect AI…" at bounding box center [639, 319] width 962 height 520
click at [255, 377] on div "Plagiarism Checker Plagiarism test Plagiarism Checker Detail Analysis Detect AI…" at bounding box center [639, 319] width 962 height 520
click at [446, 369] on div "Plagiarism Checker Plagiarism test Plagiarism Checker Detail Analysis Detect AI…" at bounding box center [639, 319] width 962 height 520
click at [144, 19] on page\) "Pricing" at bounding box center [143, 17] width 28 height 14
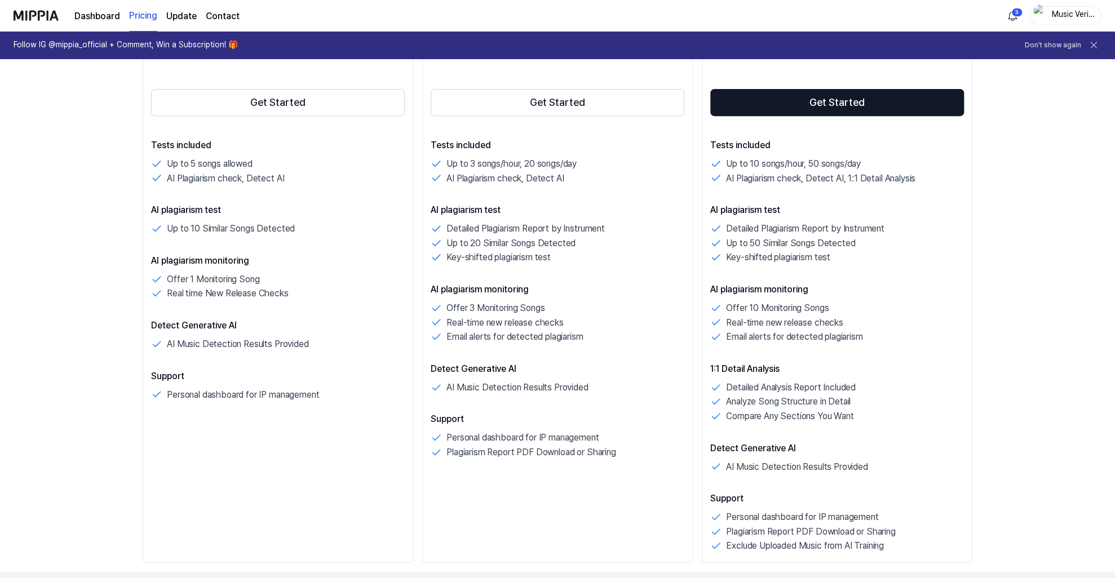
scroll to position [282, 0]
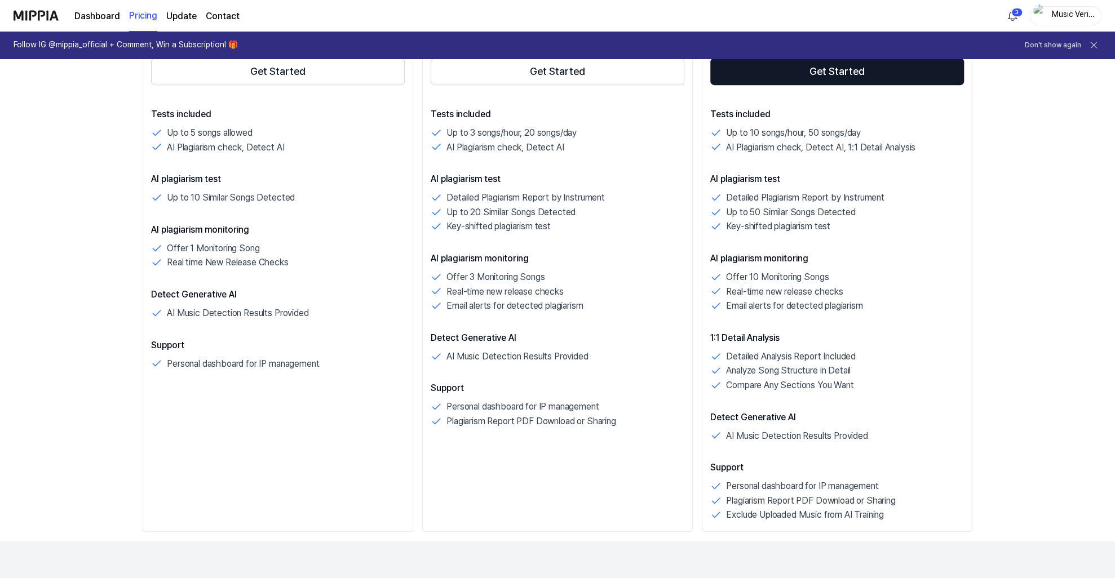
click at [755, 357] on p "Detailed Analysis Report Included" at bounding box center [791, 357] width 130 height 15
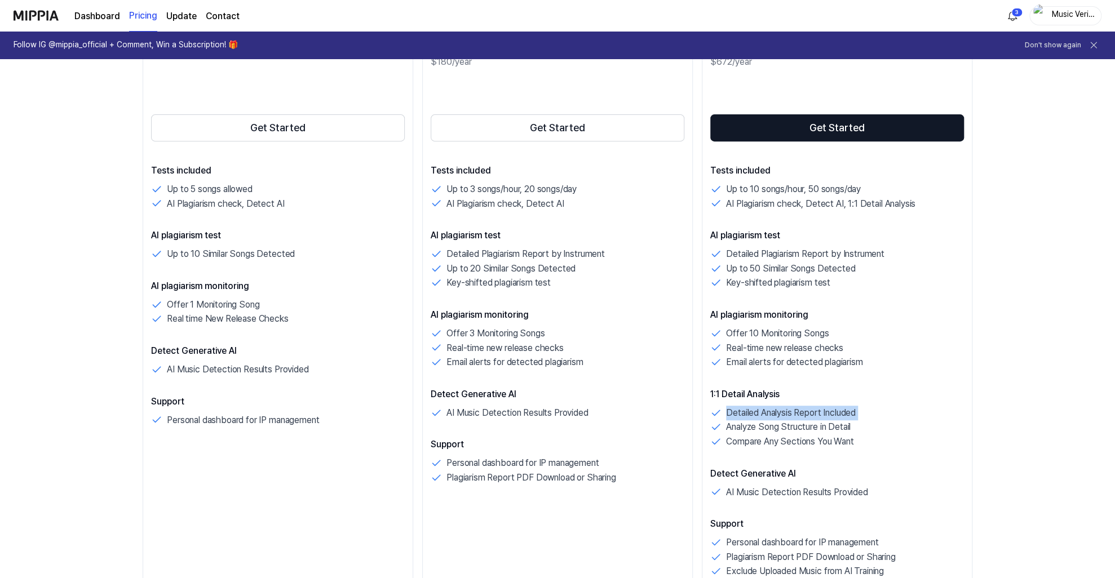
scroll to position [0, 0]
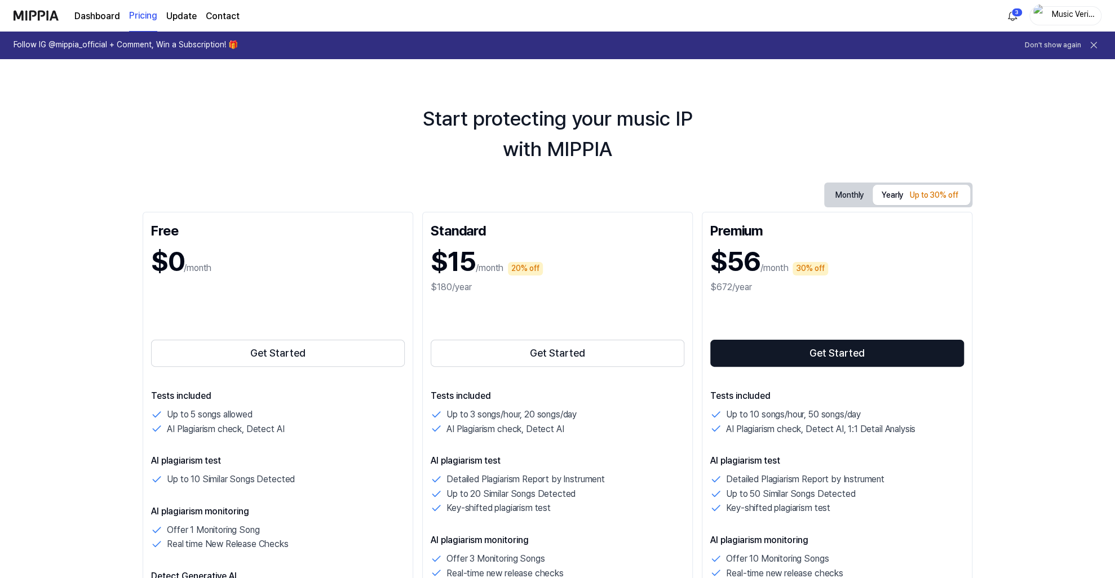
click at [106, 14] on link "Dashboard" at bounding box center [97, 17] width 46 height 14
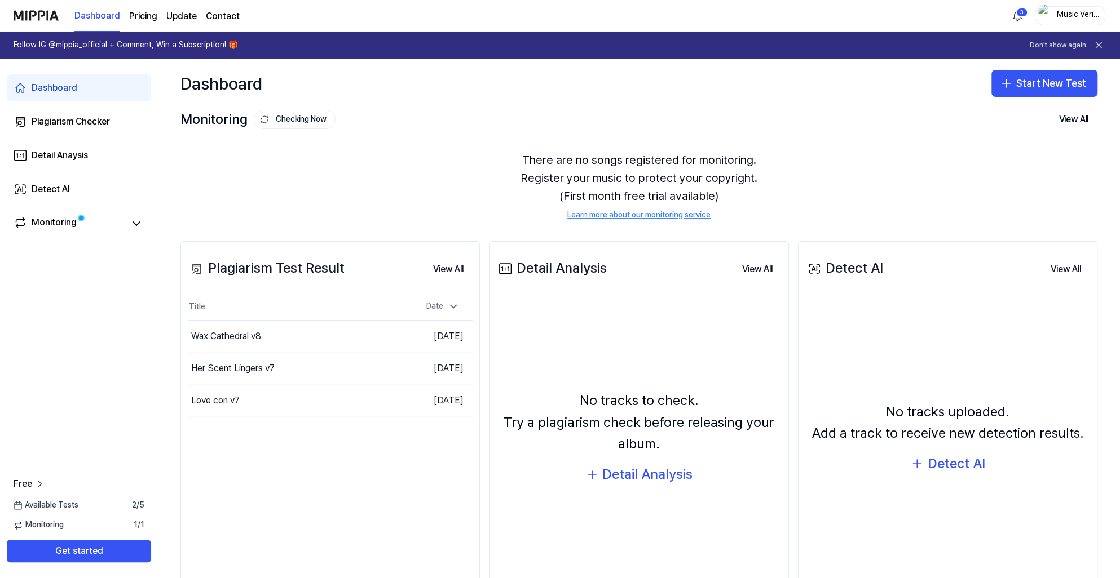
click at [203, 19] on div "Dashboard Pricing Update Contact" at bounding box center [156, 15] width 165 height 31
click at [31, 16] on img at bounding box center [36, 15] width 45 height 31
click at [93, 157] on link "Detail Anaysis" at bounding box center [79, 155] width 144 height 27
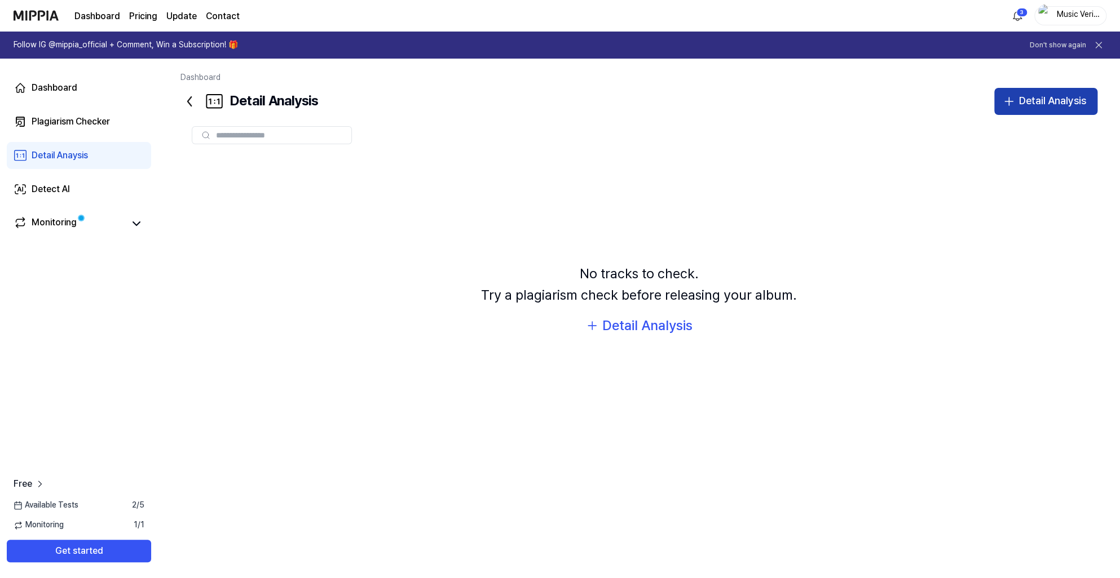
click at [775, 103] on div "Detail Analysis" at bounding box center [1052, 101] width 67 height 16
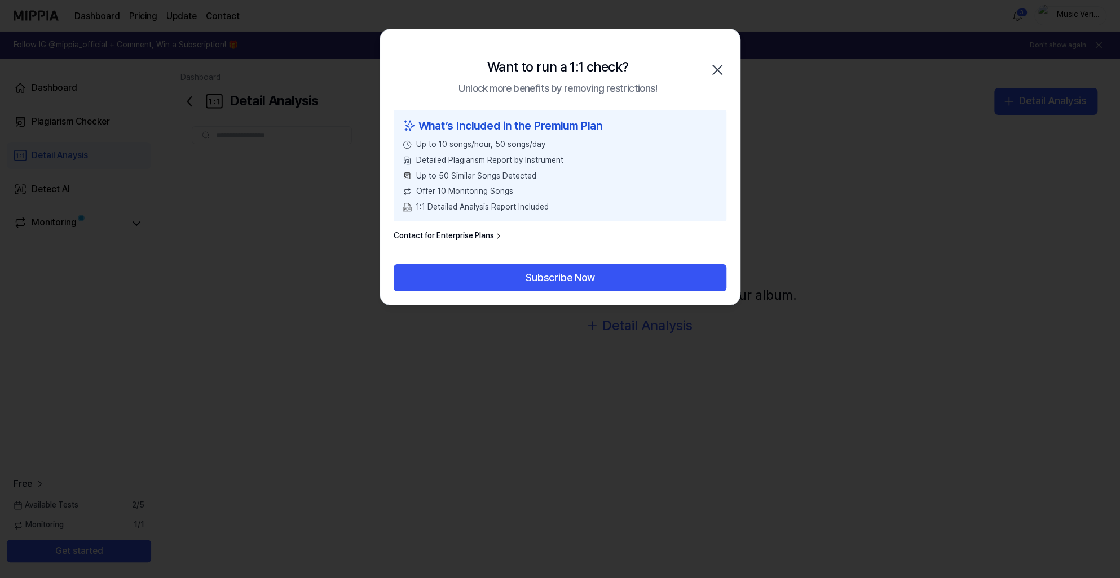
click at [477, 238] on link "Contact for Enterprise Plans" at bounding box center [447, 236] width 109 height 11
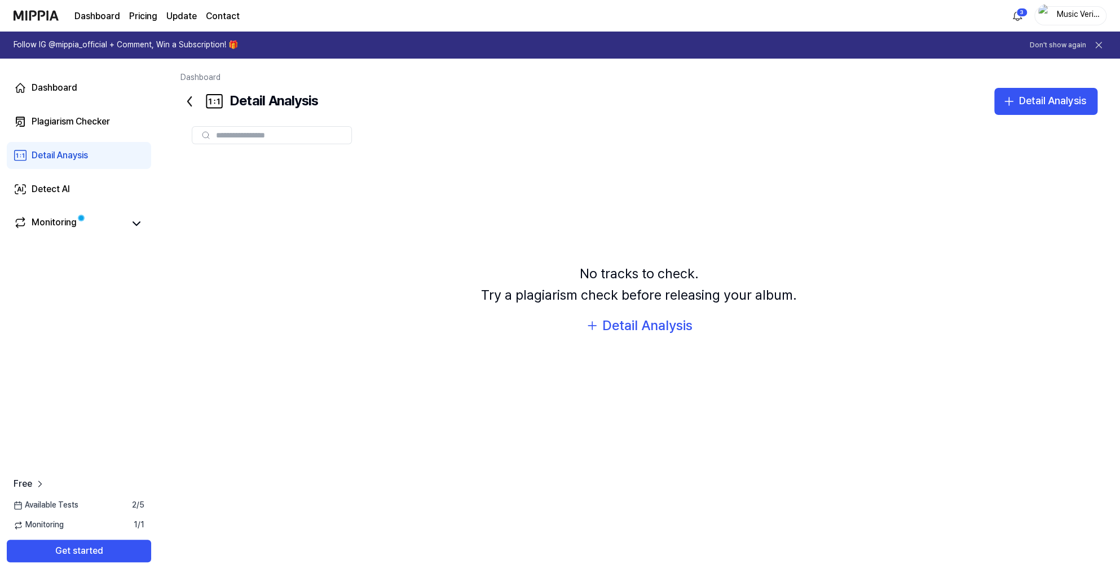
click at [391, 331] on div "No tracks to check. Try a plagiarism check before releasing your album. Detail …" at bounding box center [638, 300] width 917 height 289
click at [99, 120] on div "Plagiarism Checker" at bounding box center [71, 122] width 78 height 14
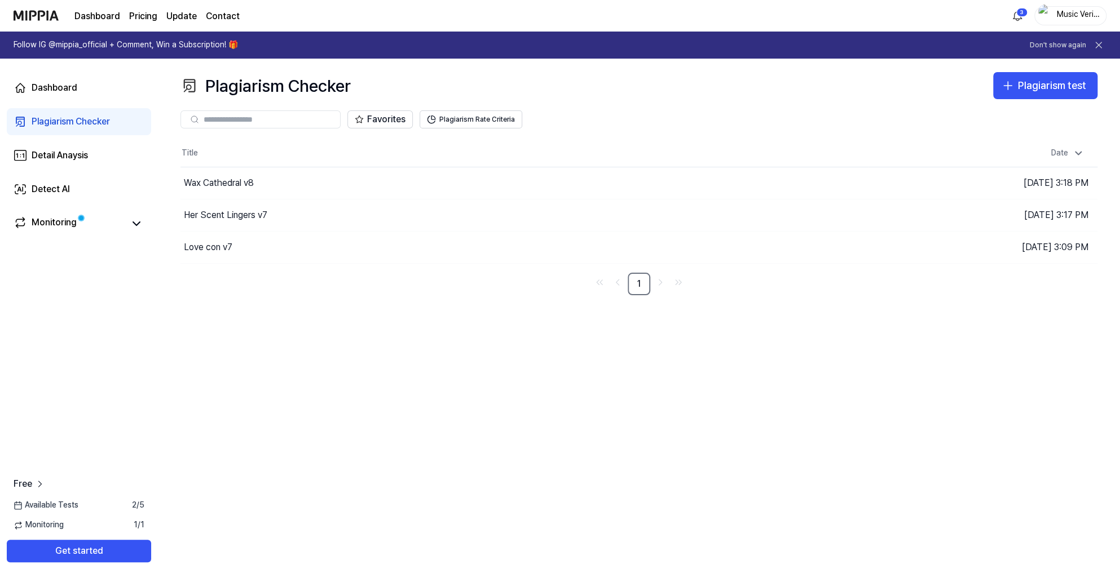
click at [189, 19] on link "Update" at bounding box center [181, 17] width 30 height 14
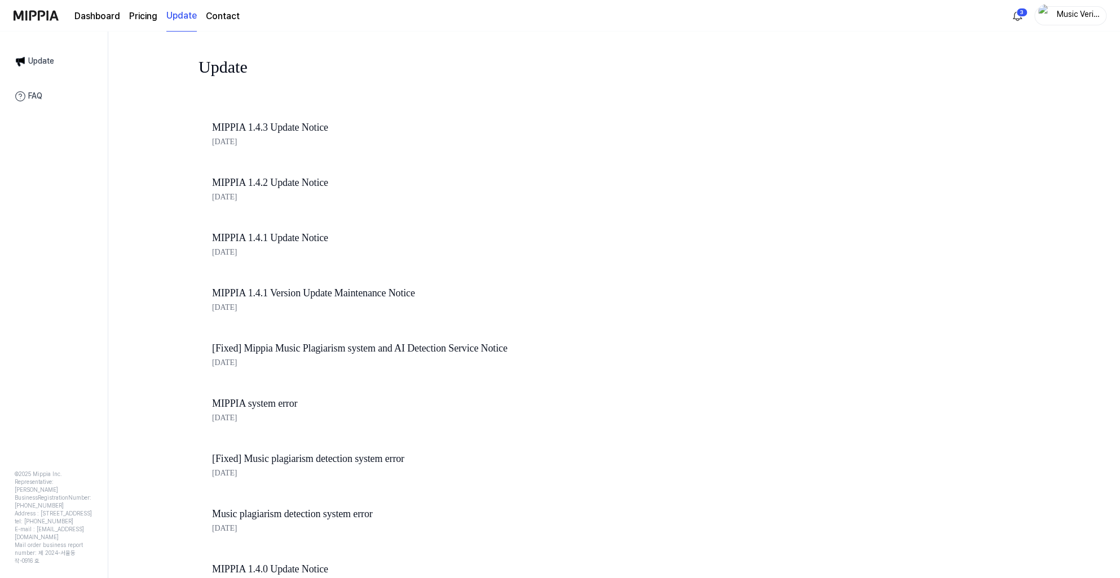
click at [218, 19] on link "Contact" at bounding box center [223, 17] width 34 height 14
